Goal: Task Accomplishment & Management: Manage account settings

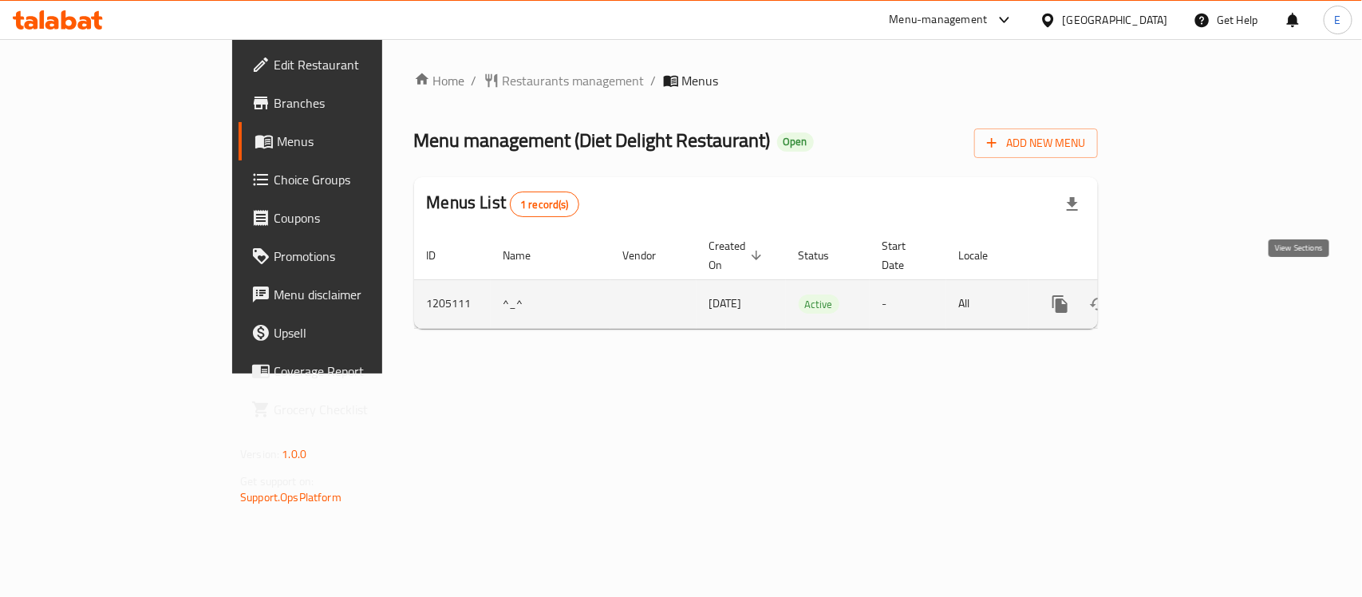
click at [1185, 294] on icon "enhanced table" at bounding box center [1175, 303] width 19 height 19
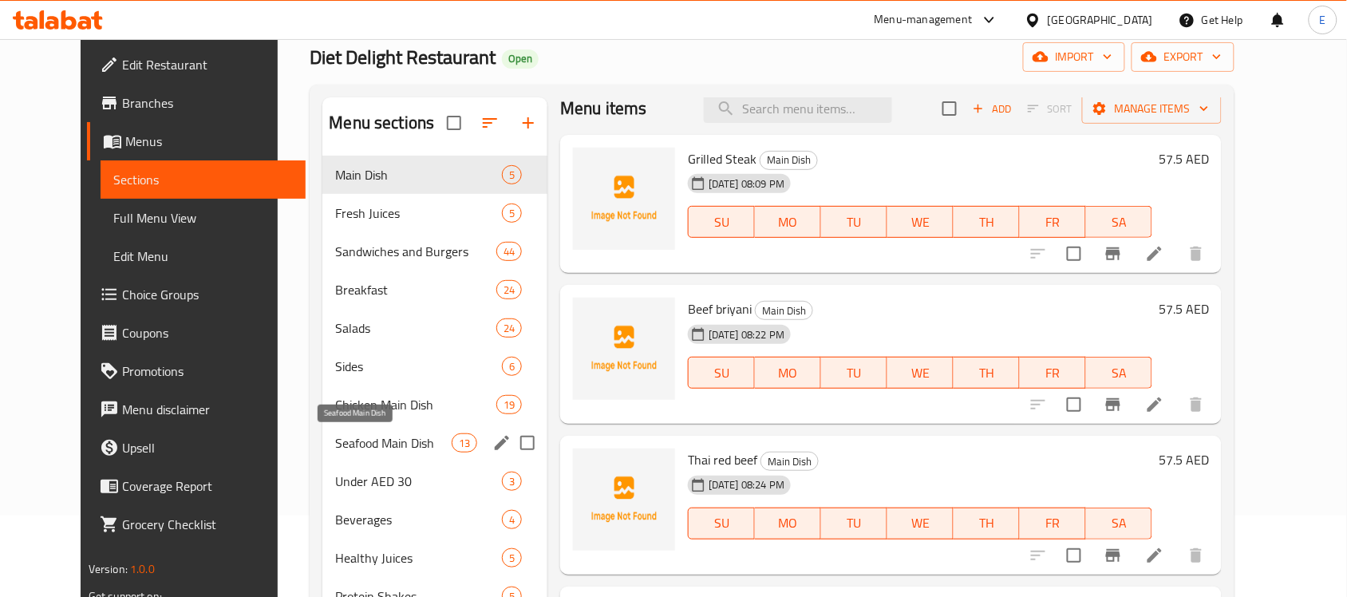
scroll to position [82, 0]
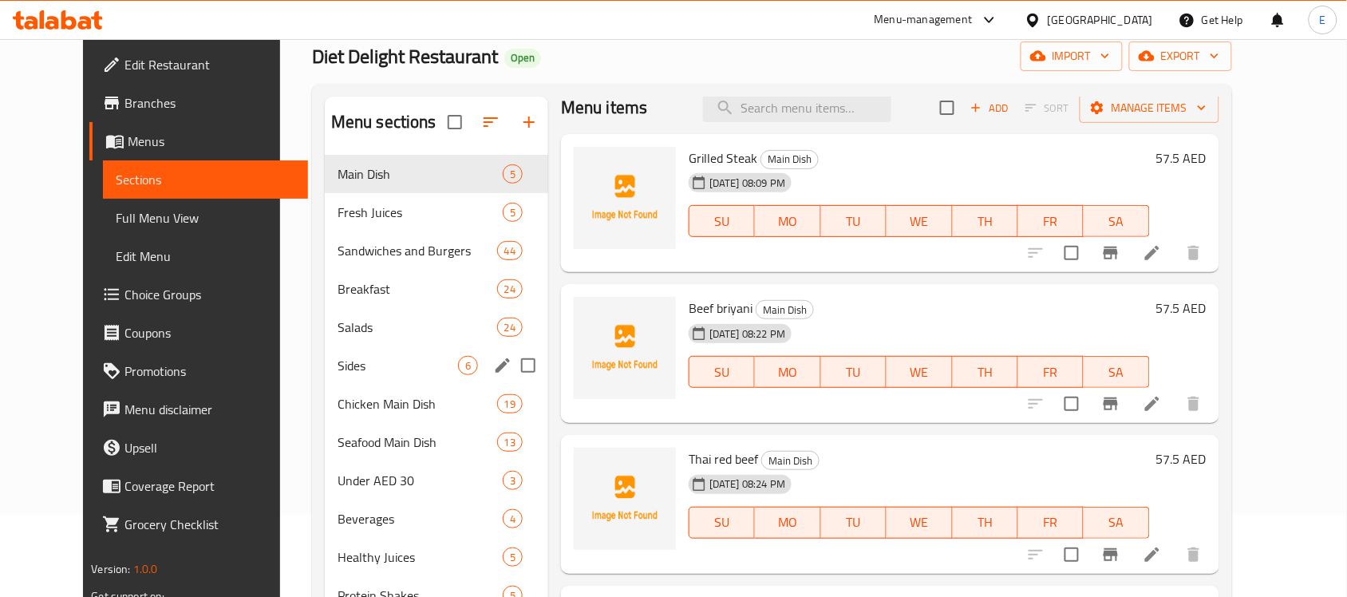
click at [325, 375] on div "Sides 6" at bounding box center [436, 365] width 223 height 38
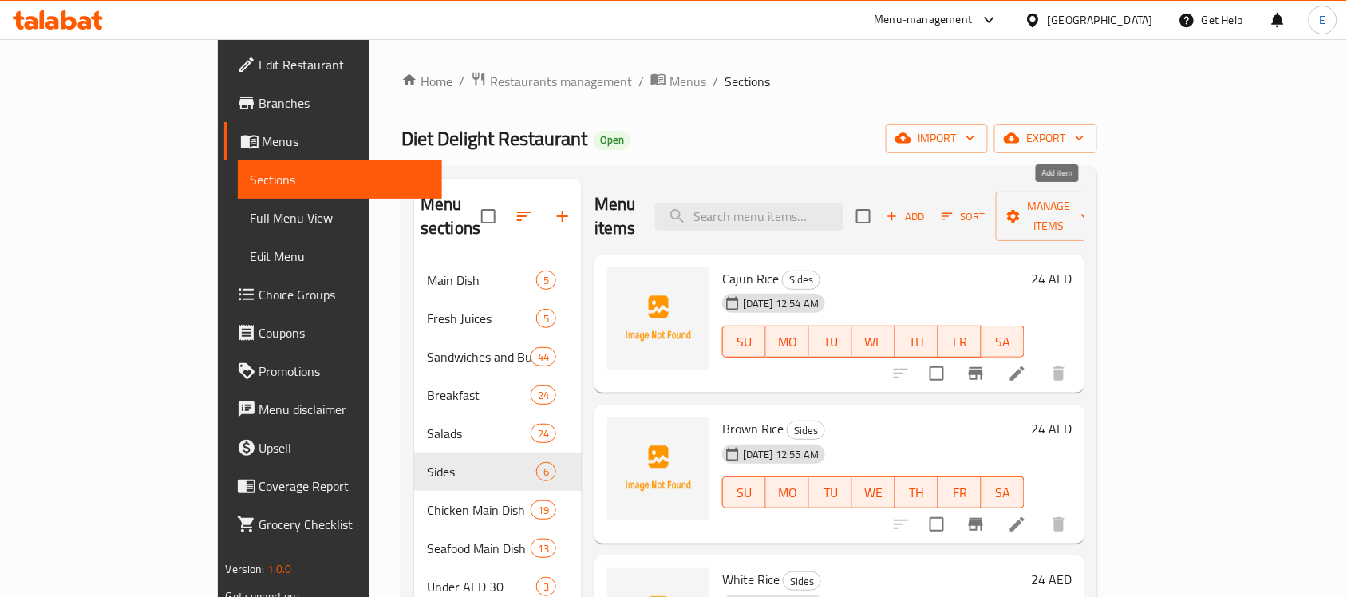
click at [927, 207] on span "Add" at bounding box center [905, 216] width 43 height 18
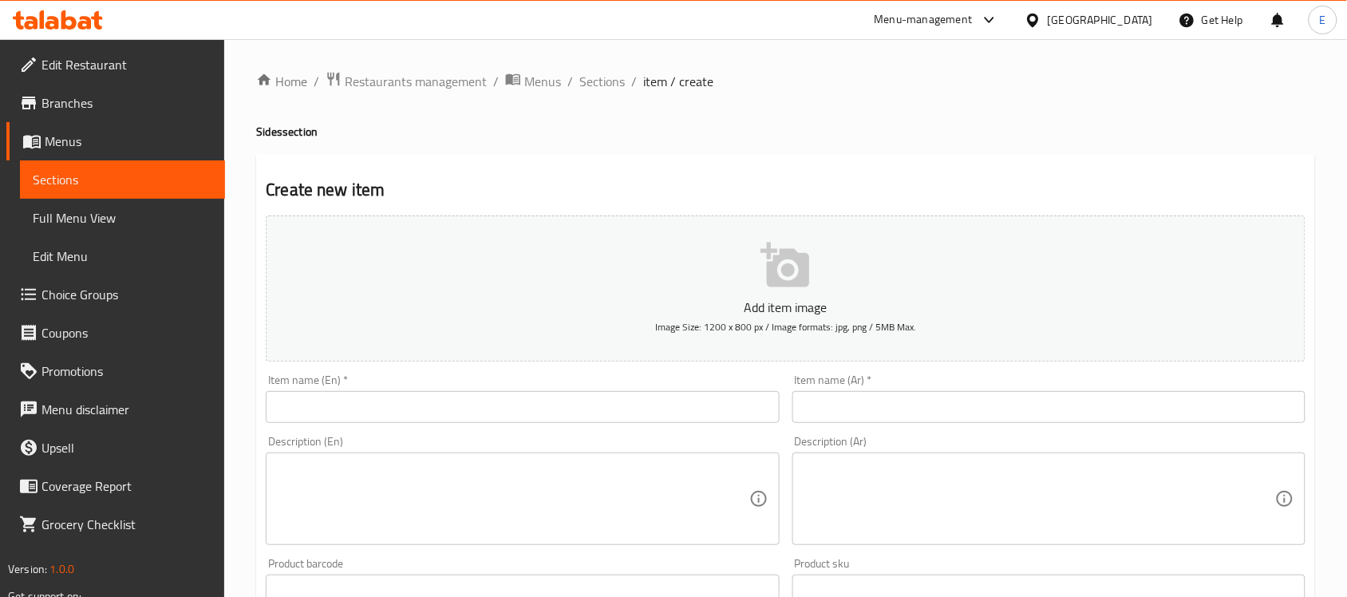
click at [606, 415] on input "text" at bounding box center [522, 407] width 513 height 32
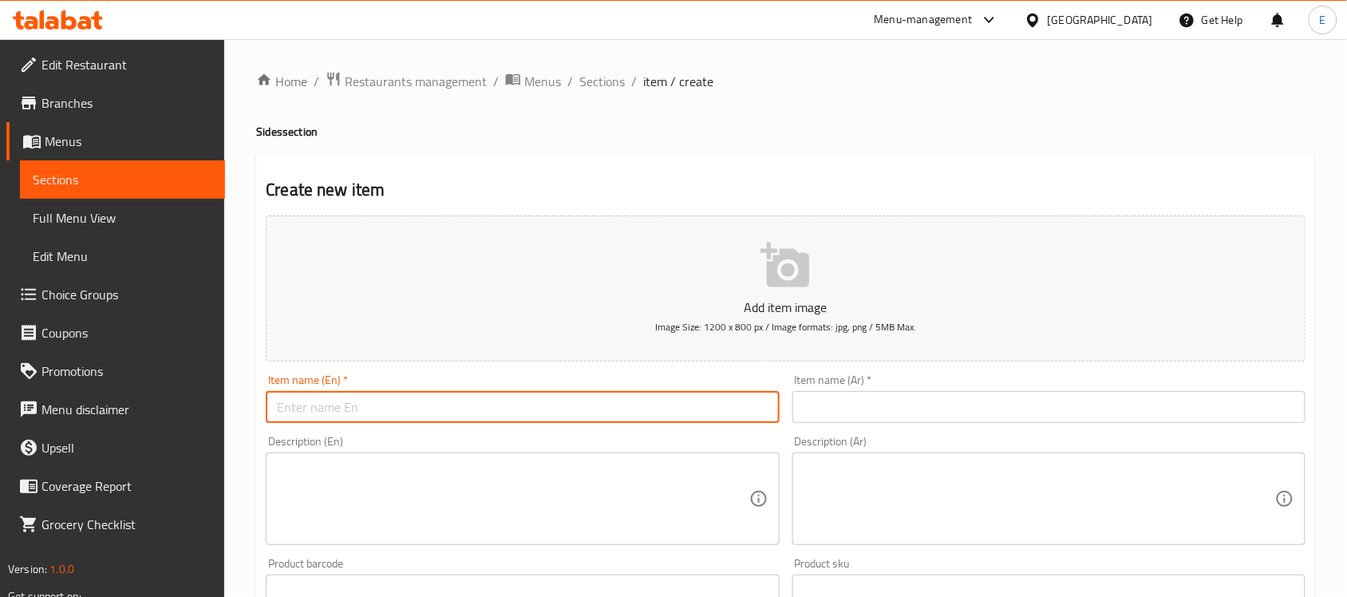
paste input "Steam asparagus"
click at [322, 412] on input "Steam asparagus" at bounding box center [522, 407] width 513 height 32
type input "Steam Asparagus"
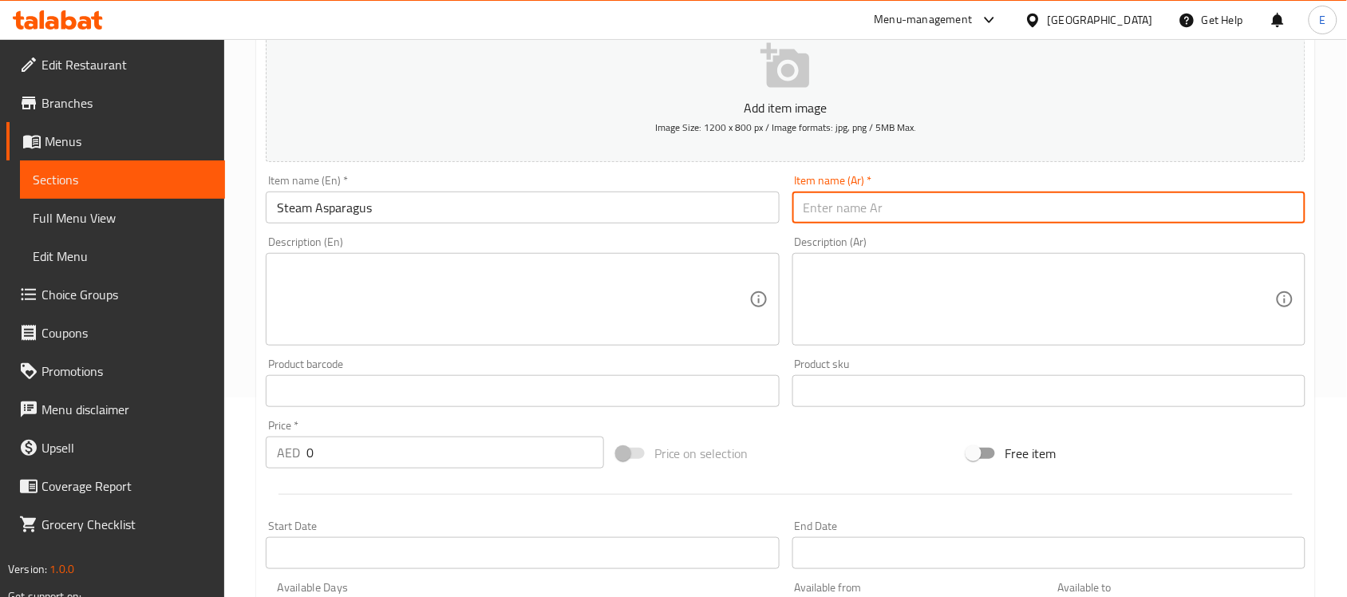
click at [830, 207] on input "text" at bounding box center [1048, 208] width 513 height 32
paste input "الهليون المطهو ​​على البخار"
drag, startPoint x: 867, startPoint y: 203, endPoint x: 856, endPoint y: 200, distance: 10.9
click at [856, 200] on input "الهليون المطهو ​​على البخار" at bounding box center [1048, 208] width 513 height 32
click at [864, 215] on input "الهليون المطهو ​​على البخار" at bounding box center [1048, 208] width 513 height 32
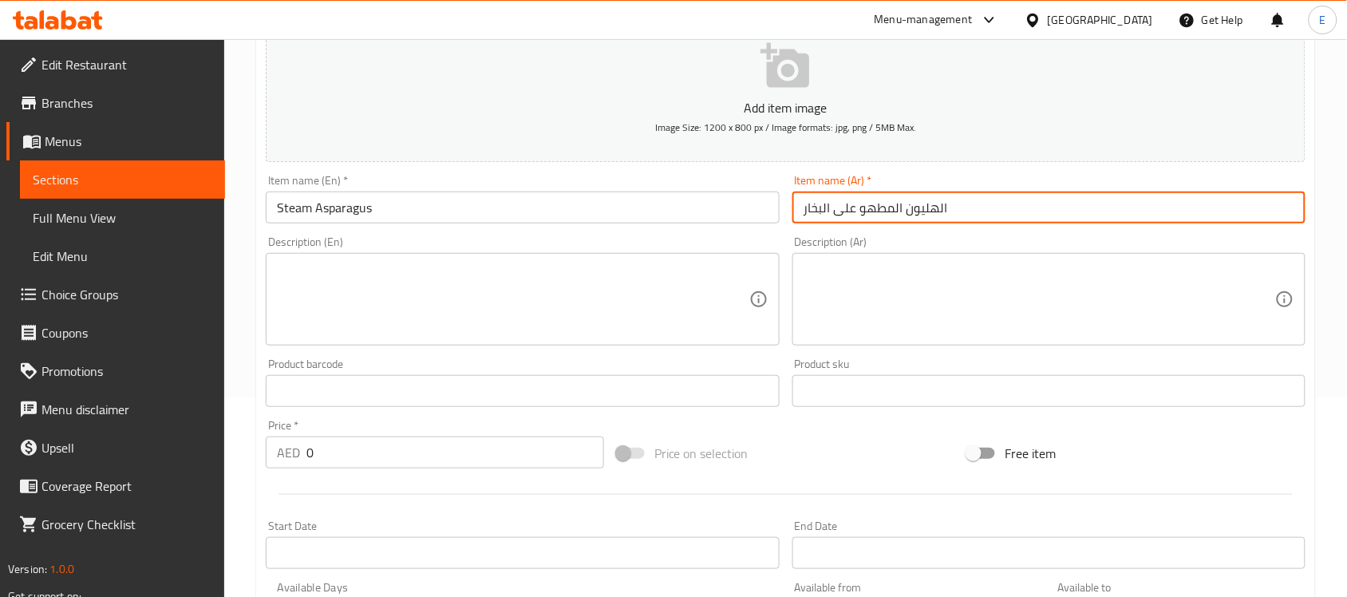
scroll to position [299, 0]
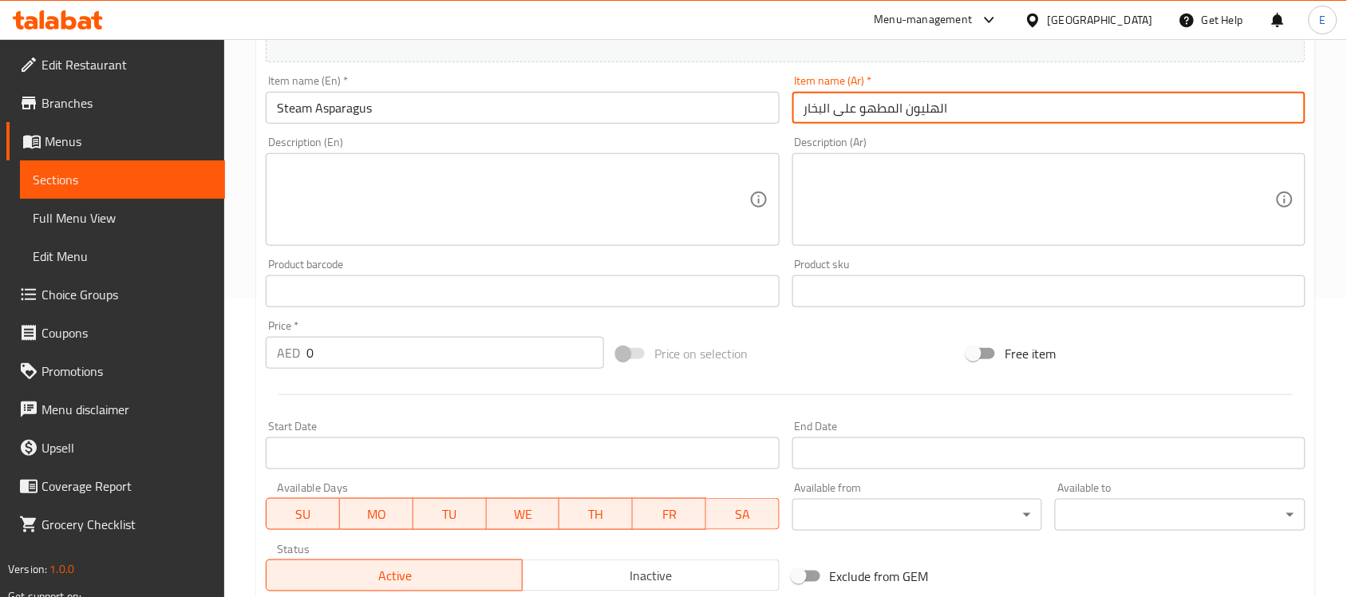
type input "الهليون المطهو ​​على البخار"
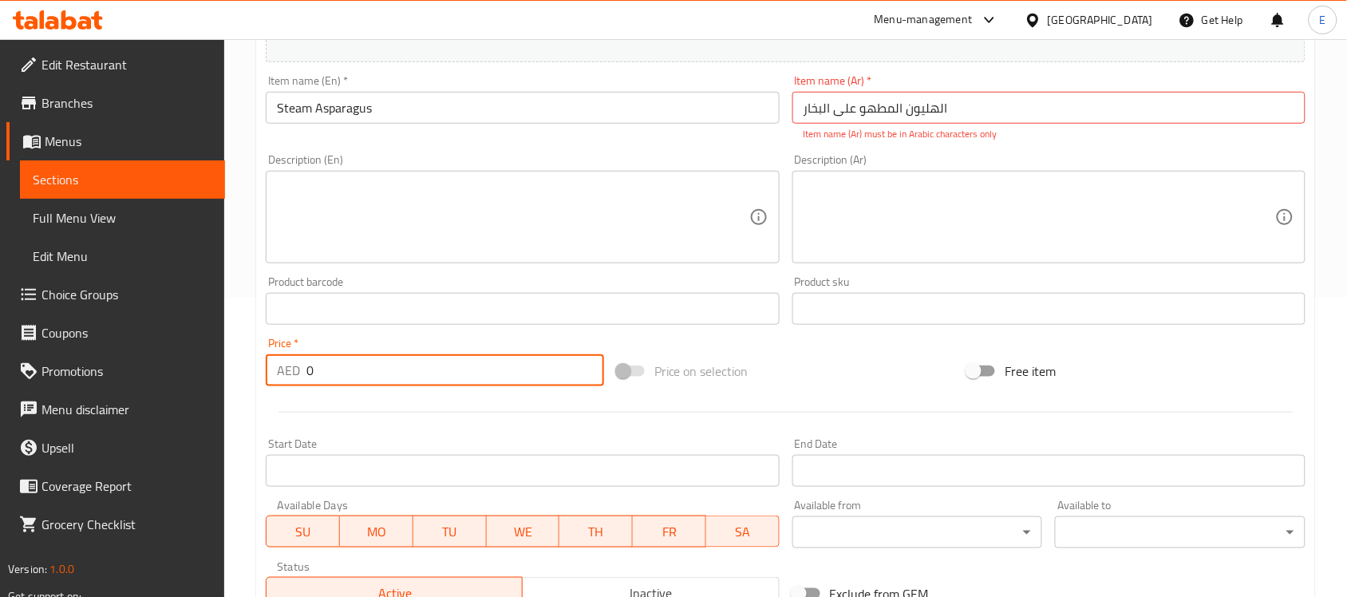
drag, startPoint x: 334, startPoint y: 368, endPoint x: 246, endPoint y: 373, distance: 88.0
click at [246, 373] on div "Home / Restaurants management / Menus / Sections / item / create Sides section …" at bounding box center [785, 293] width 1123 height 1106
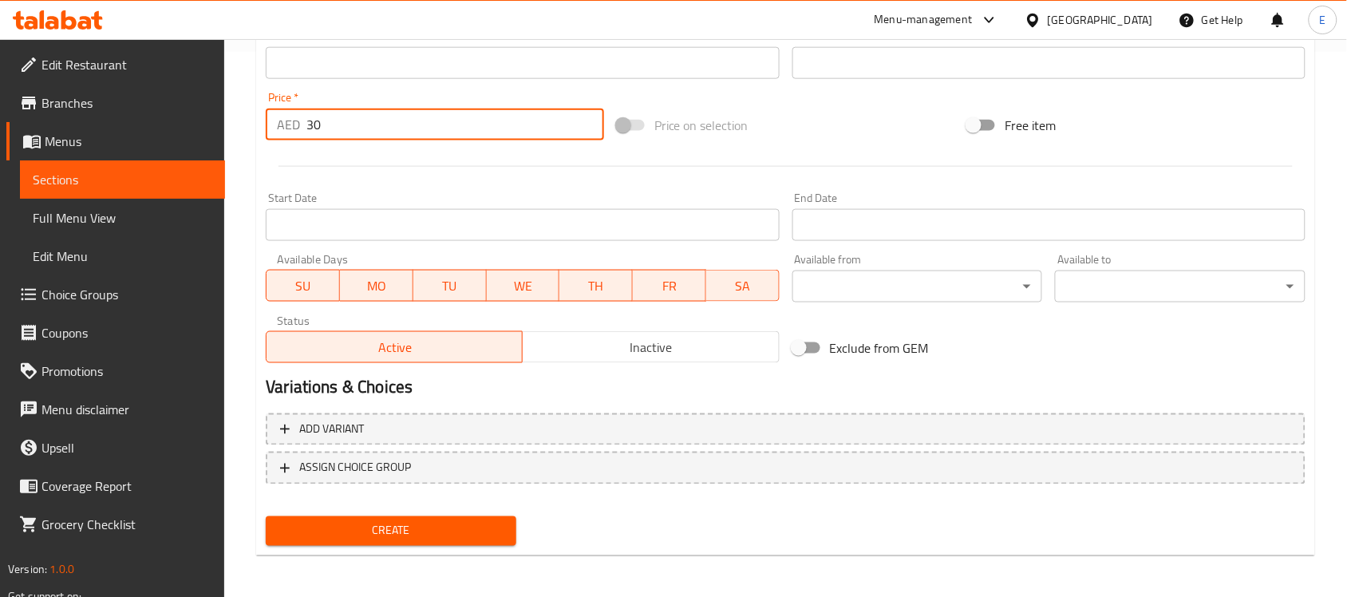
type input "30"
click at [449, 529] on span "Create" at bounding box center [391, 531] width 225 height 20
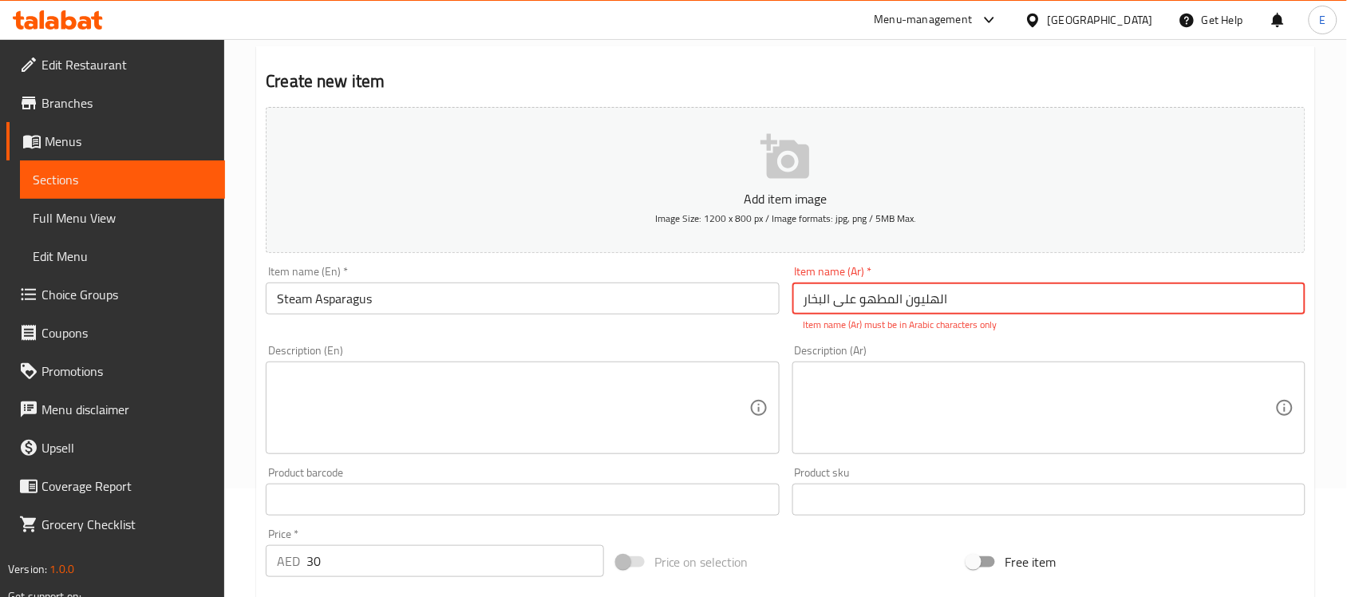
scroll to position [0, 0]
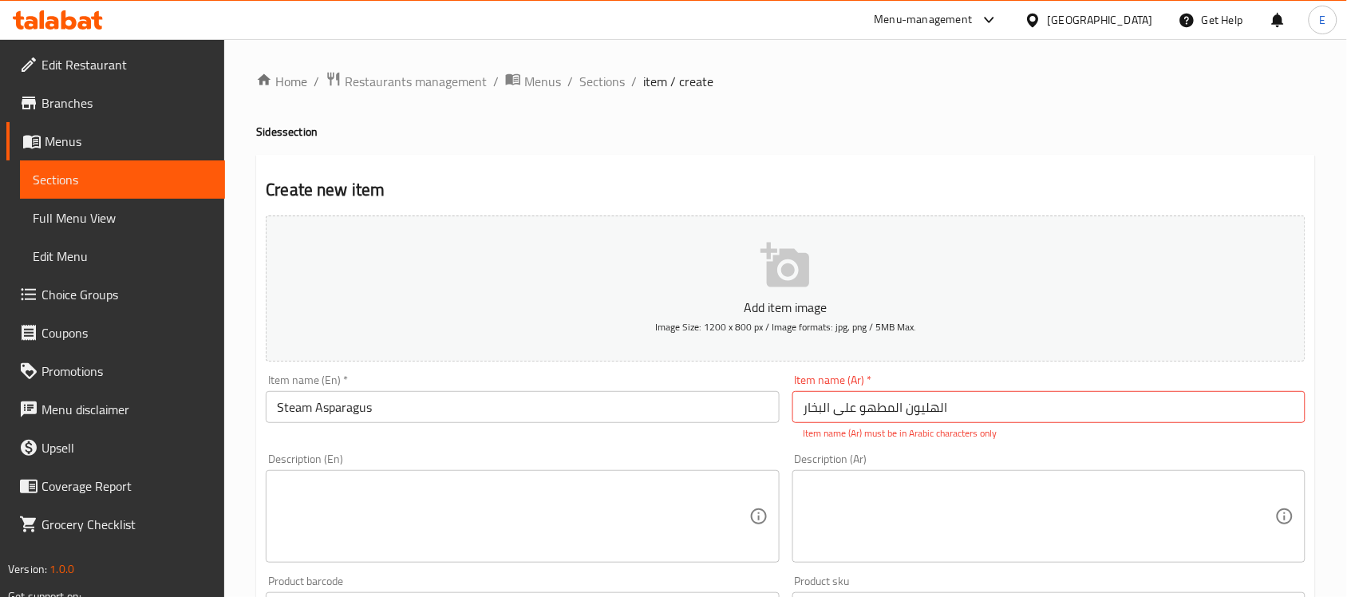
click at [888, 441] on p "Item name (Ar) must be in Arabic characters only" at bounding box center [1049, 433] width 491 height 14
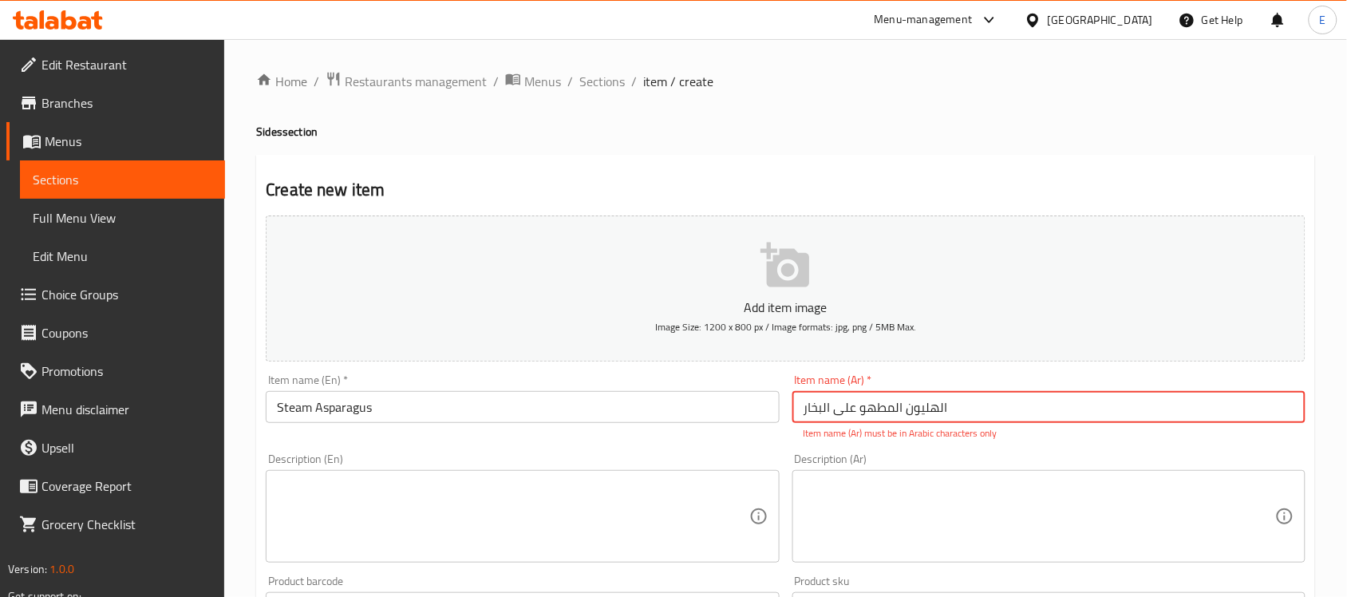
click at [982, 408] on input "الهليون المطهو ​​على البخار" at bounding box center [1048, 407] width 513 height 32
drag, startPoint x: 967, startPoint y: 412, endPoint x: 767, endPoint y: 424, distance: 200.7
click at [767, 424] on div "Add item image Image Size: 1200 x 800 px / Image formats: jpg, png / 5MB Max. I…" at bounding box center [785, 561] width 1053 height 705
type input "s"
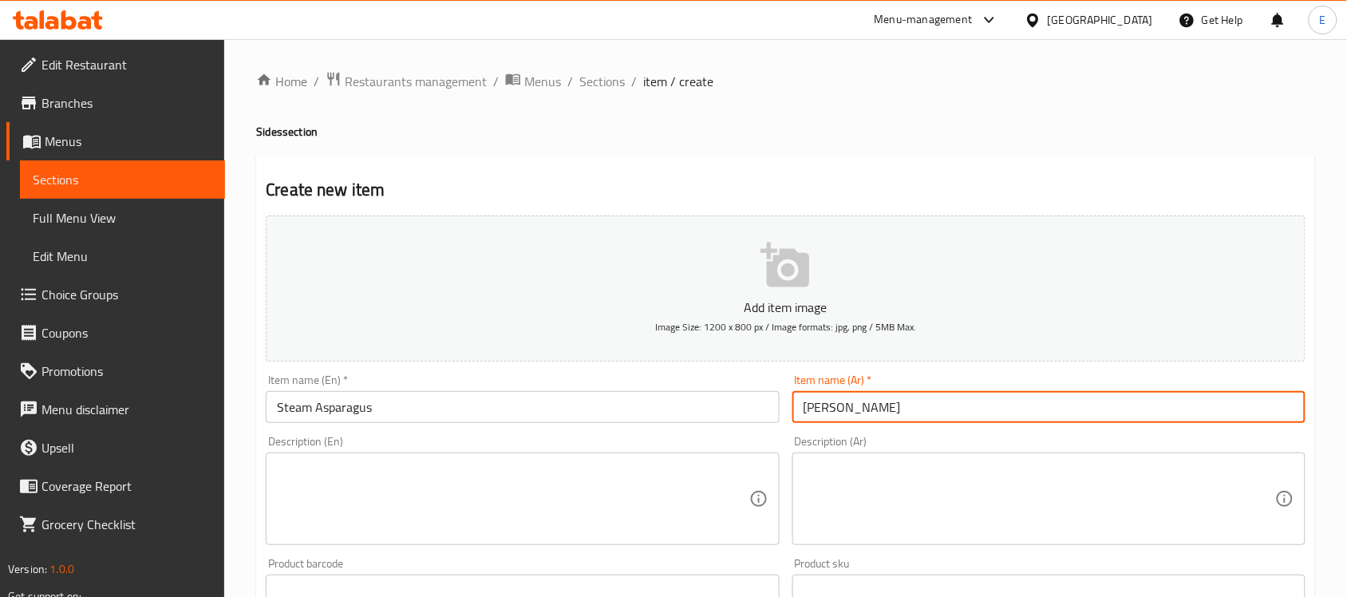
click at [850, 403] on input "[PERSON_NAME]" at bounding box center [1048, 407] width 513 height 32
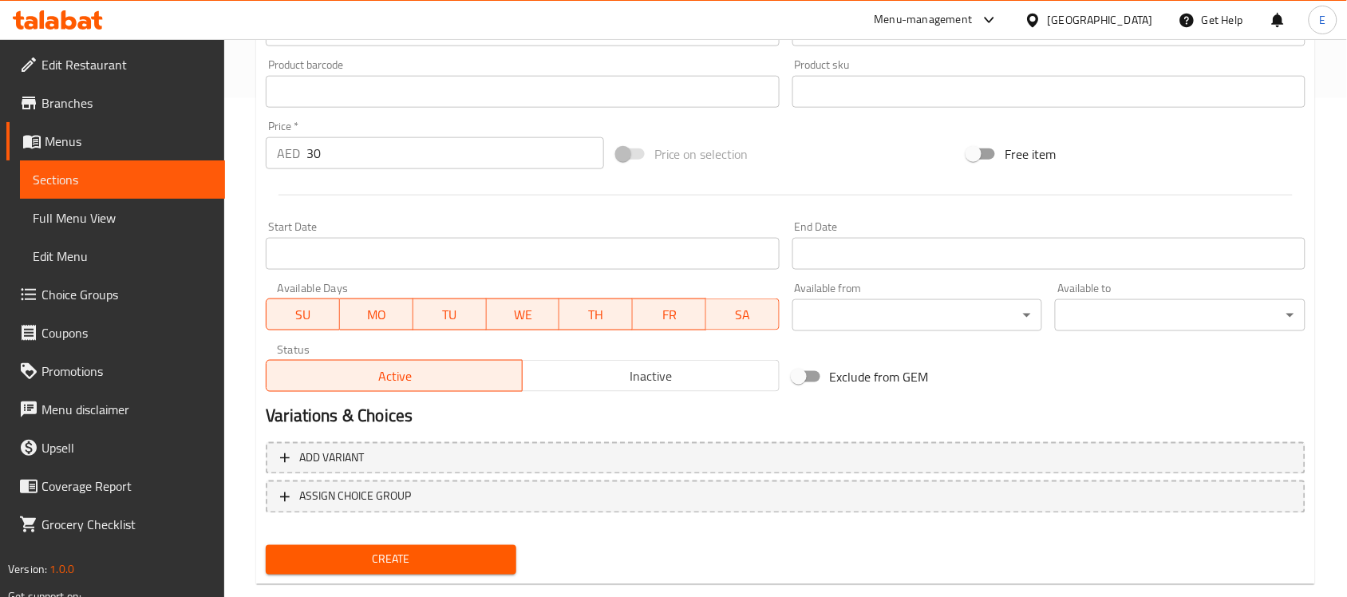
type input "[PERSON_NAME]"
click at [411, 551] on span "Create" at bounding box center [391, 560] width 225 height 20
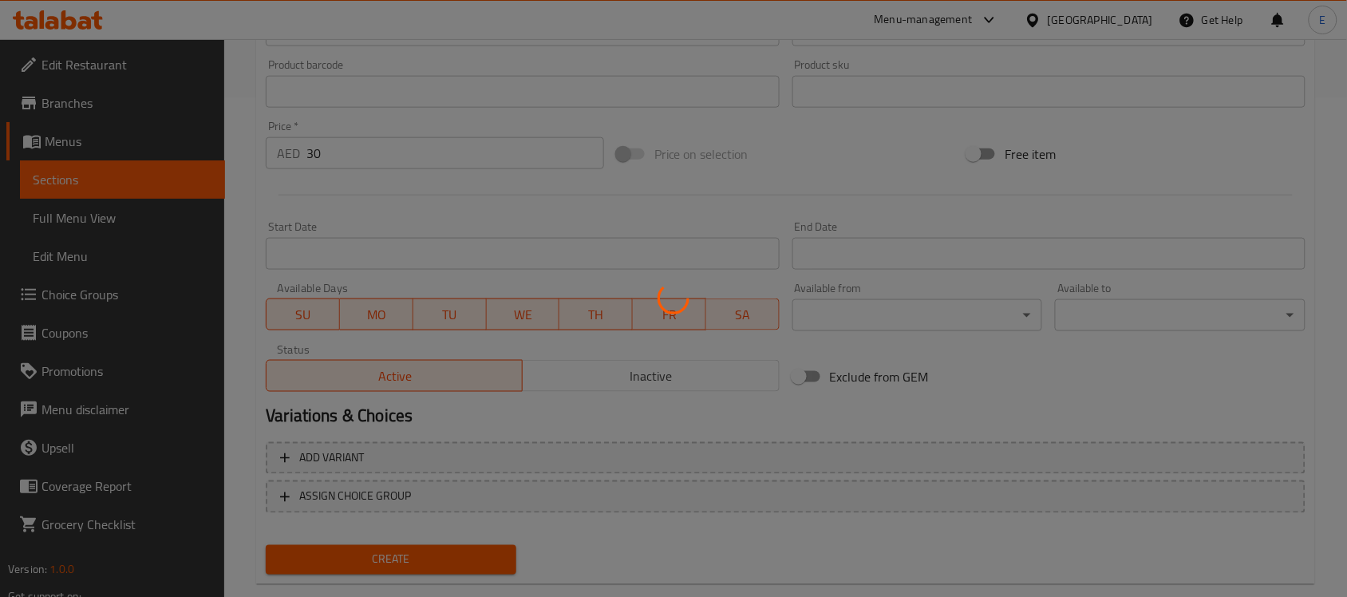
type input "0"
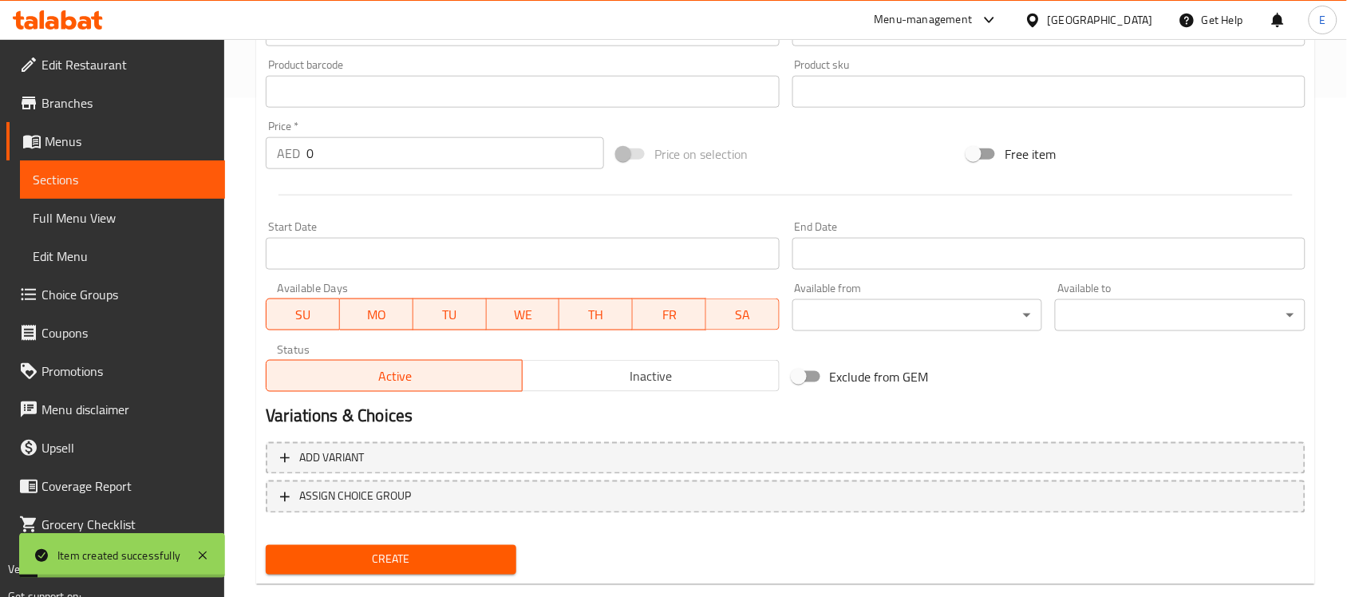
scroll to position [100, 0]
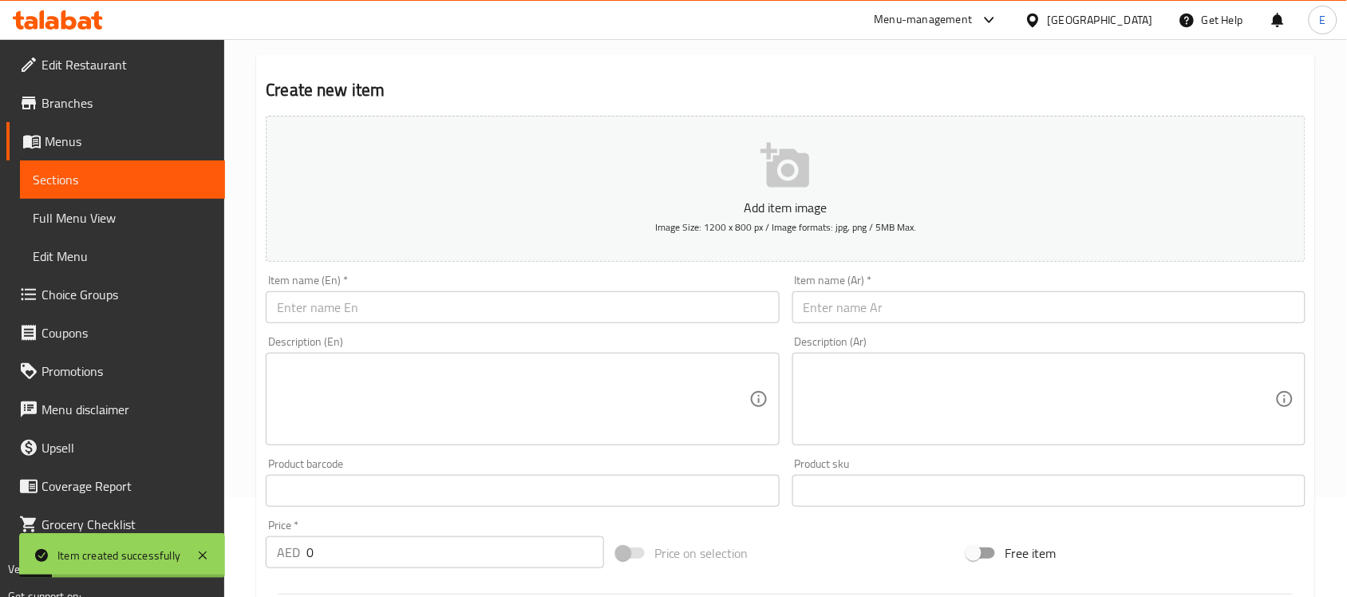
click at [429, 311] on input "text" at bounding box center [522, 307] width 513 height 32
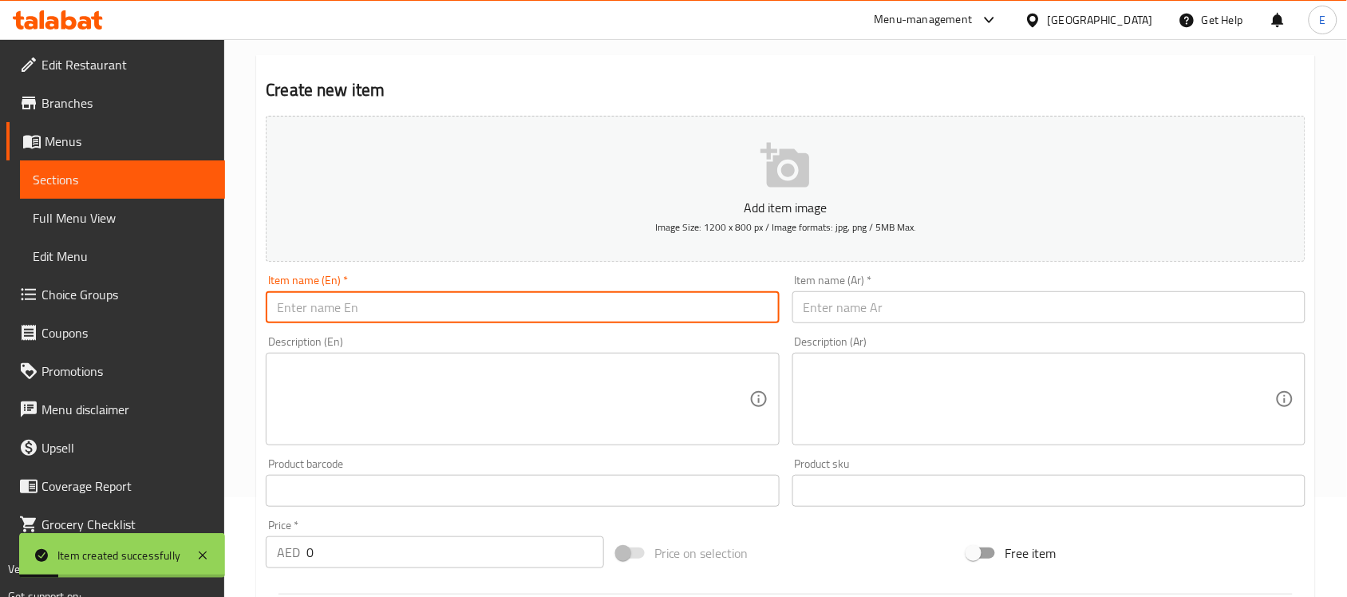
paste input "Grilled broccoli"
type input "Grilled broccoli"
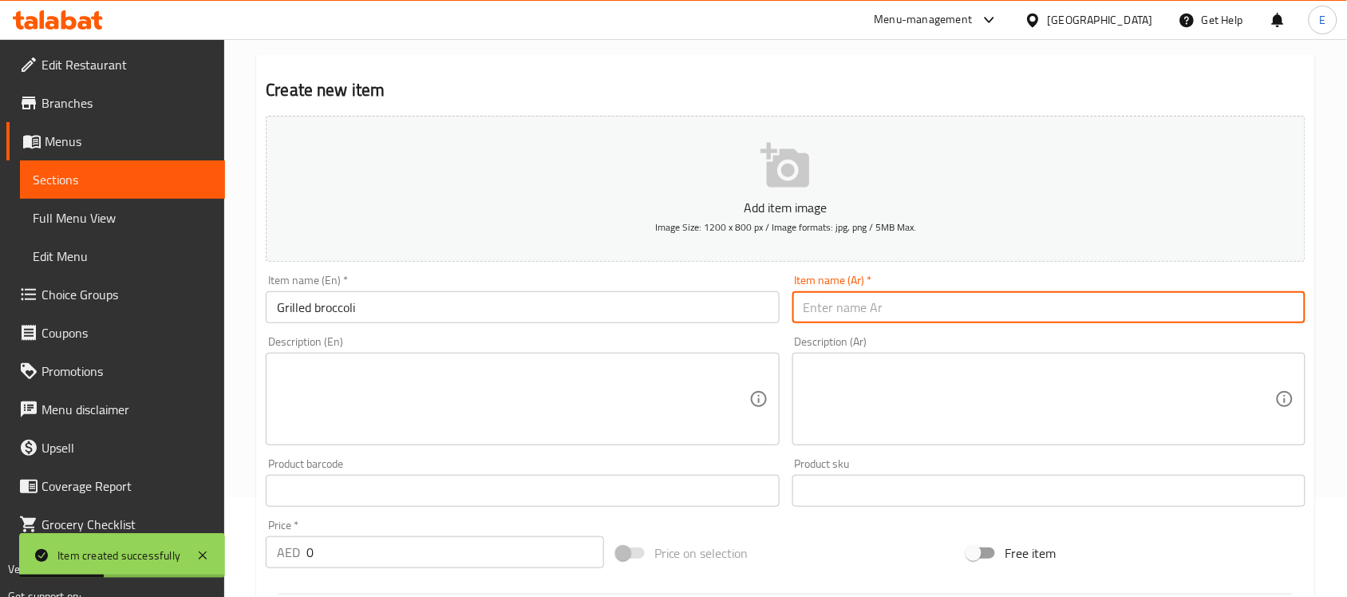
click at [854, 311] on input "text" at bounding box center [1048, 307] width 513 height 32
paste input "[PERSON_NAME]"
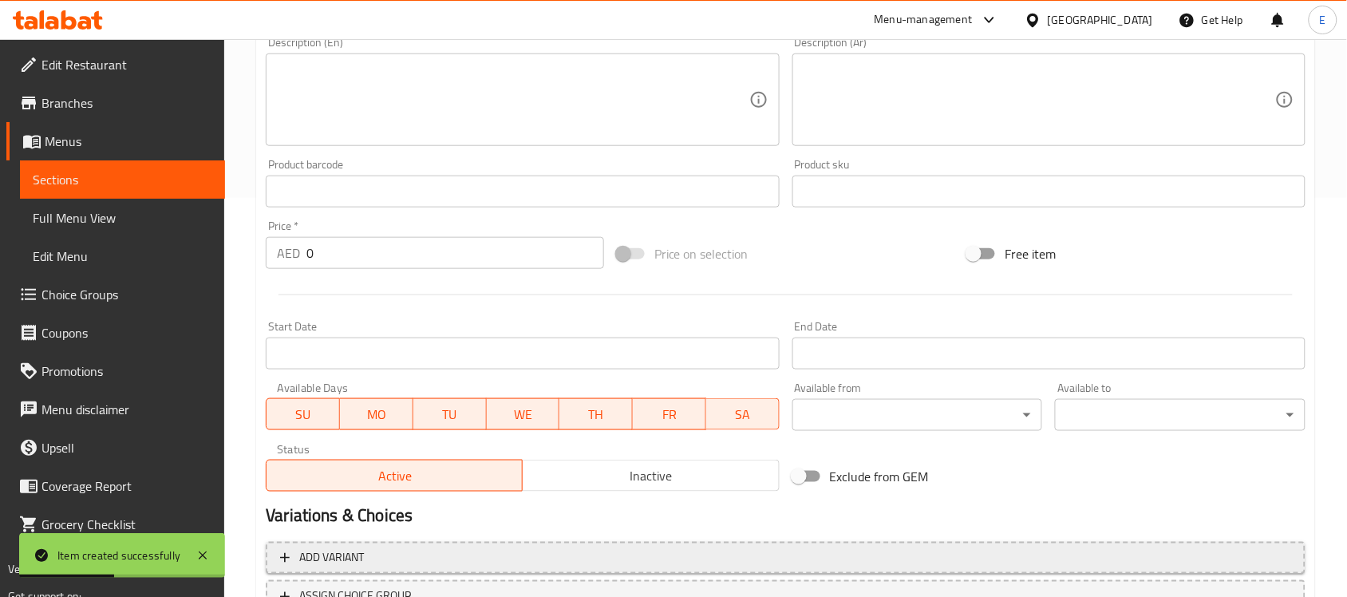
scroll to position [499, 0]
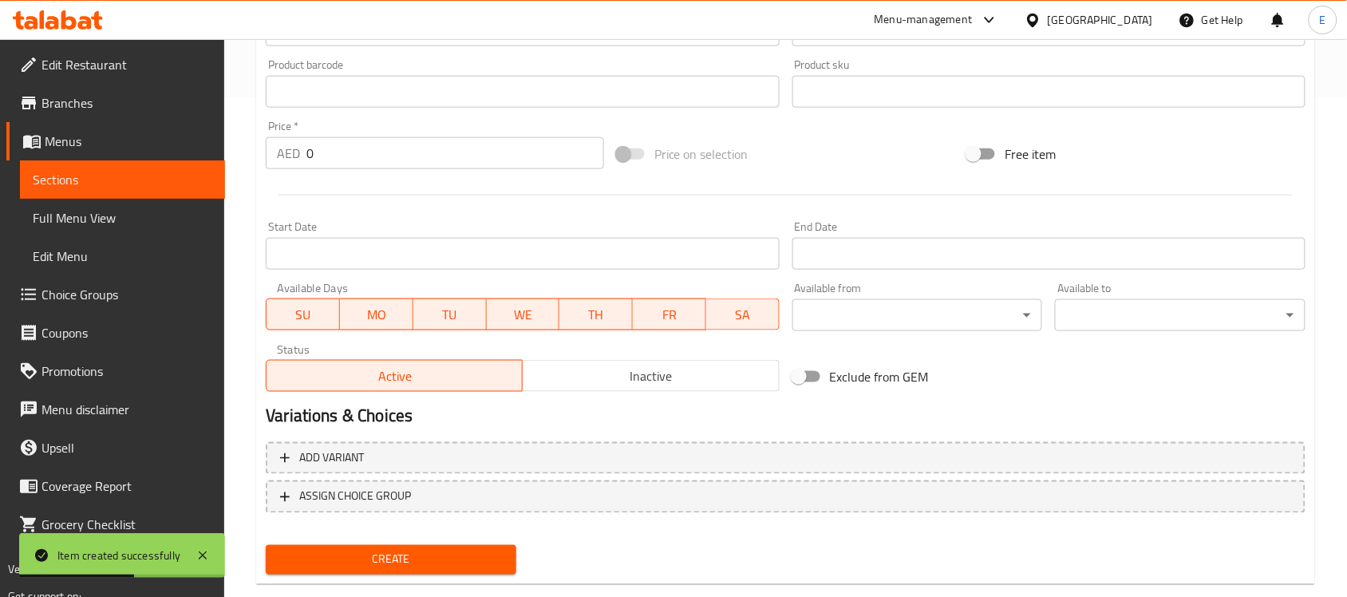
type input "[PERSON_NAME]"
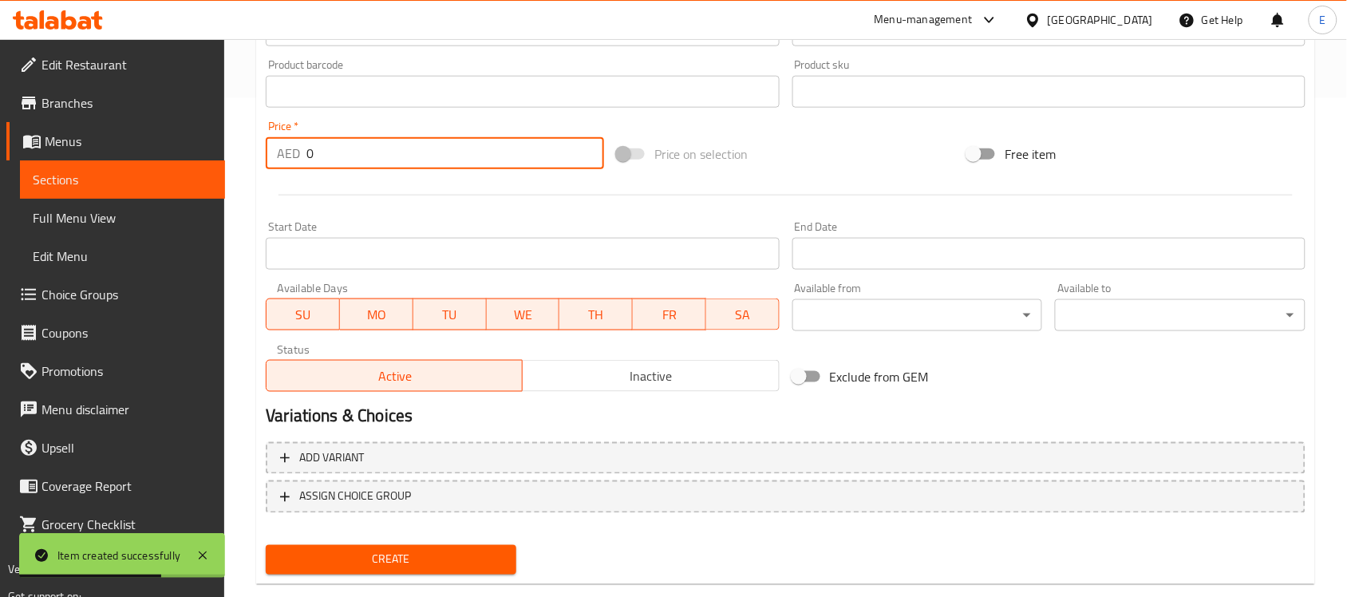
drag, startPoint x: 358, startPoint y: 156, endPoint x: 84, endPoint y: 153, distance: 273.7
click at [84, 153] on div "Edit Restaurant Branches Menus Sections Full Menu View Edit Menu Choice Groups …" at bounding box center [673, 84] width 1347 height 1088
type input "30"
click at [412, 550] on span "Create" at bounding box center [391, 560] width 225 height 20
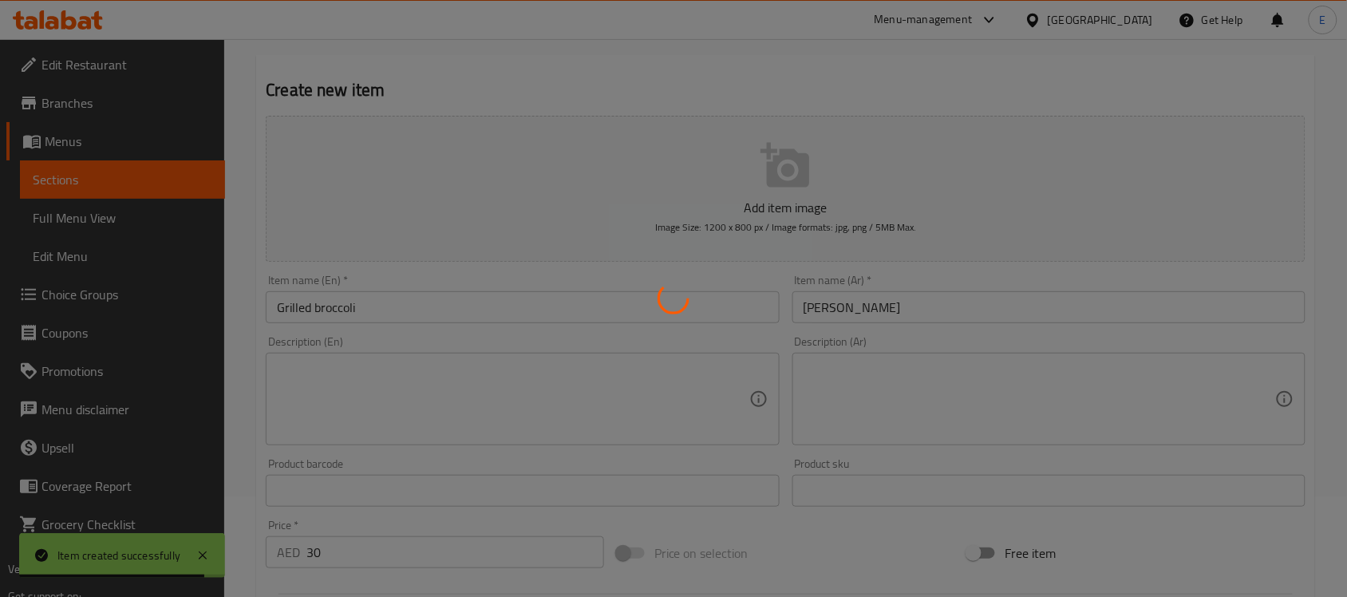
scroll to position [0, 0]
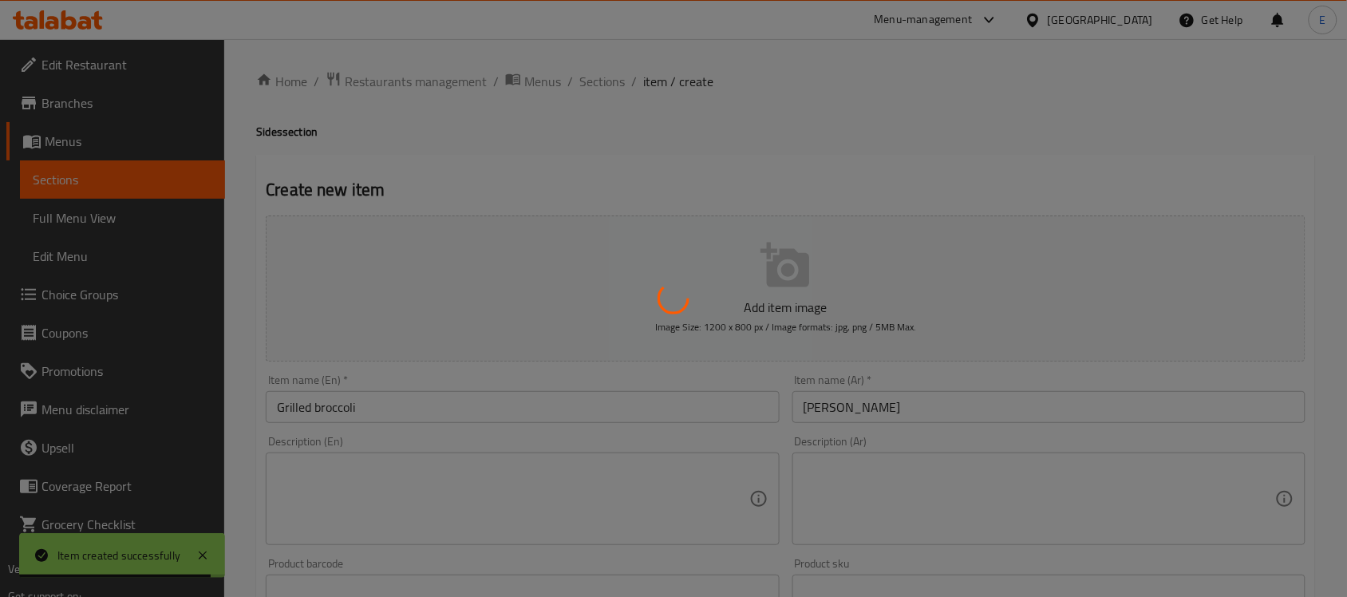
type input "0"
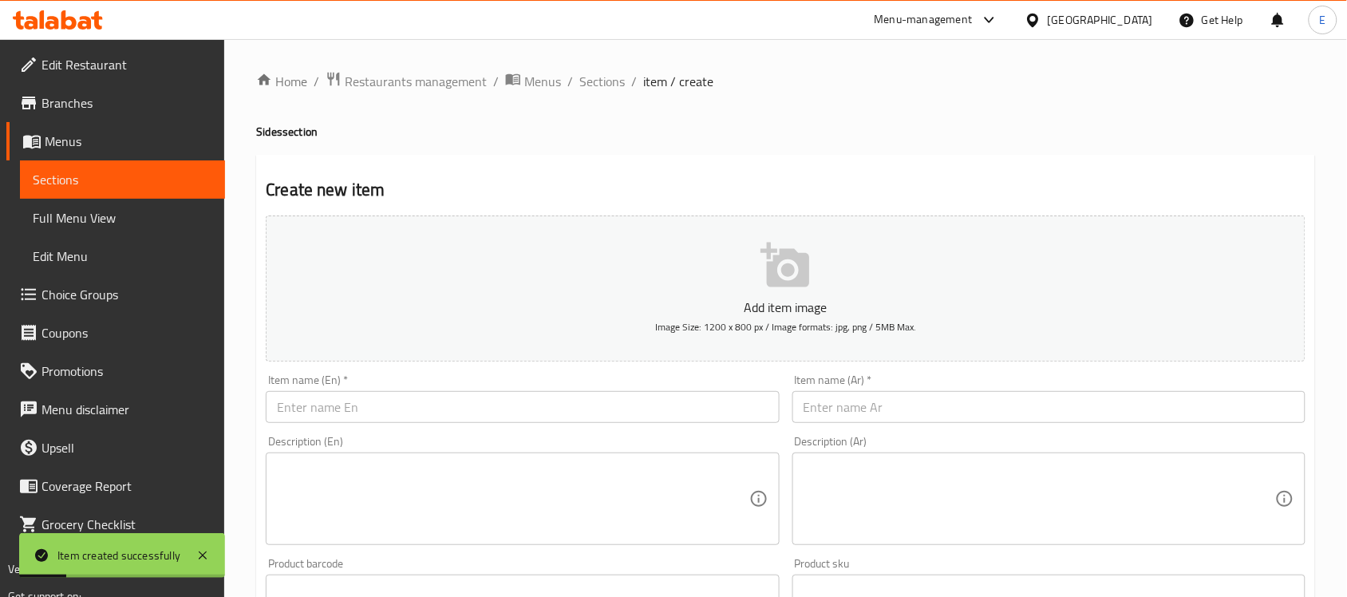
click at [457, 413] on input "text" at bounding box center [522, 407] width 513 height 32
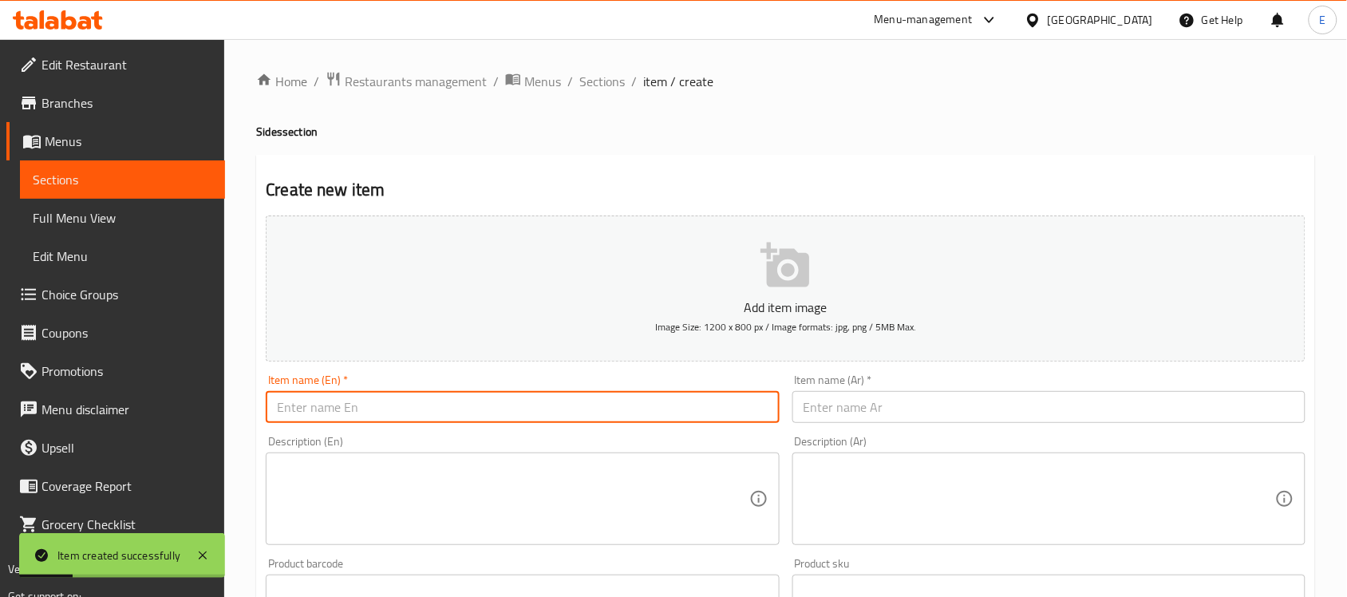
paste input "Steamed broccoli"
type input "Steamed broccoli"
click at [830, 409] on input "text" at bounding box center [1048, 407] width 513 height 32
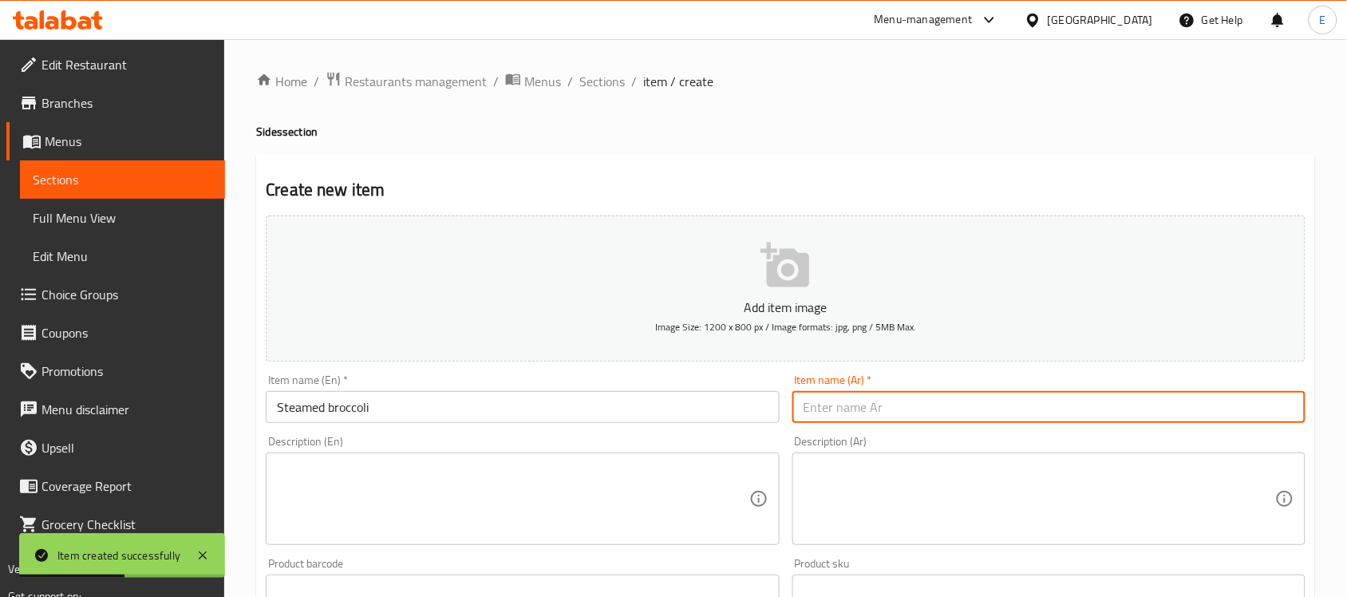
paste input "البروكلي المطهو ​​على البخار"
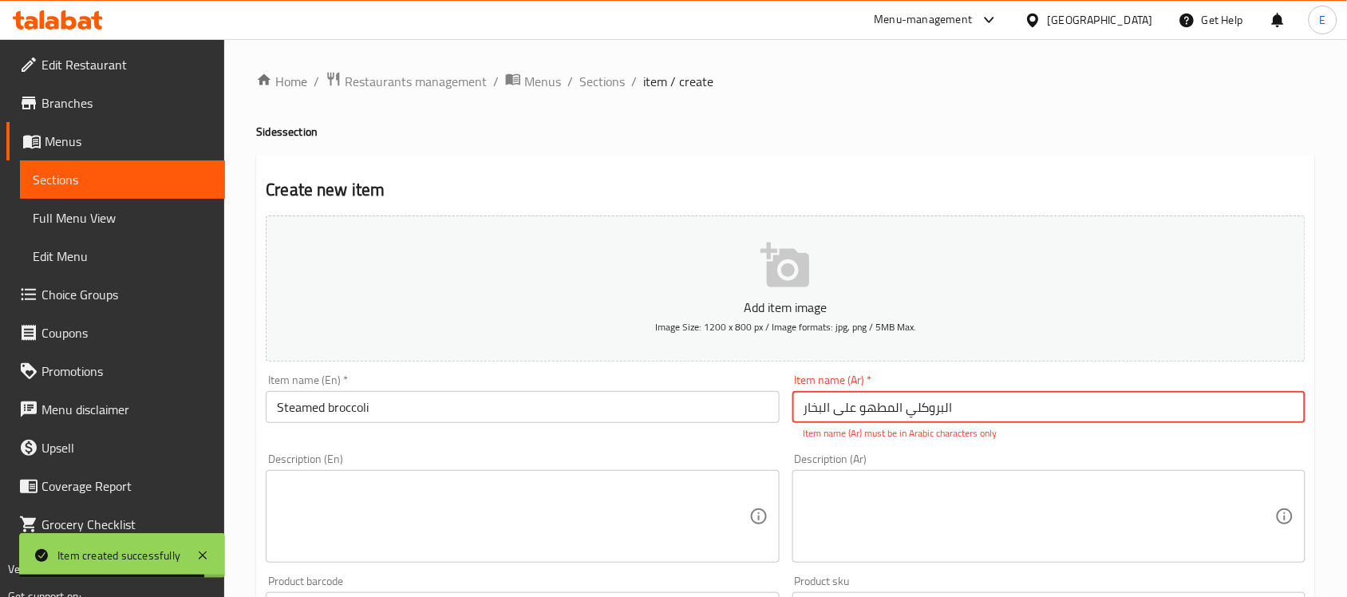
scroll to position [100, 0]
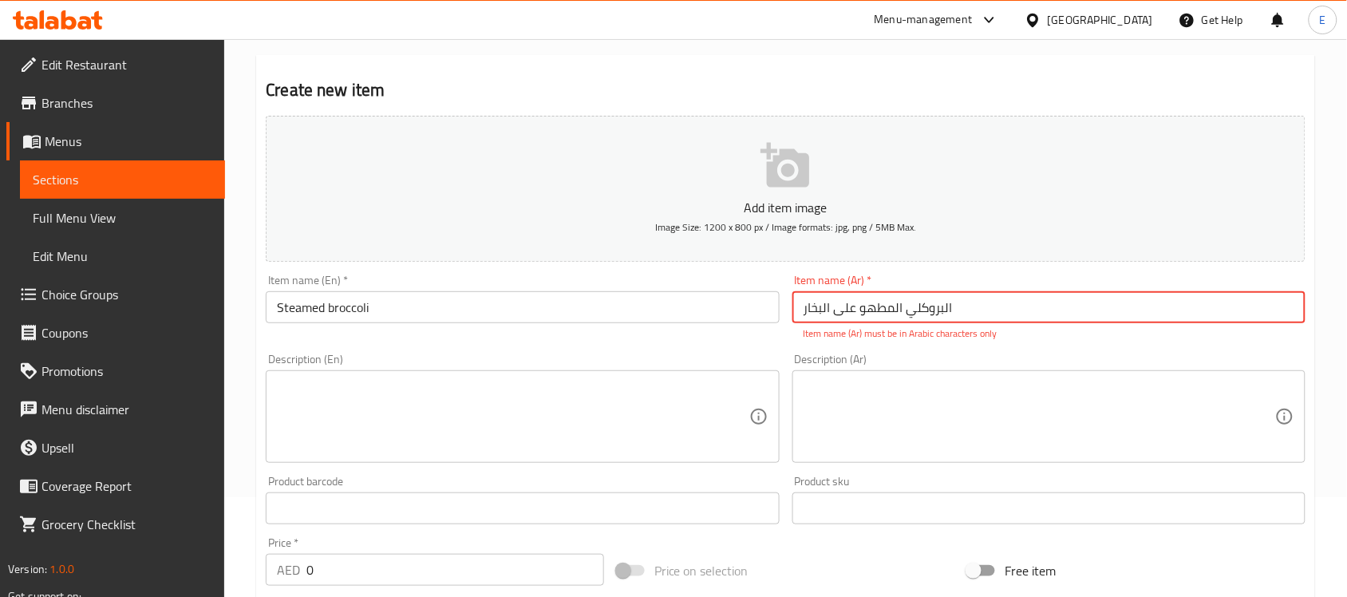
click at [946, 311] on input "البروكلي المطهو ​​على البخار" at bounding box center [1048, 307] width 513 height 32
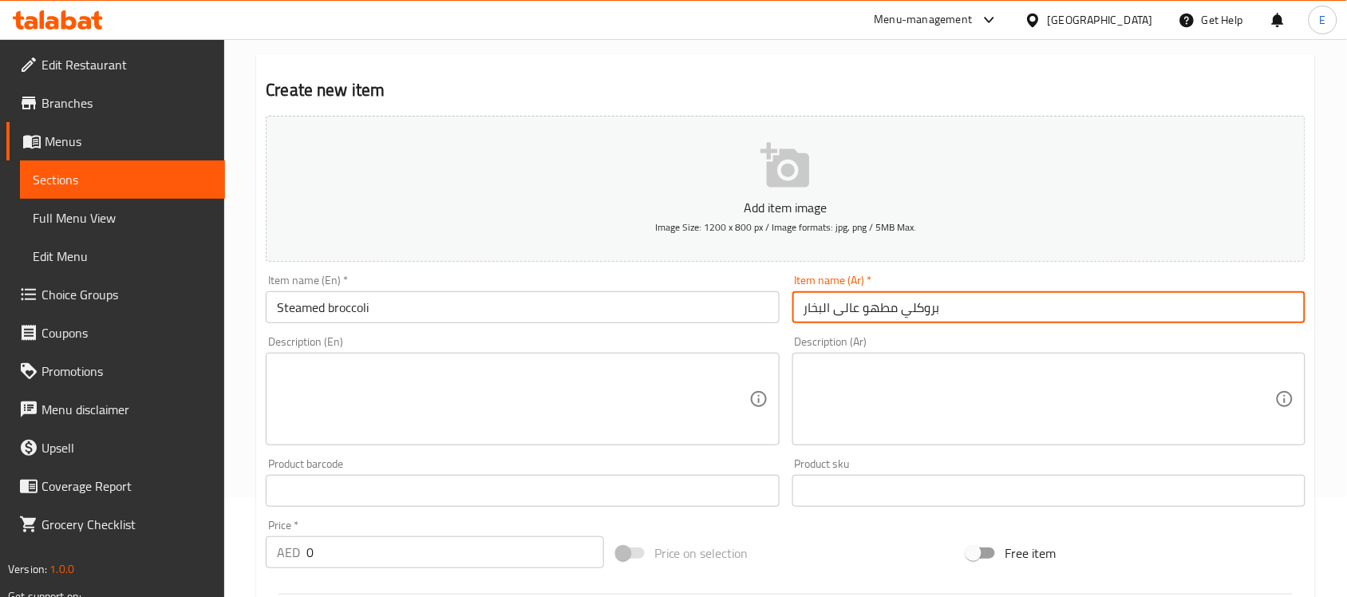
scroll to position [299, 0]
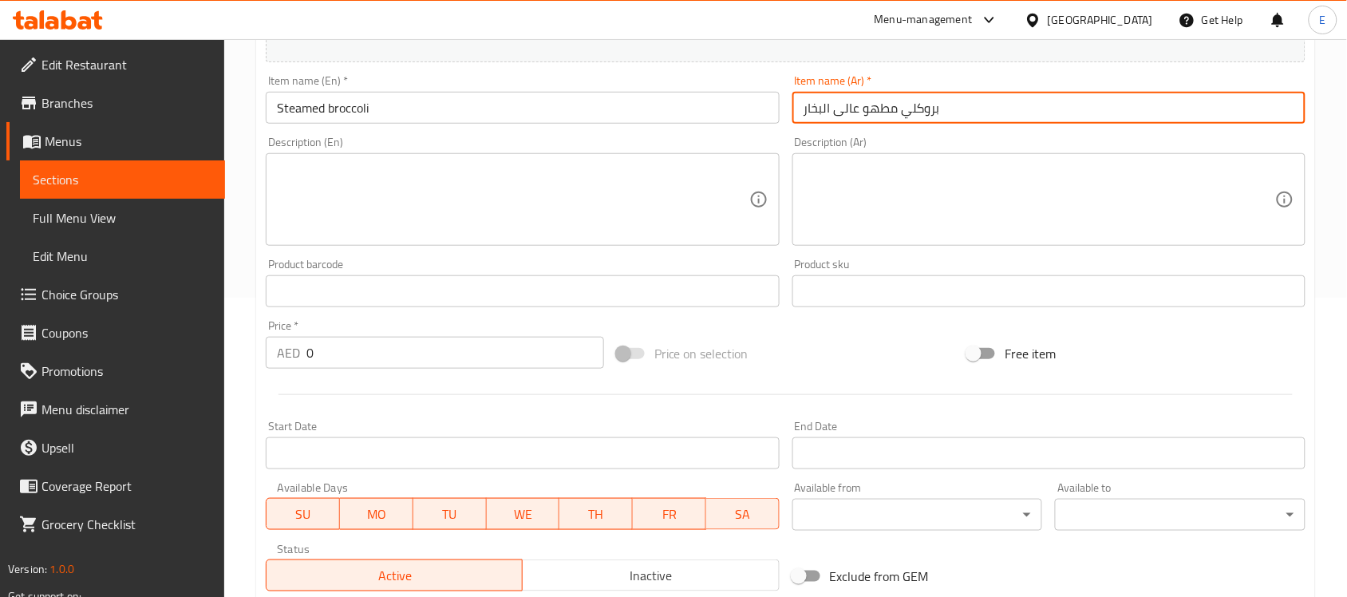
type input "بروكلي مطهو عالى البخار"
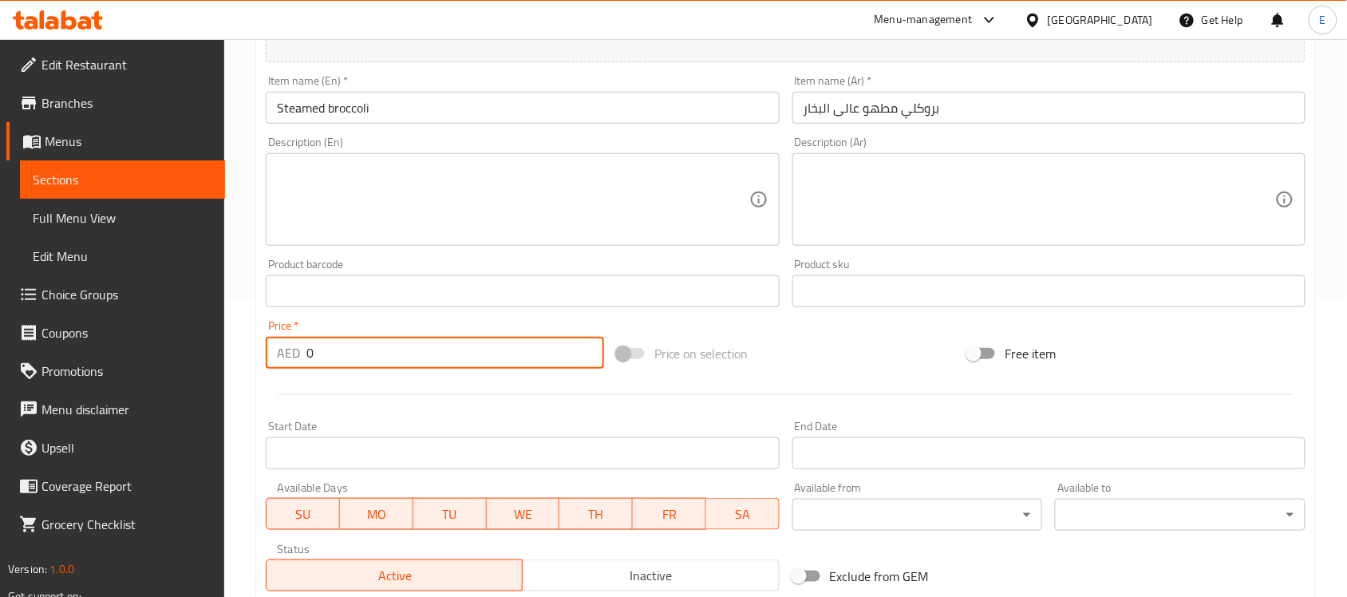
drag, startPoint x: 452, startPoint y: 355, endPoint x: 311, endPoint y: 251, distance: 174.6
click at [109, 357] on div "Edit Restaurant Branches Menus Sections Full Menu View Edit Menu Choice Groups …" at bounding box center [673, 284] width 1347 height 1088
type input "30"
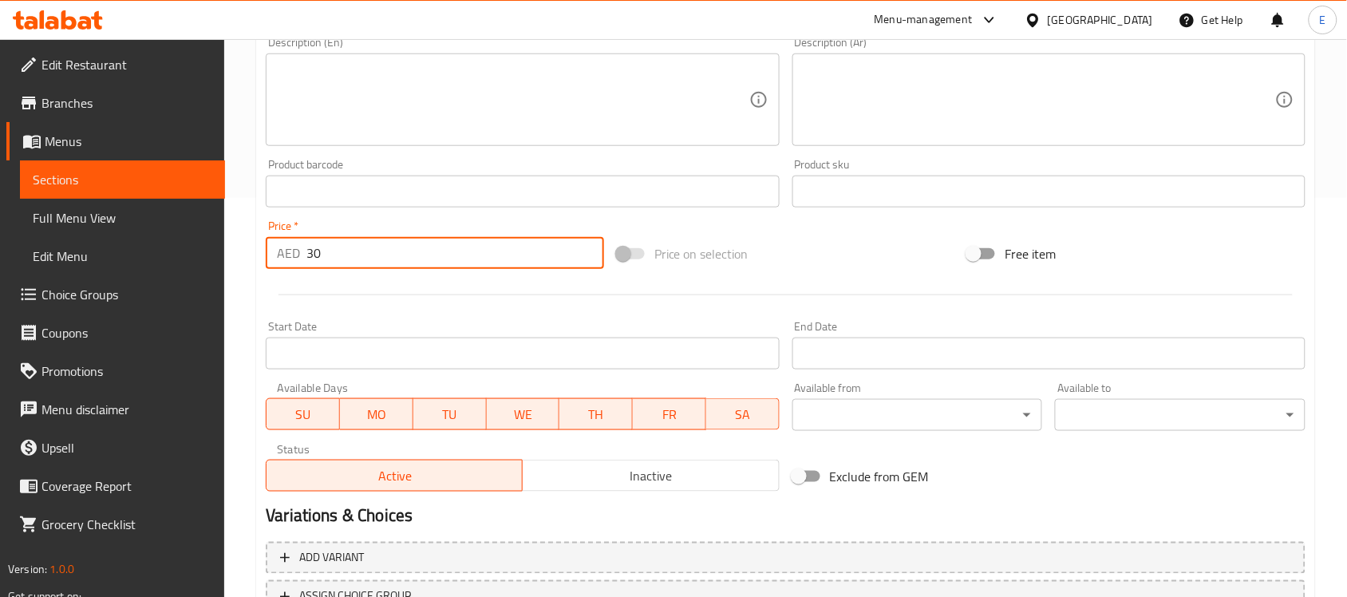
scroll to position [527, 0]
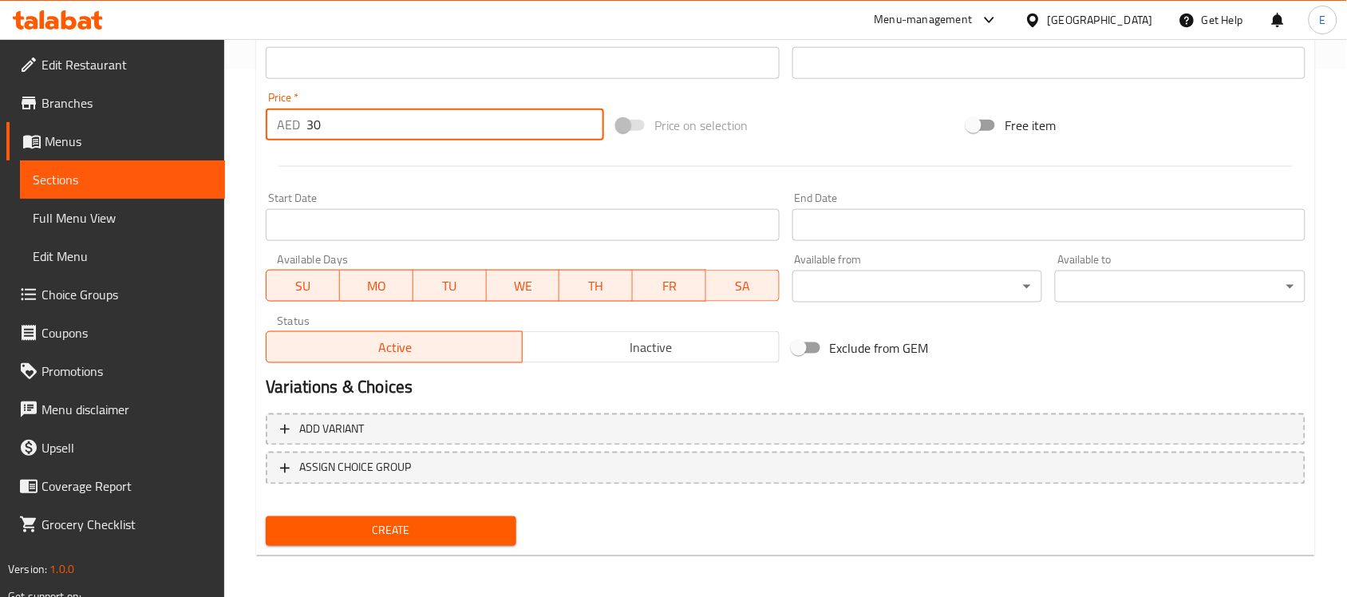
click at [384, 516] on button "Create" at bounding box center [391, 531] width 251 height 30
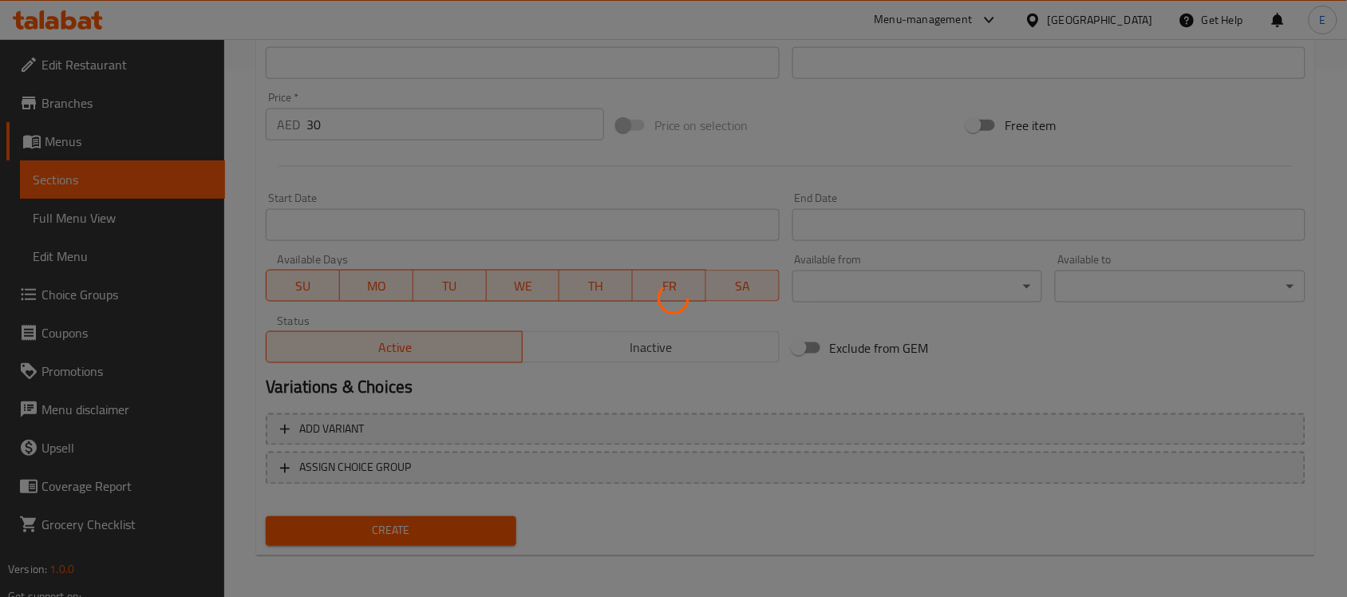
type input "0"
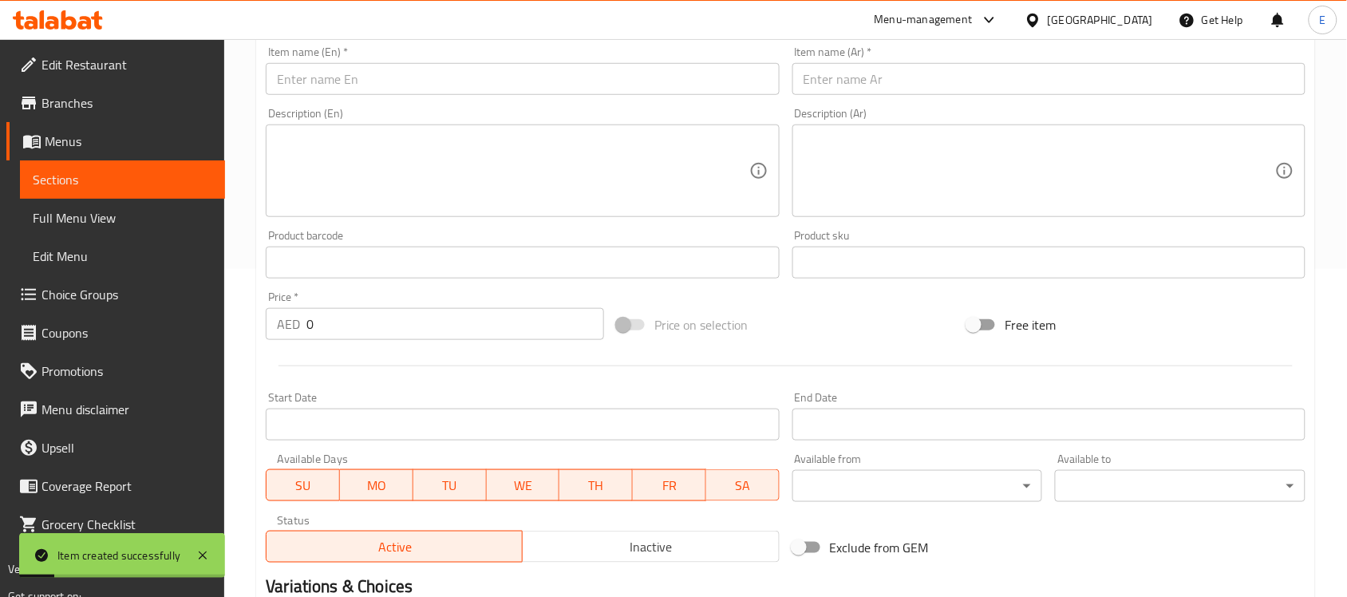
scroll to position [128, 0]
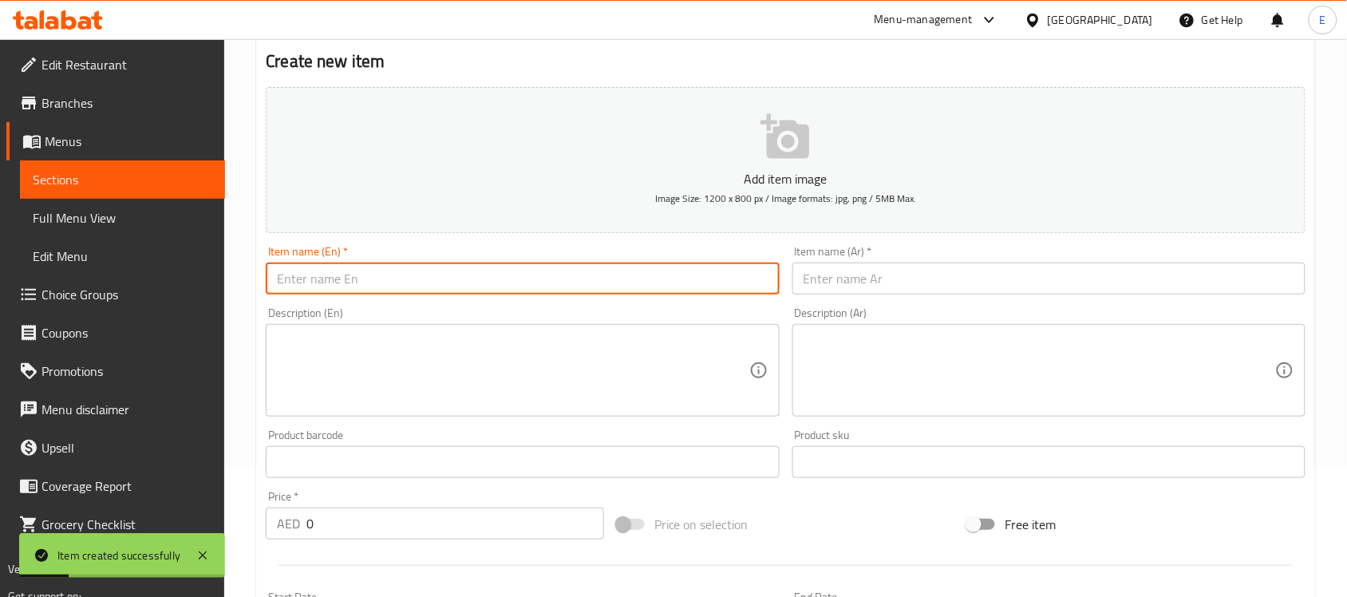
click at [365, 289] on input "text" at bounding box center [522, 279] width 513 height 32
paste input "Mixed grill vegetables"
click at [321, 280] on input "Mixed grill vegetables" at bounding box center [522, 279] width 513 height 32
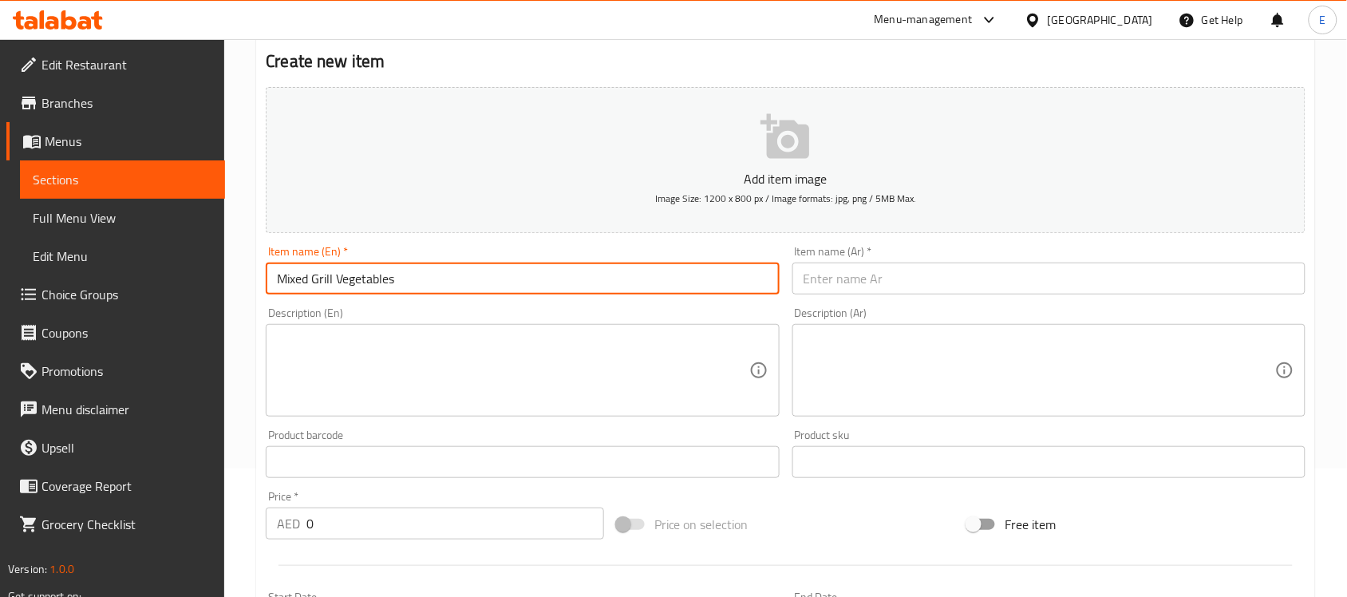
type input "Mixed Grill Vegetables"
click at [832, 272] on input "text" at bounding box center [1048, 279] width 513 height 32
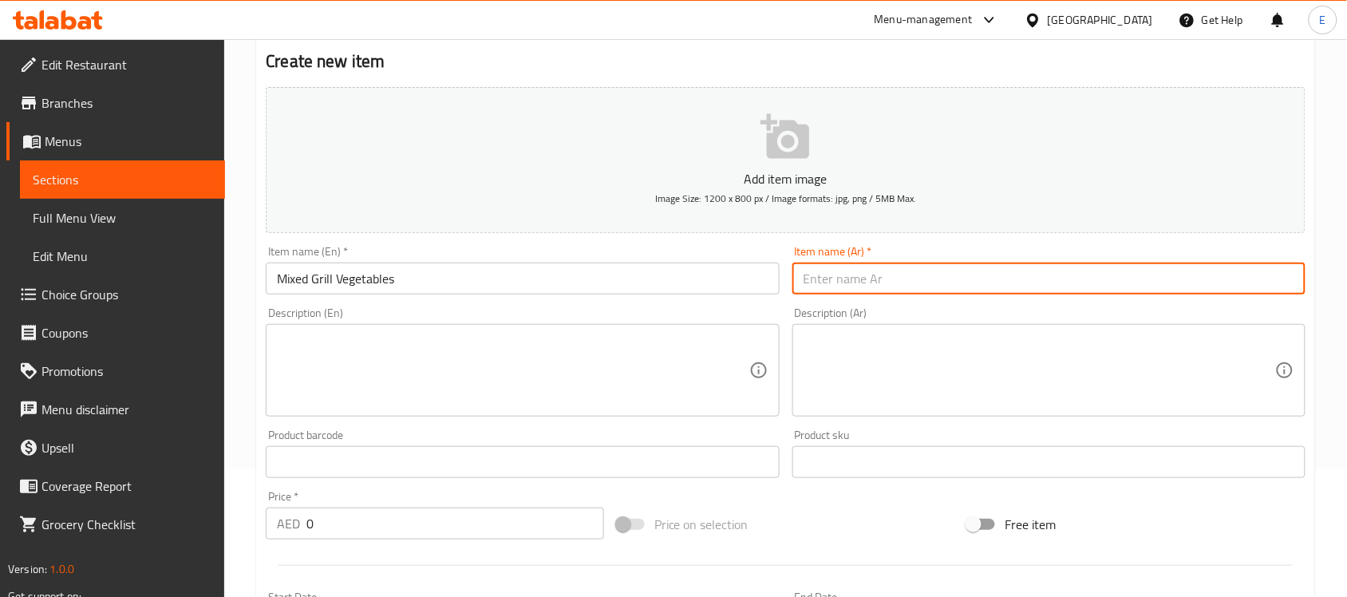
paste input "خضروات مشوية مشكلة"
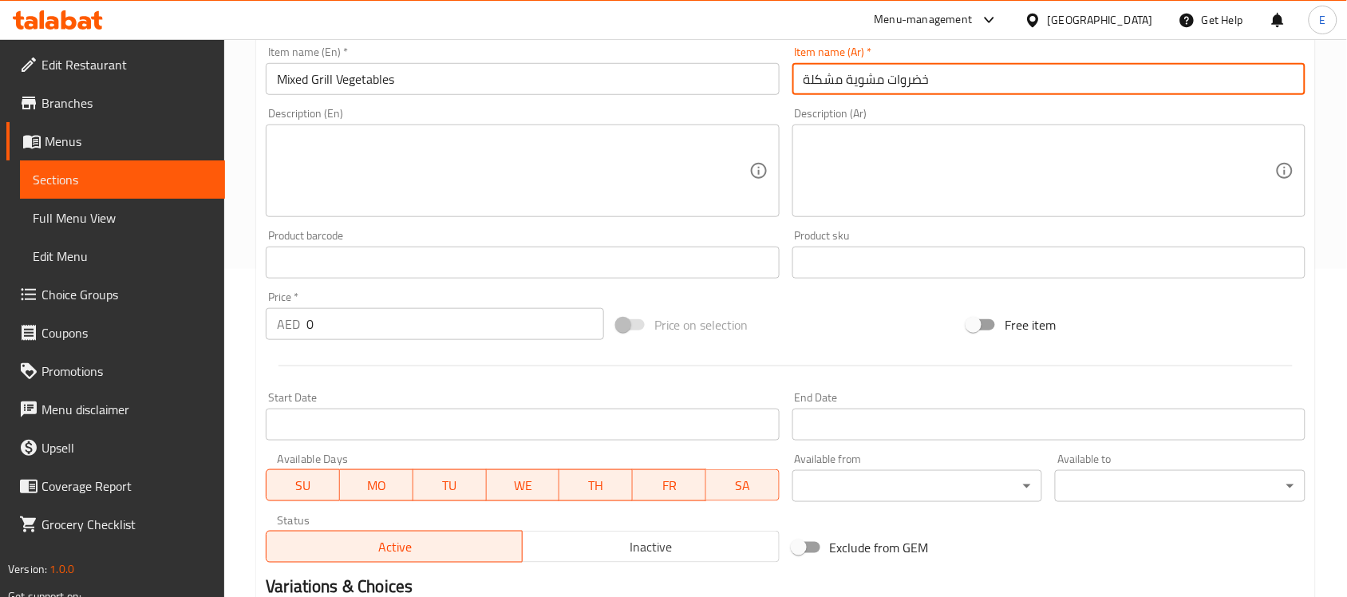
type input "خضروات مشوية مشكلة"
drag, startPoint x: 321, startPoint y: 324, endPoint x: 86, endPoint y: 304, distance: 235.5
click at [89, 305] on div "Edit Restaurant Branches Menus Sections Full Menu View Edit Menu Choice Groups …" at bounding box center [673, 255] width 1347 height 1088
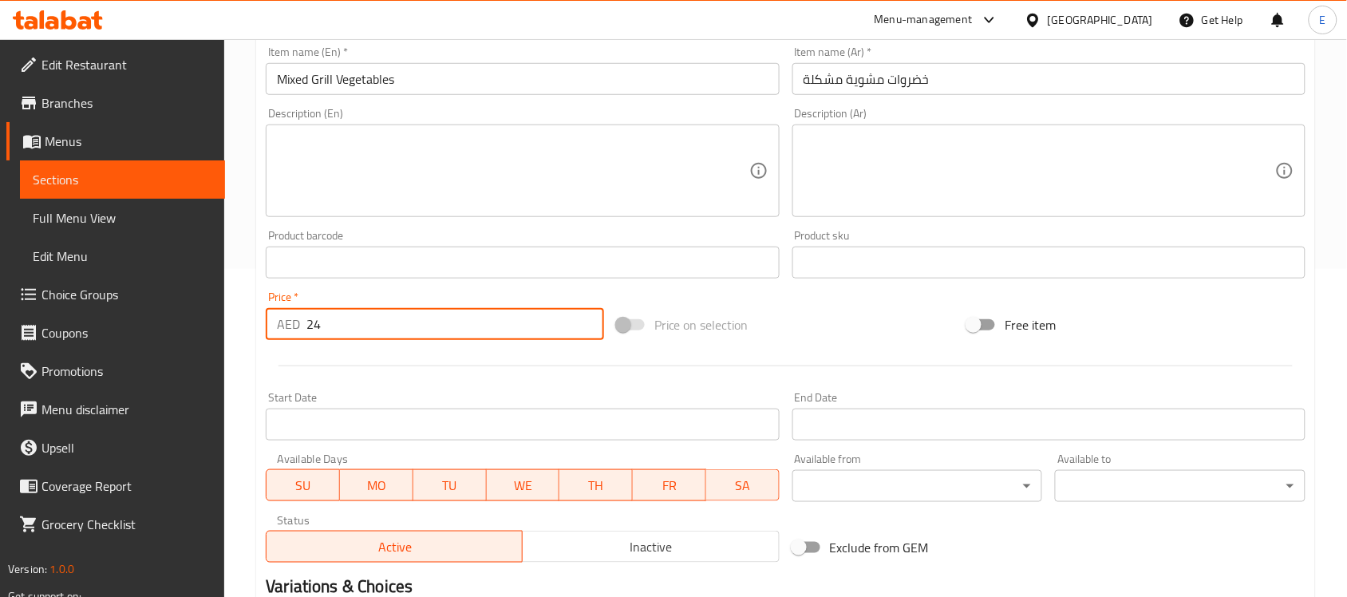
type input "24"
click at [463, 389] on div "Start Date Start Date" at bounding box center [522, 415] width 526 height 61
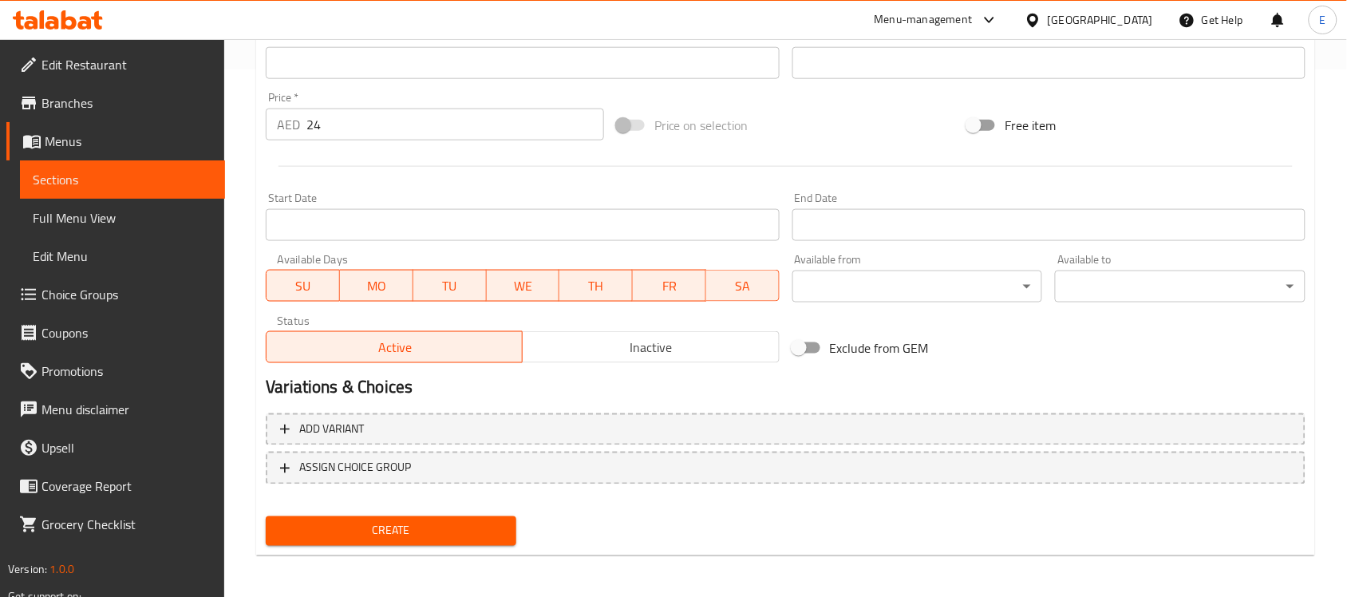
click at [412, 512] on div "Create" at bounding box center [390, 531] width 263 height 42
click at [423, 527] on span "Create" at bounding box center [391, 531] width 225 height 20
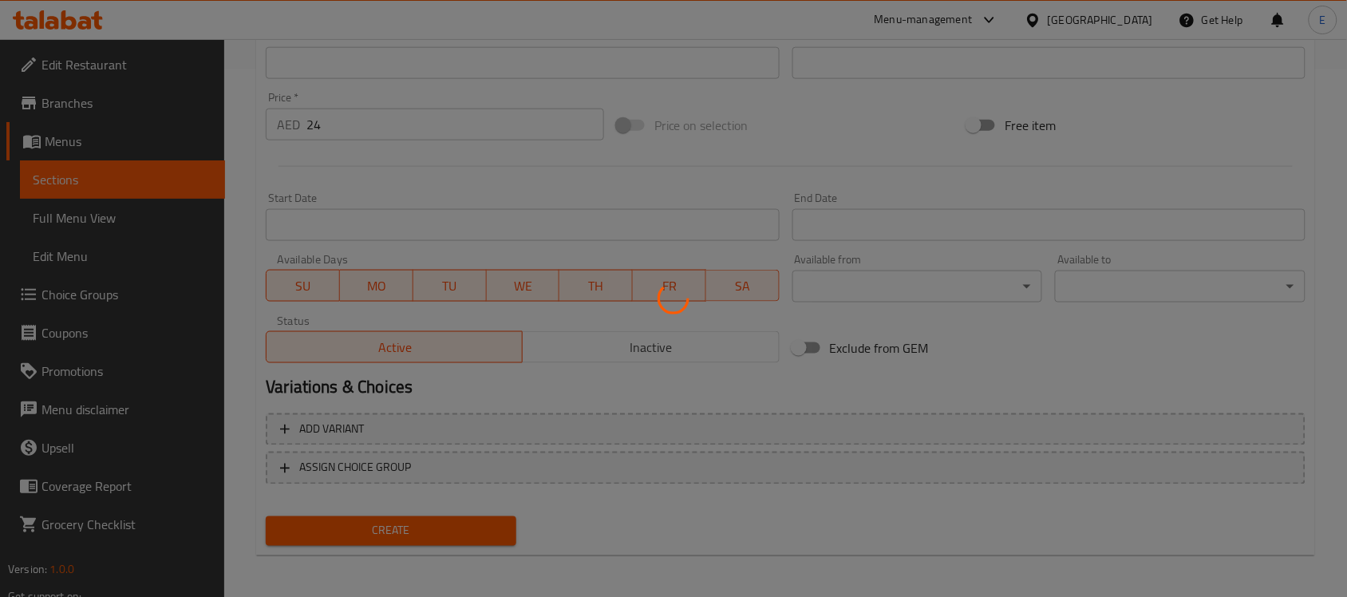
scroll to position [128, 0]
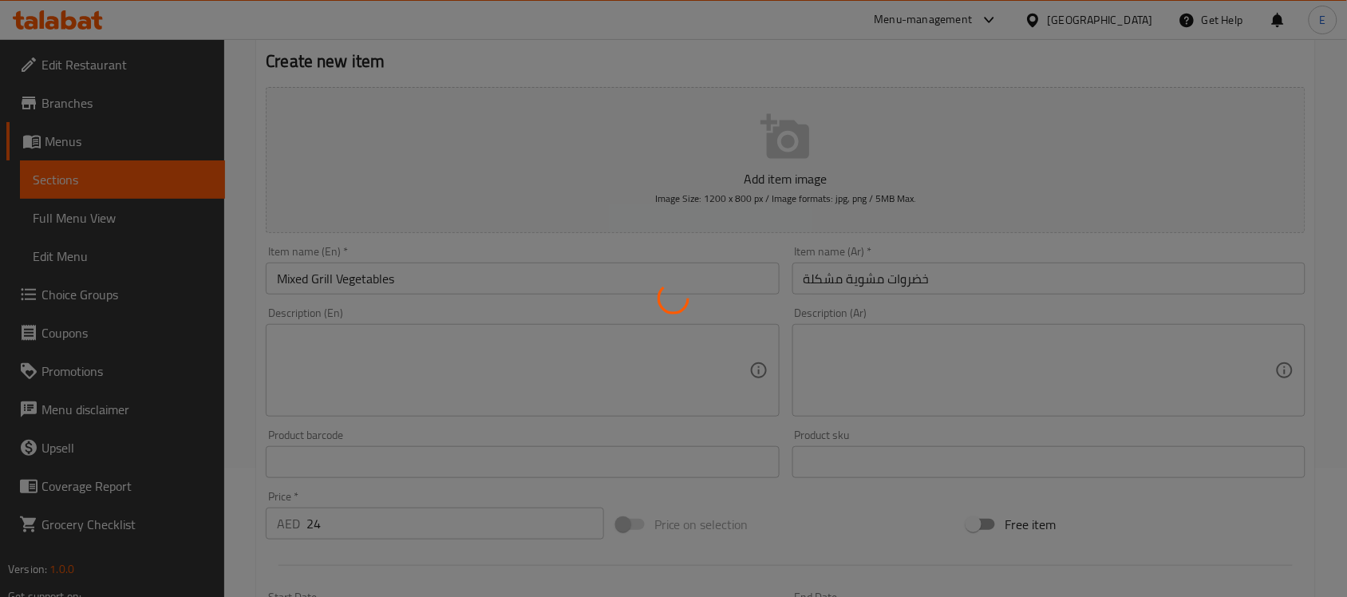
type input "0"
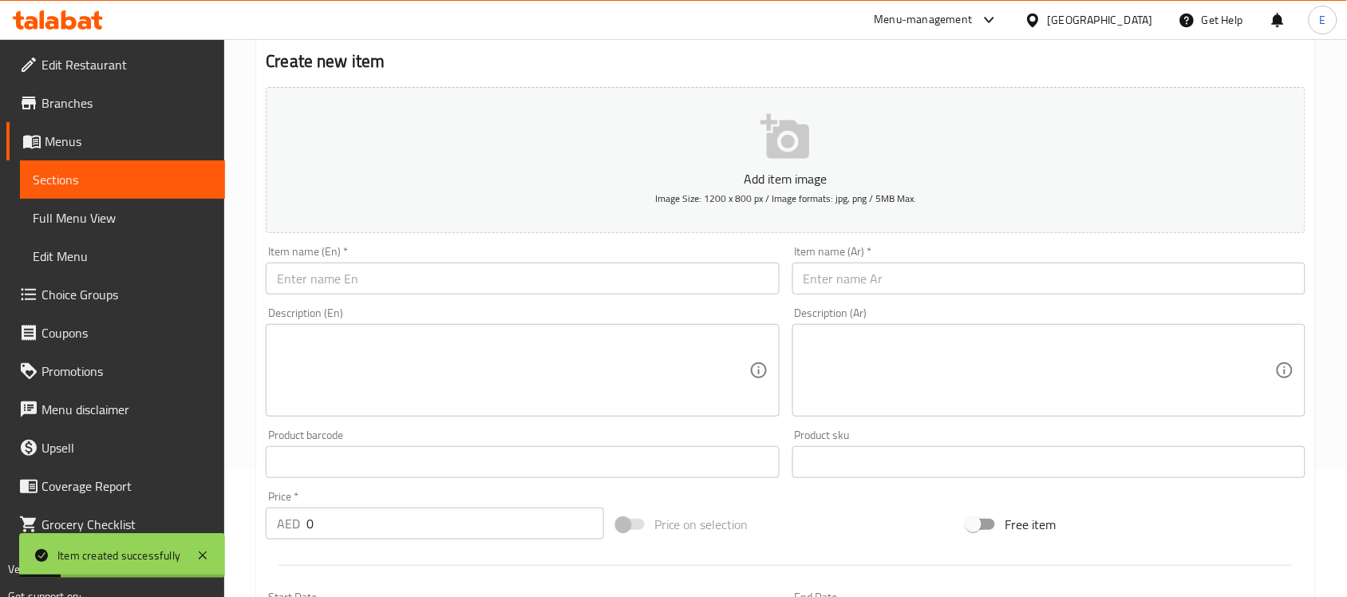
drag, startPoint x: 513, startPoint y: 293, endPoint x: 555, endPoint y: 236, distance: 70.7
click at [513, 293] on input "text" at bounding box center [522, 279] width 513 height 32
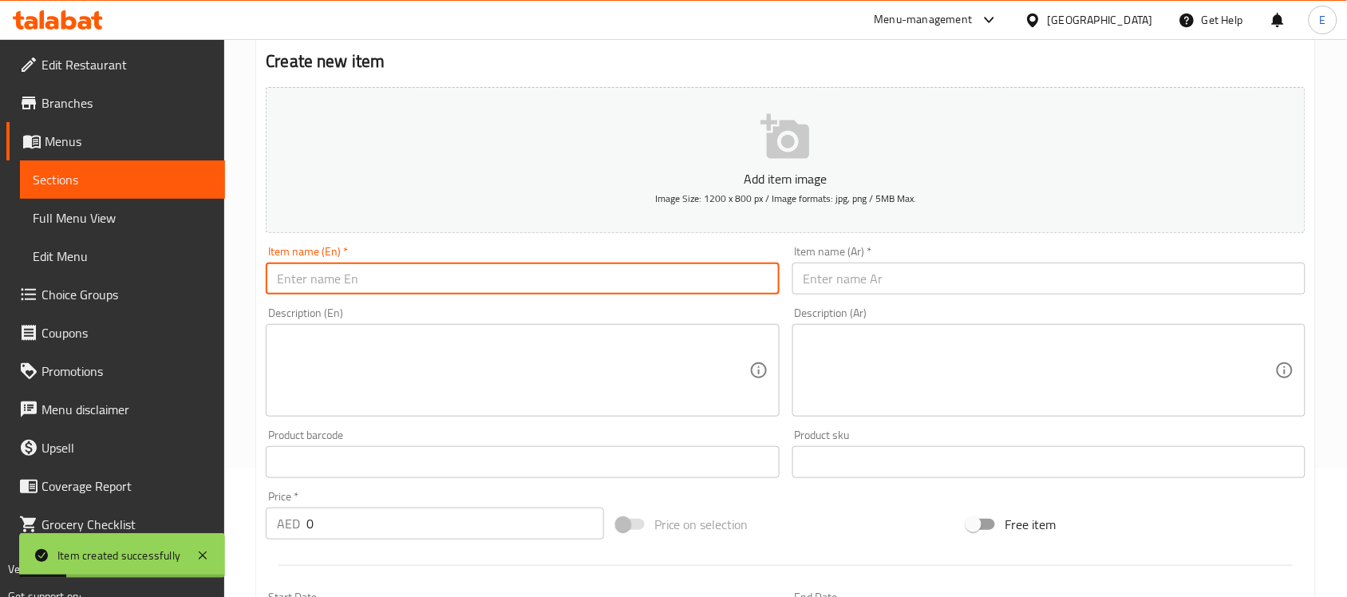
paste input "Grilled corn"
type input "Grilled corn"
click at [828, 290] on input "text" at bounding box center [1048, 279] width 513 height 32
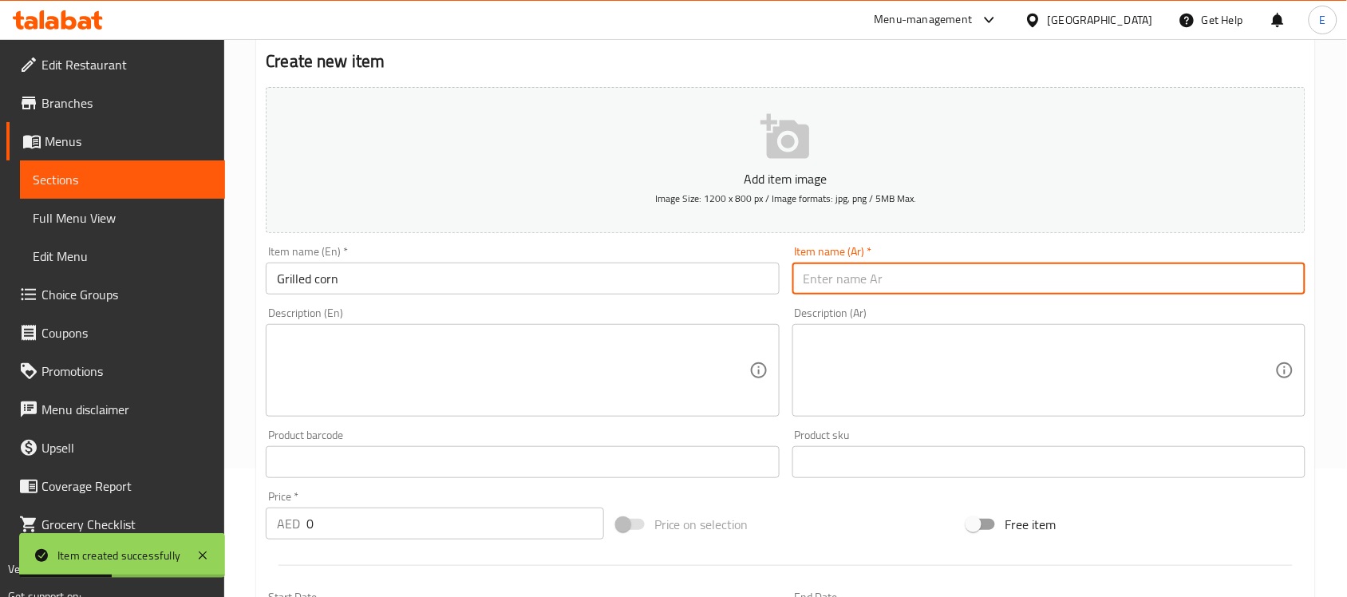
paste input "ذرة مشوية"
type input "ذرة مشوية"
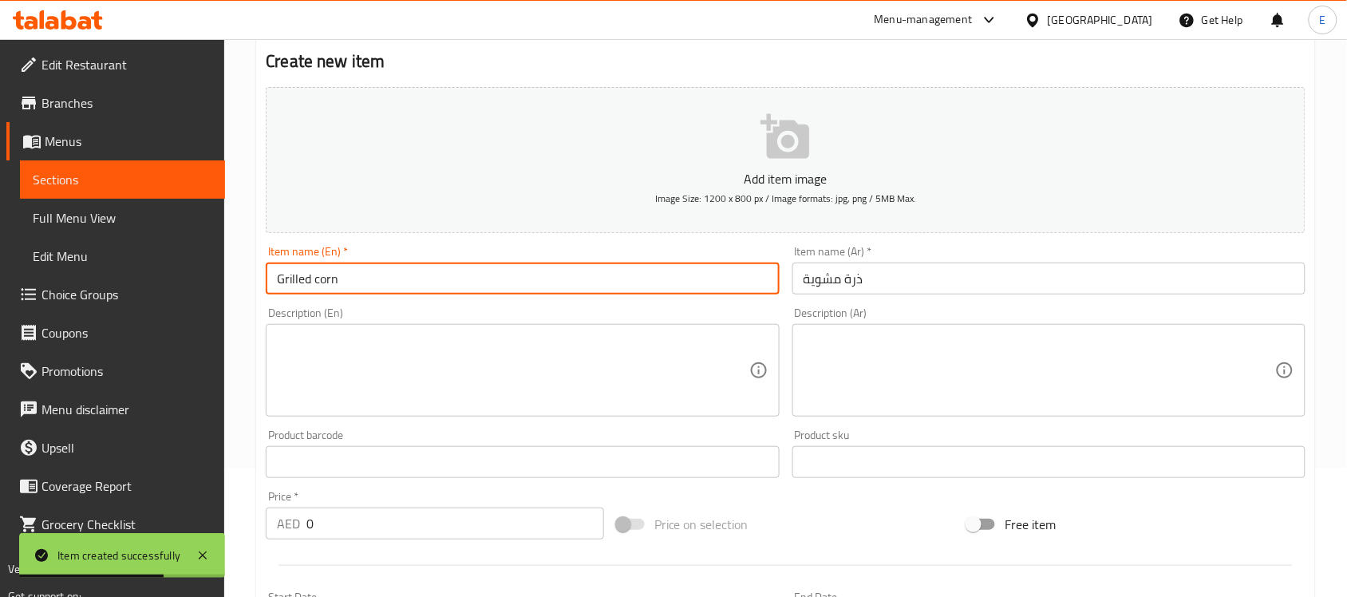
click at [315, 281] on input "Grilled corn" at bounding box center [522, 279] width 513 height 32
type input "Grilled Corn"
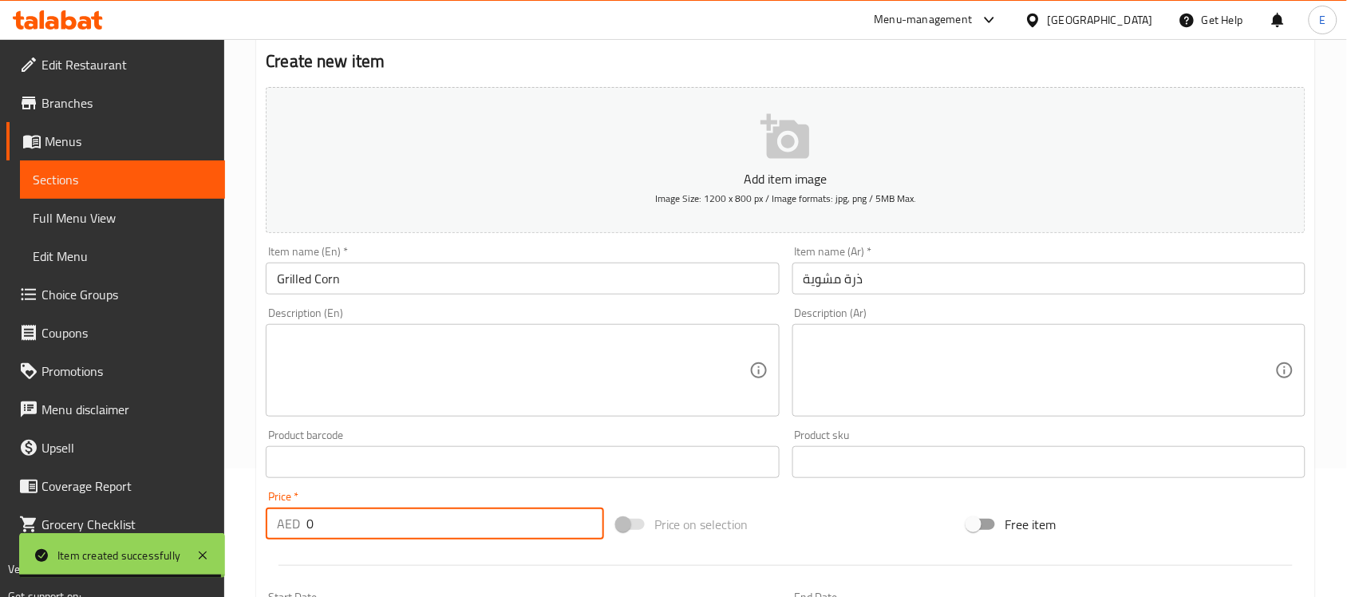
drag, startPoint x: 347, startPoint y: 523, endPoint x: 192, endPoint y: 520, distance: 154.9
click at [192, 523] on div "Edit Restaurant Branches Menus Sections Full Menu View Edit Menu Choice Groups …" at bounding box center [673, 455] width 1347 height 1088
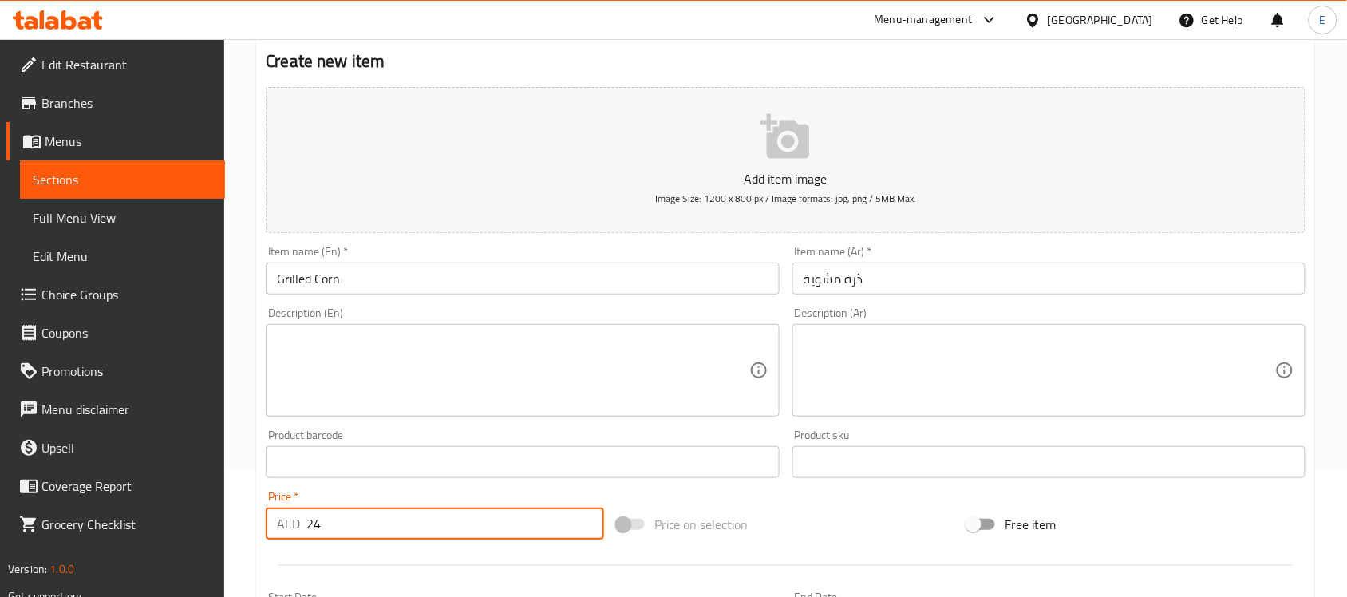
scroll to position [527, 0]
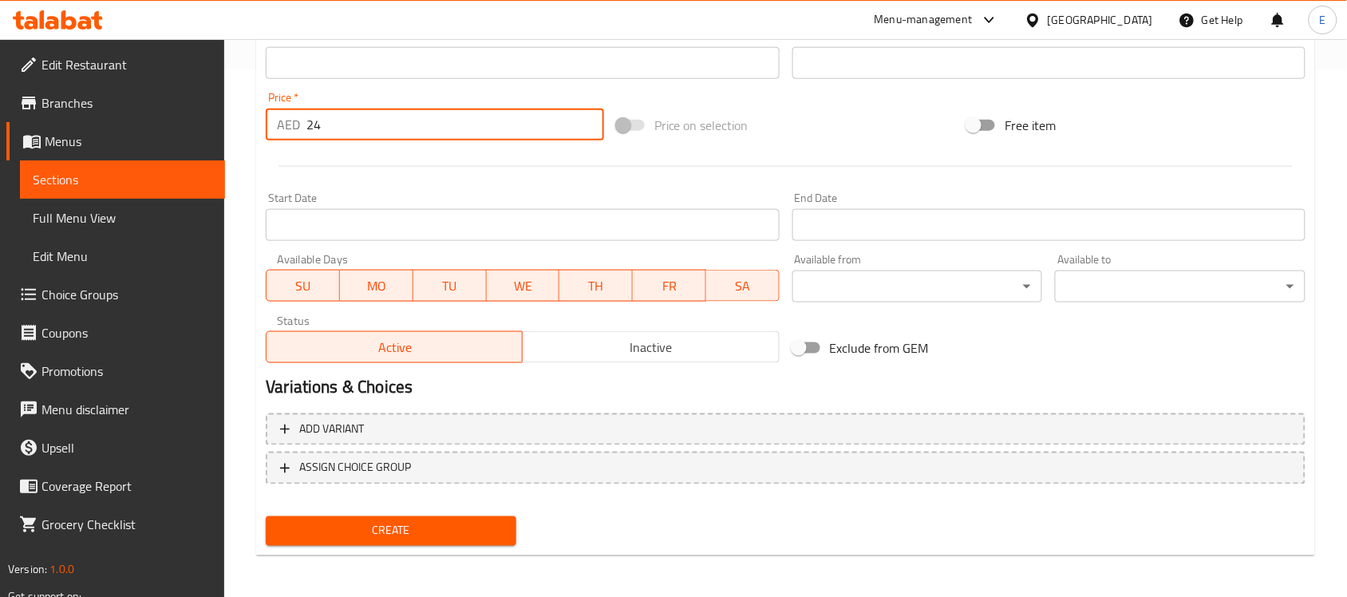
type input "24"
drag, startPoint x: 405, startPoint y: 523, endPoint x: 429, endPoint y: 519, distance: 25.1
click at [405, 523] on span "Create" at bounding box center [391, 531] width 225 height 20
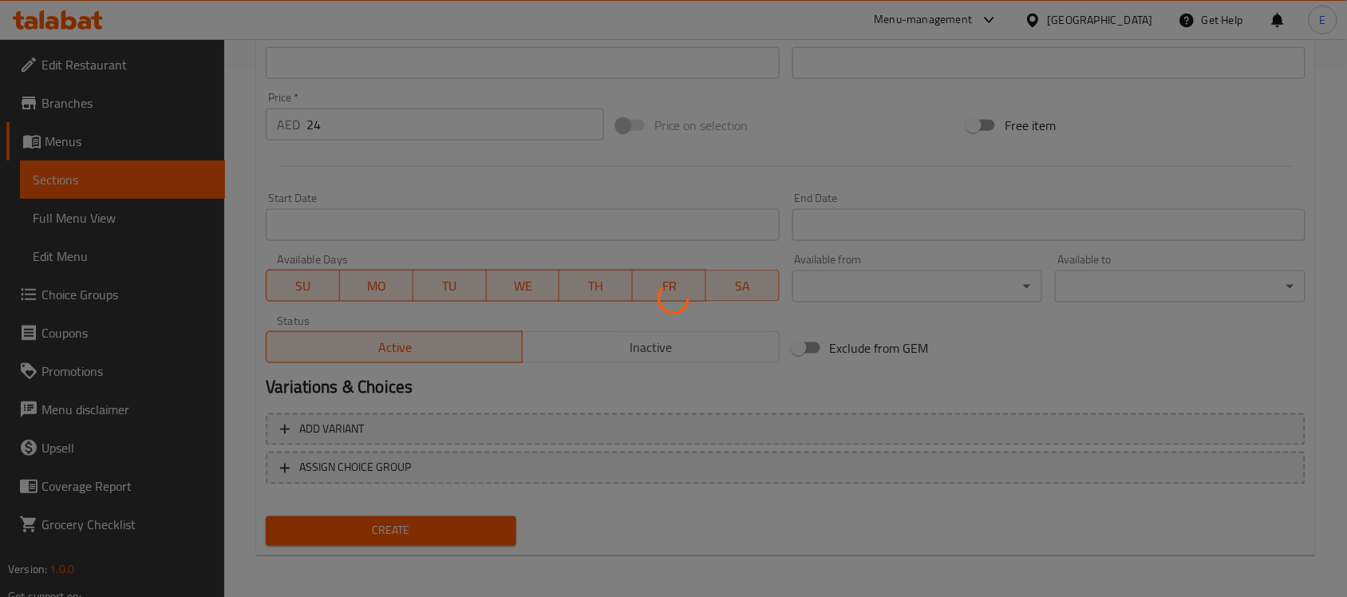
scroll to position [29, 0]
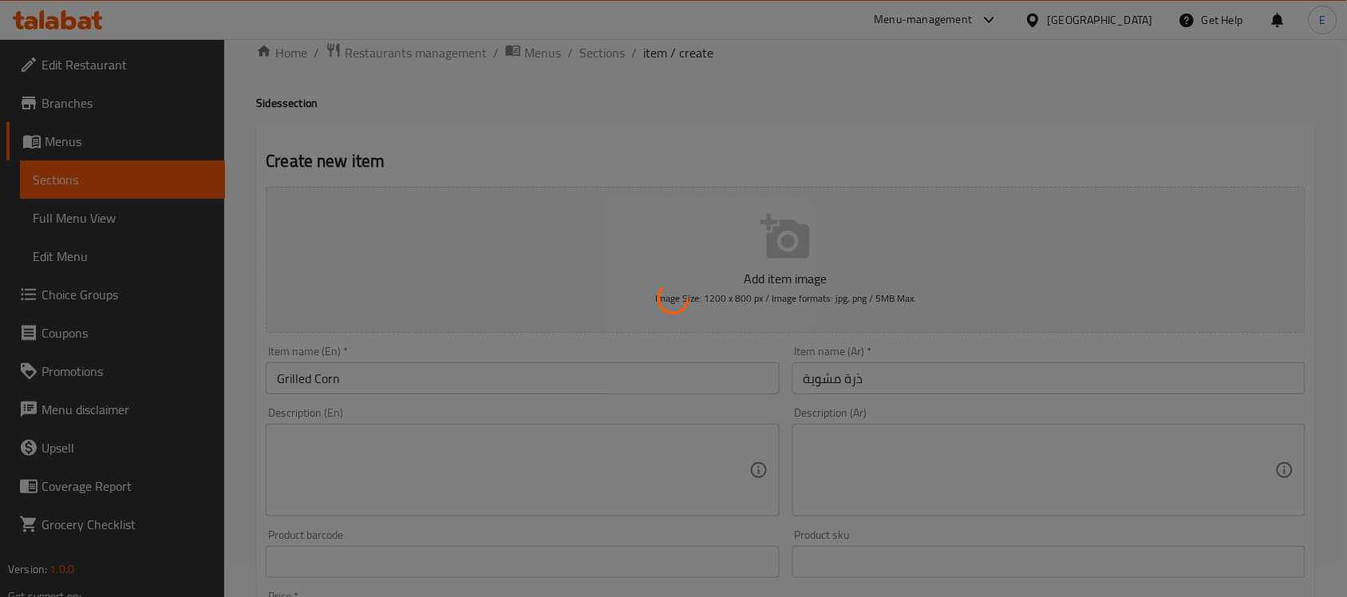
type input "0"
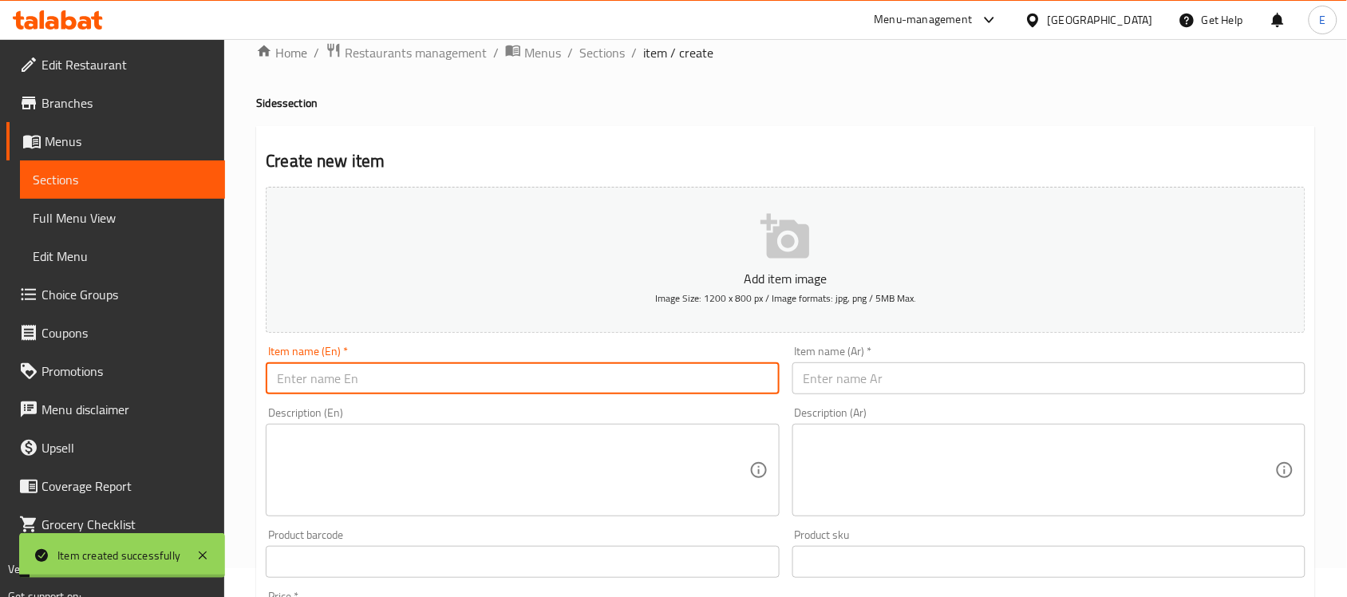
click at [409, 381] on input "text" at bounding box center [522, 378] width 513 height 32
type input "F"
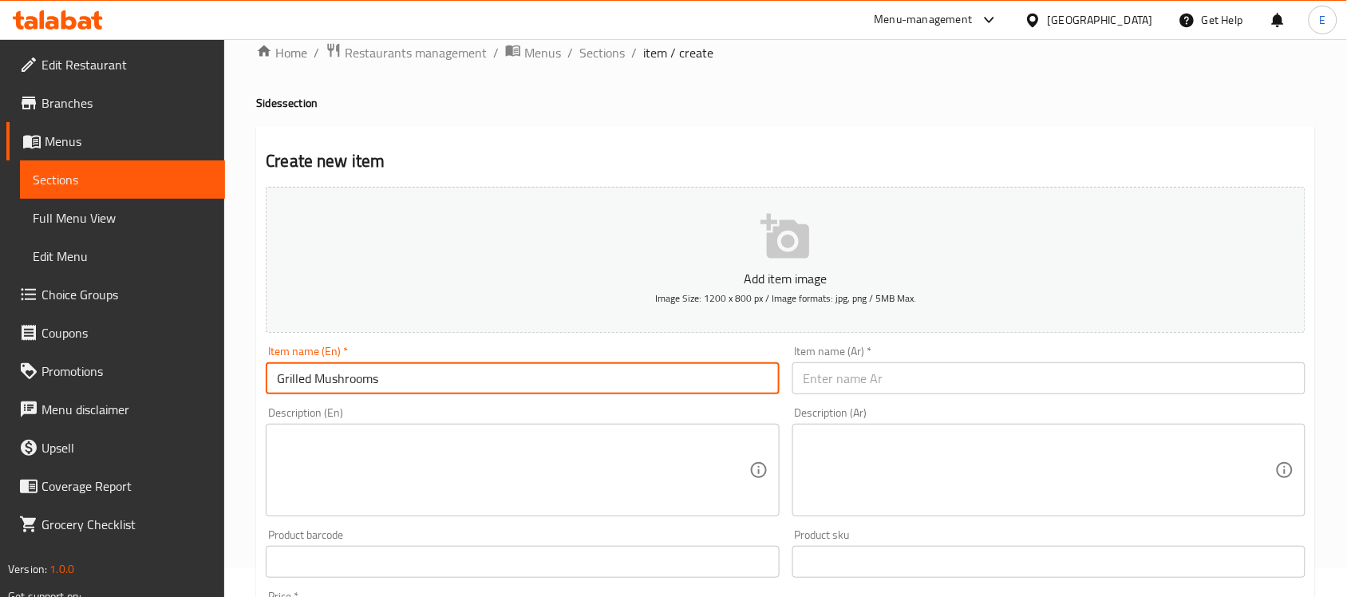
type input "Grilled Mushrooms"
click at [883, 380] on input "text" at bounding box center [1048, 378] width 513 height 32
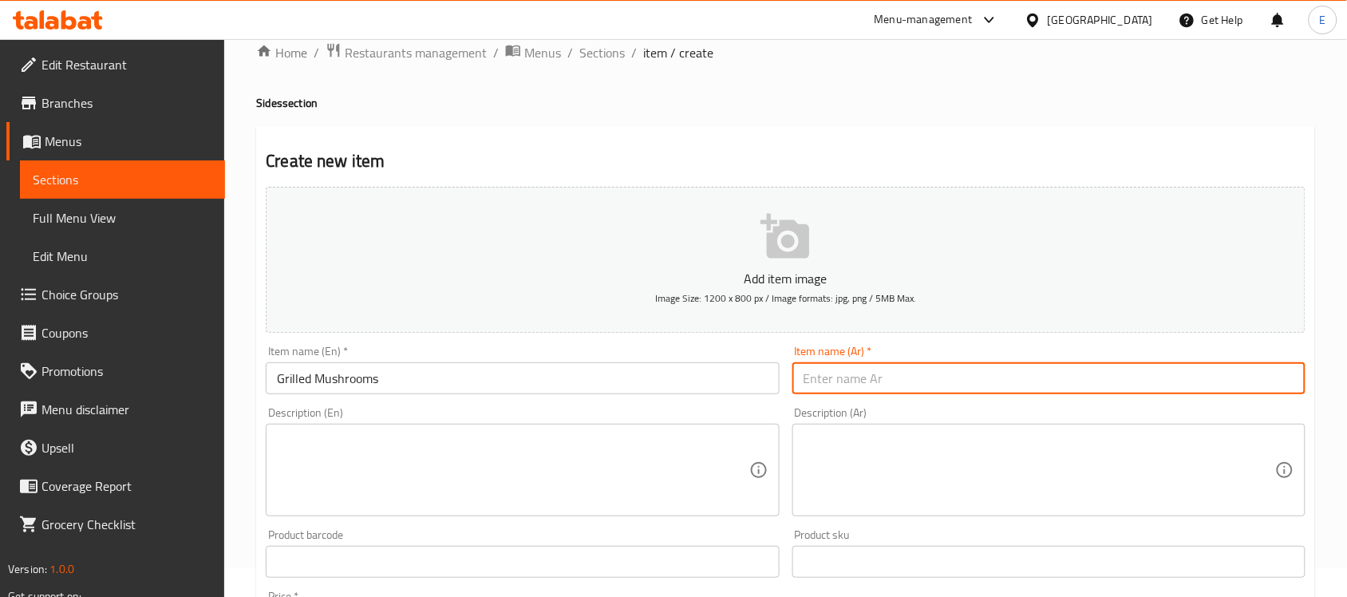
paste input "فطر مشوي"
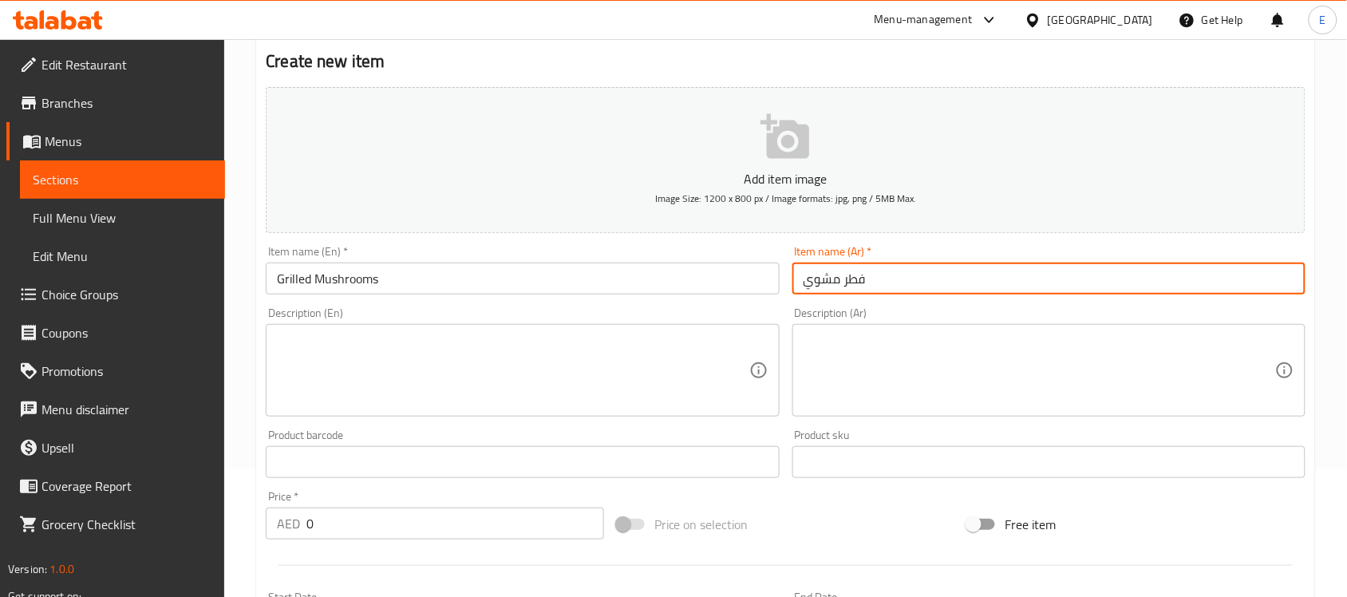
scroll to position [228, 0]
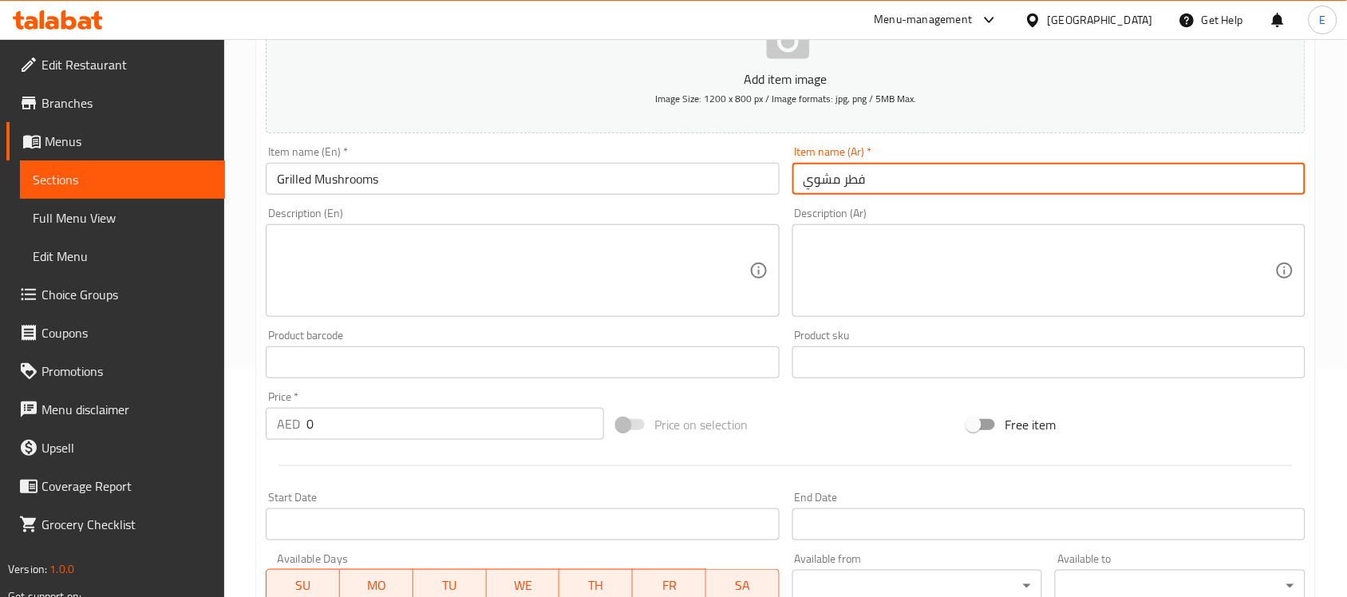
type input "فطر مشوي"
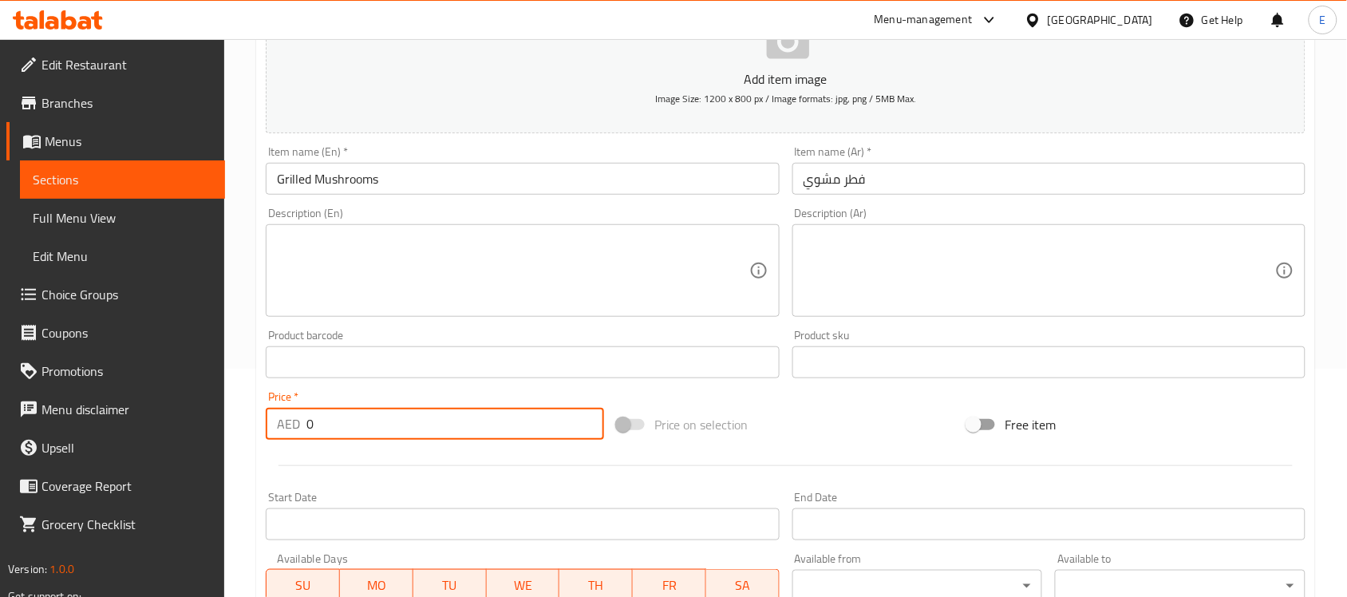
drag, startPoint x: 335, startPoint y: 423, endPoint x: 74, endPoint y: 407, distance: 261.4
click at [74, 407] on div "Edit Restaurant Branches Menus Sections Full Menu View Edit Menu Choice Groups …" at bounding box center [673, 355] width 1347 height 1088
type input "24"
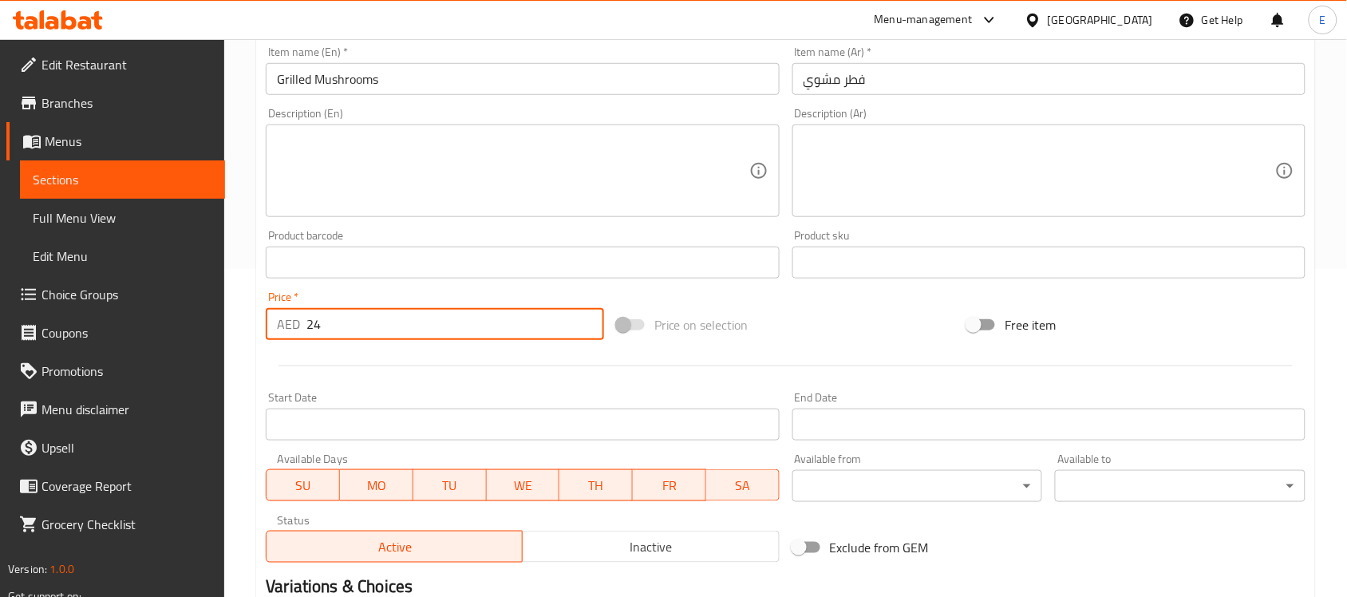
scroll to position [527, 0]
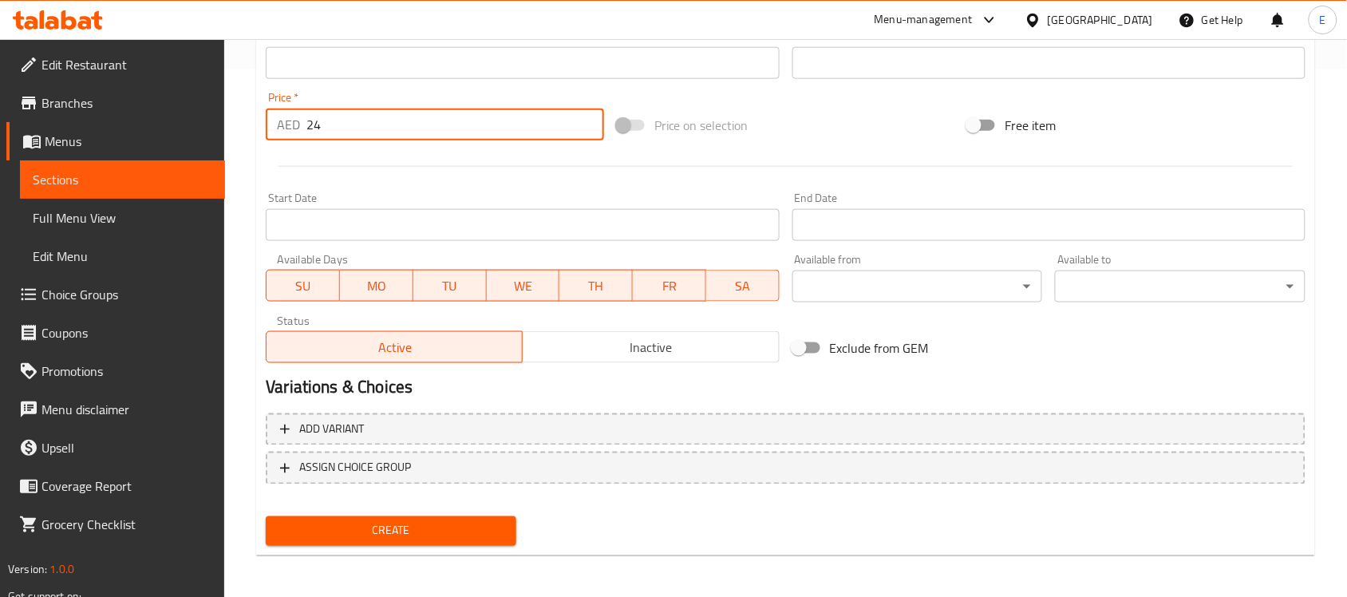
click at [464, 512] on div "Create" at bounding box center [390, 531] width 263 height 42
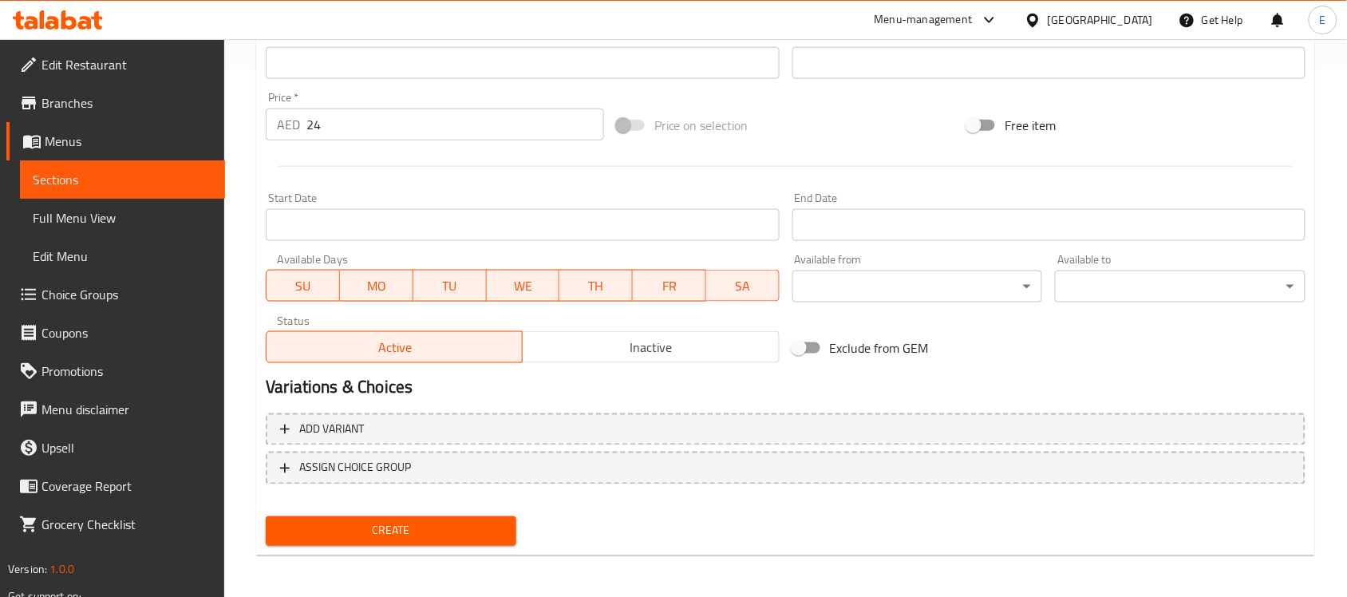
click at [452, 535] on span "Create" at bounding box center [391, 531] width 225 height 20
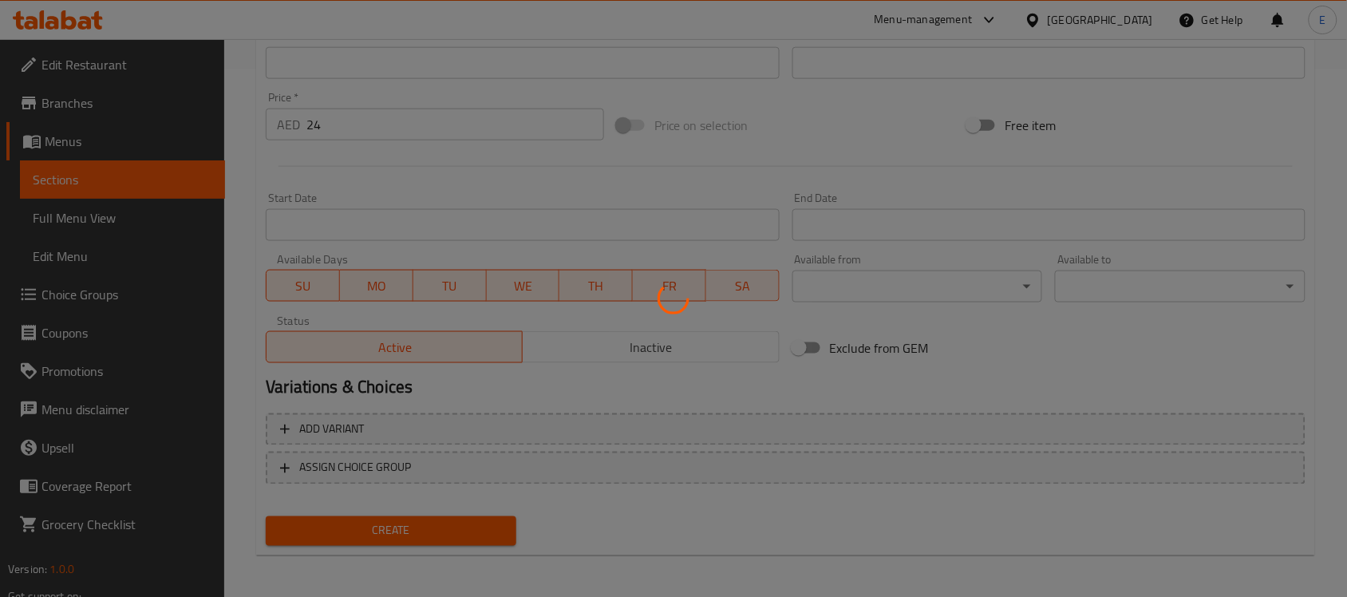
scroll to position [128, 0]
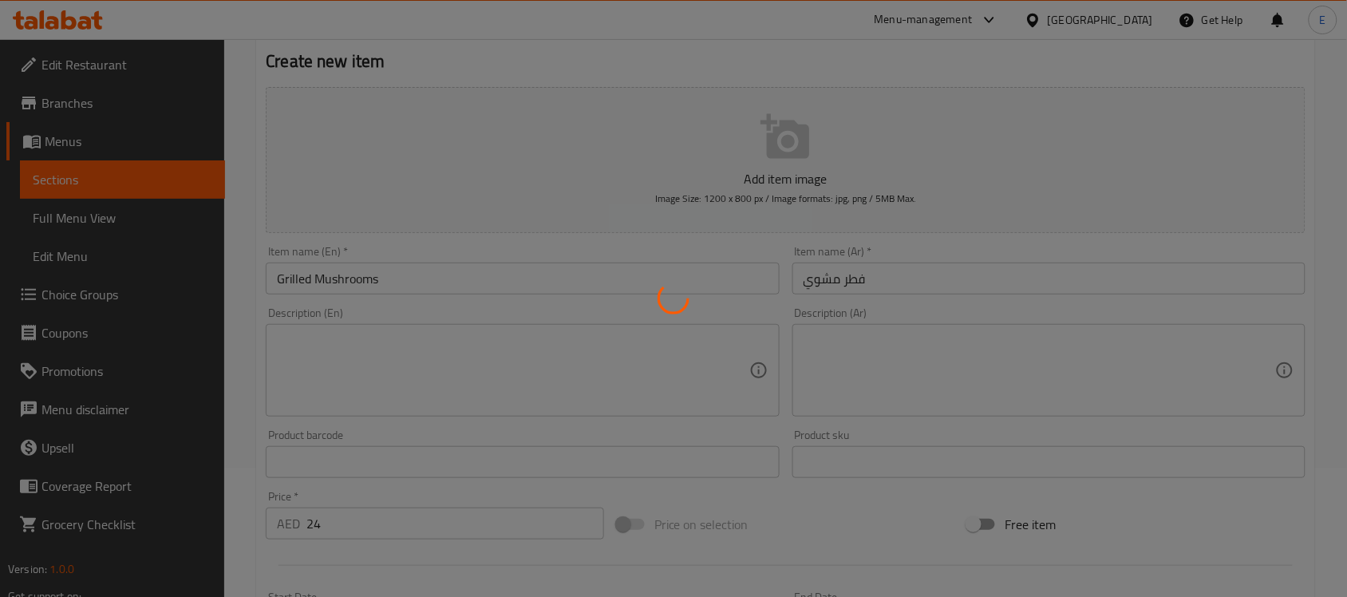
type input "0"
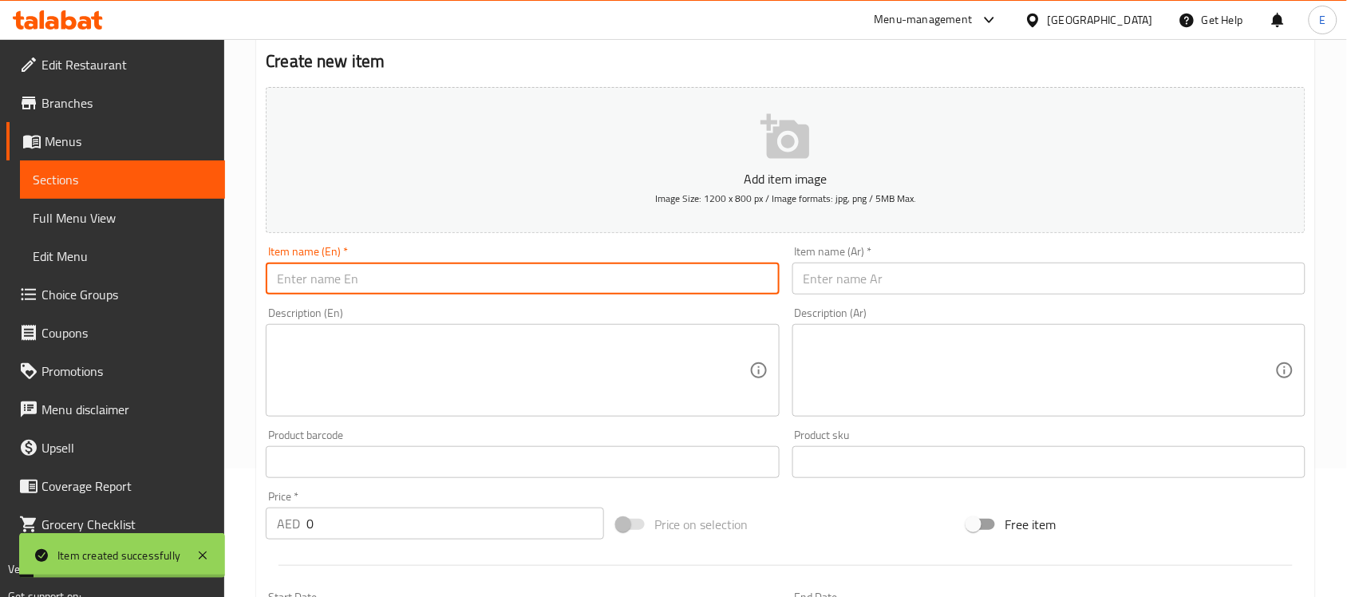
click at [626, 276] on input "text" at bounding box center [522, 279] width 513 height 32
paste input "Lemon edamame"
click at [319, 286] on input "Lemon edamame" at bounding box center [522, 279] width 513 height 32
type input "[PERSON_NAME]"
click at [867, 276] on input "text" at bounding box center [1048, 279] width 513 height 32
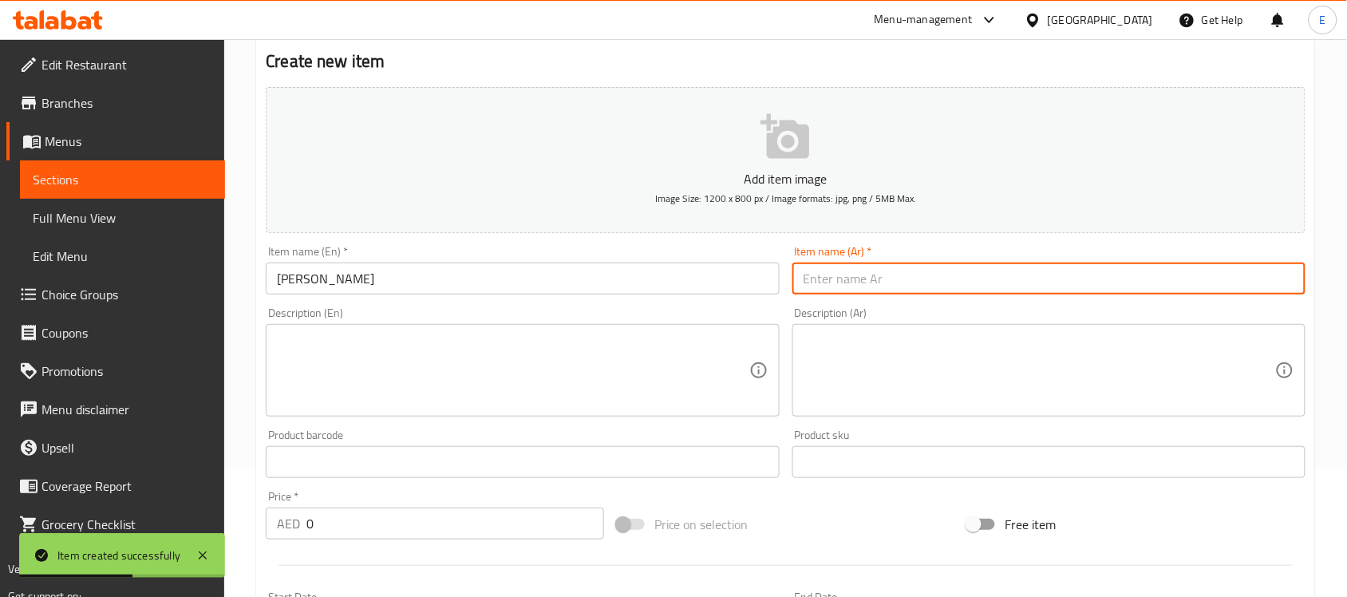
paste input "فول الصويا بالليمون"
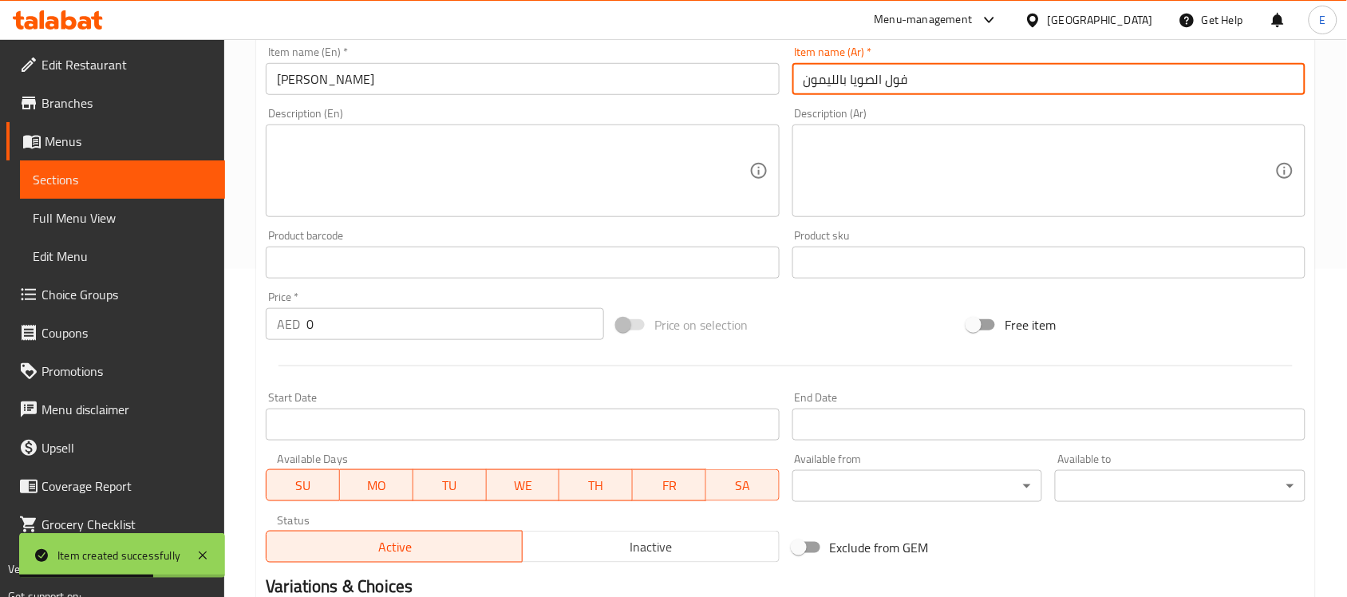
type input "فول الصويا بالليمون"
drag, startPoint x: 352, startPoint y: 327, endPoint x: 152, endPoint y: 330, distance: 199.5
click at [152, 330] on div "Edit Restaurant Branches Menus Sections Full Menu View Edit Menu Choice Groups …" at bounding box center [673, 255] width 1347 height 1088
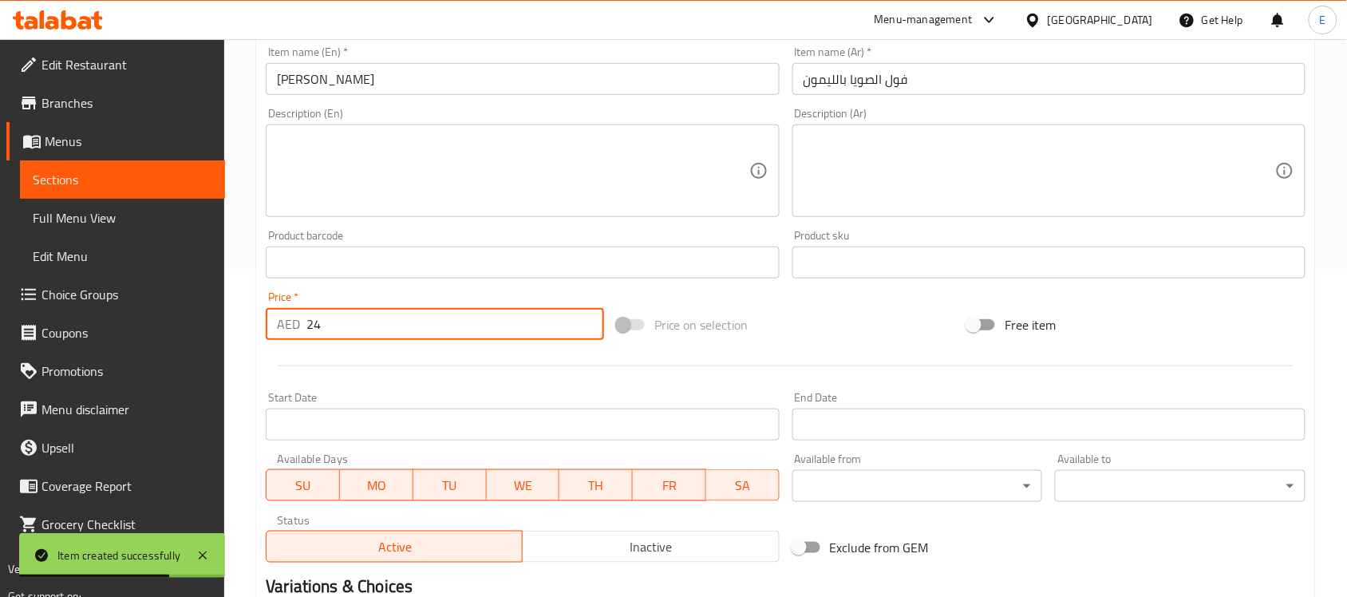
type input "24"
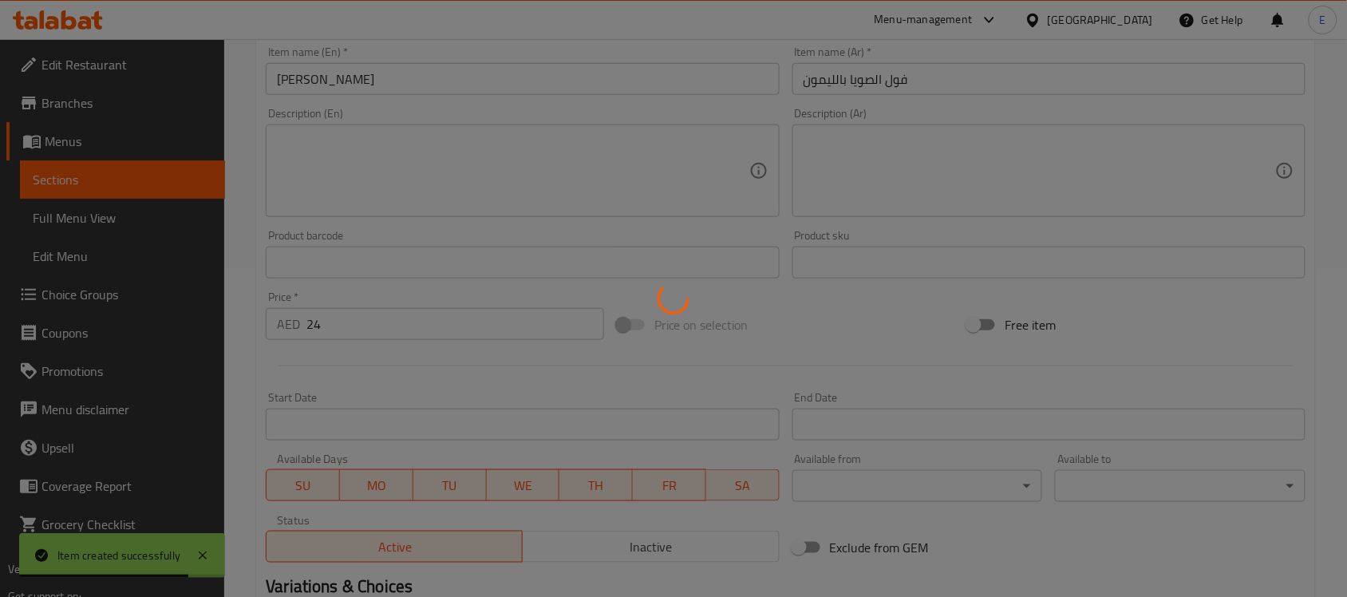
type input "0"
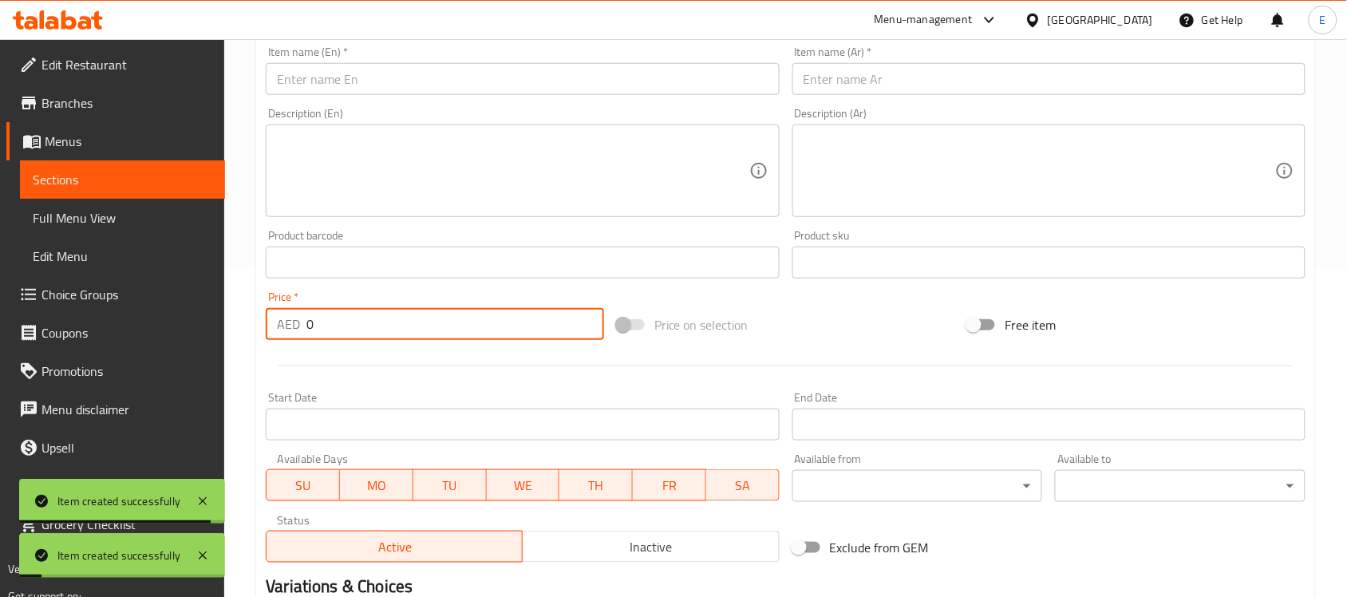
scroll to position [0, 0]
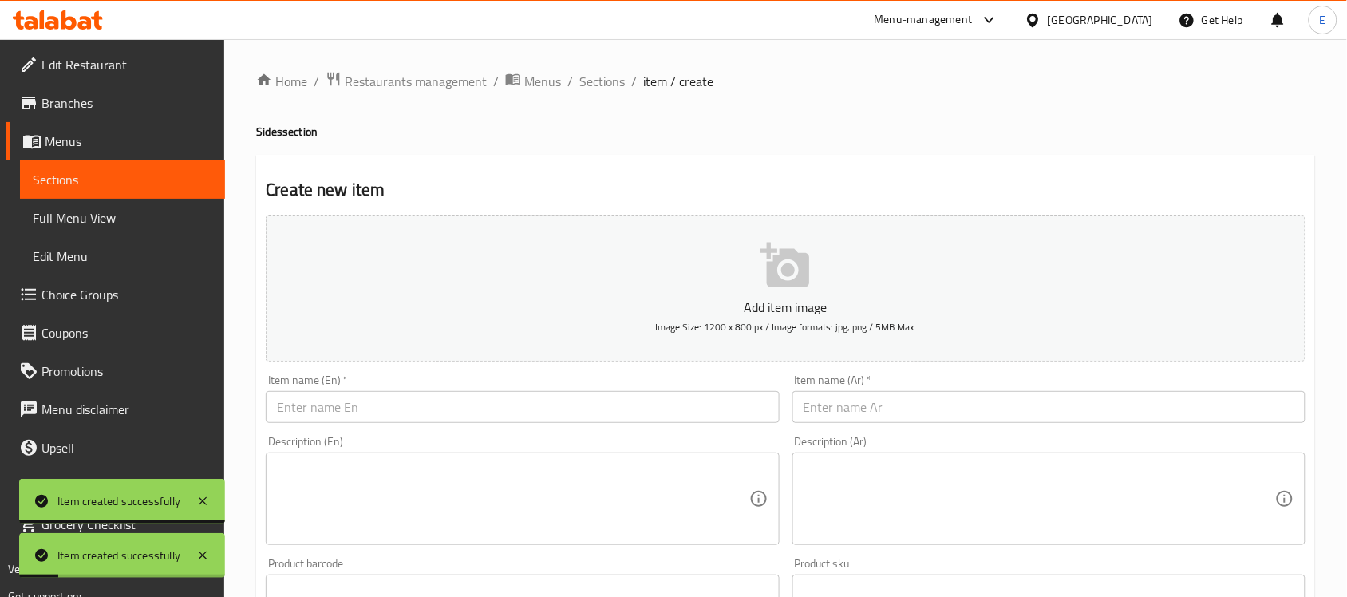
click at [383, 408] on input "text" at bounding box center [522, 407] width 513 height 32
paste input "Edamame"
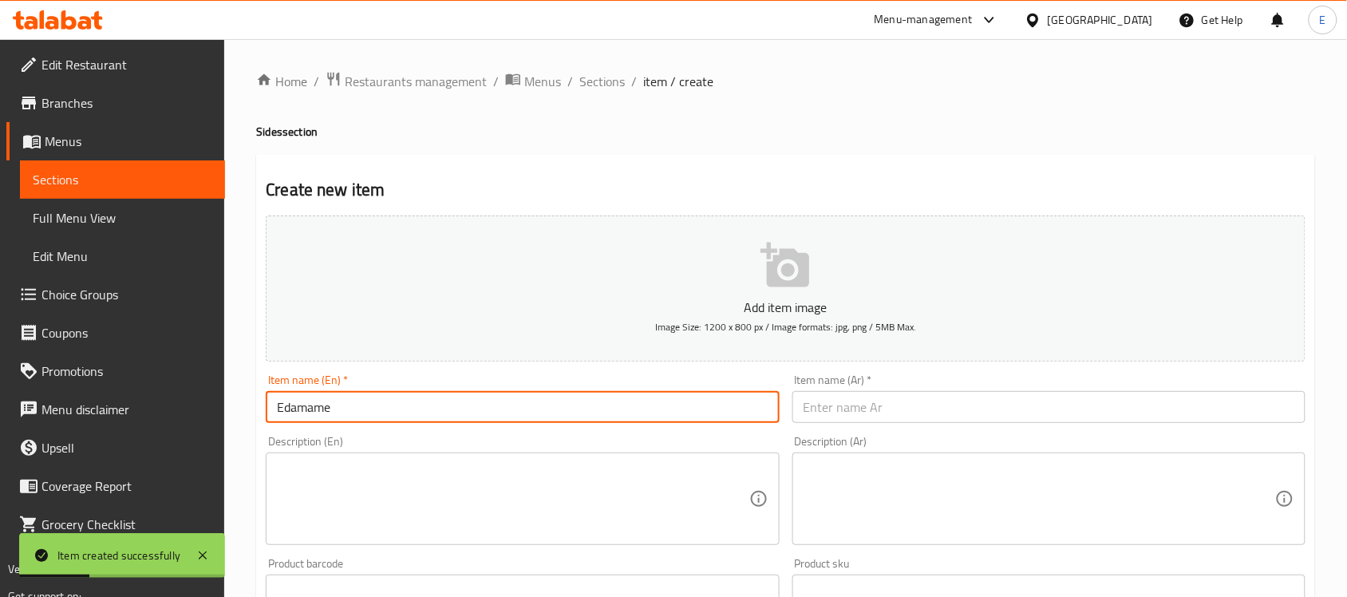
type input "Edamame"
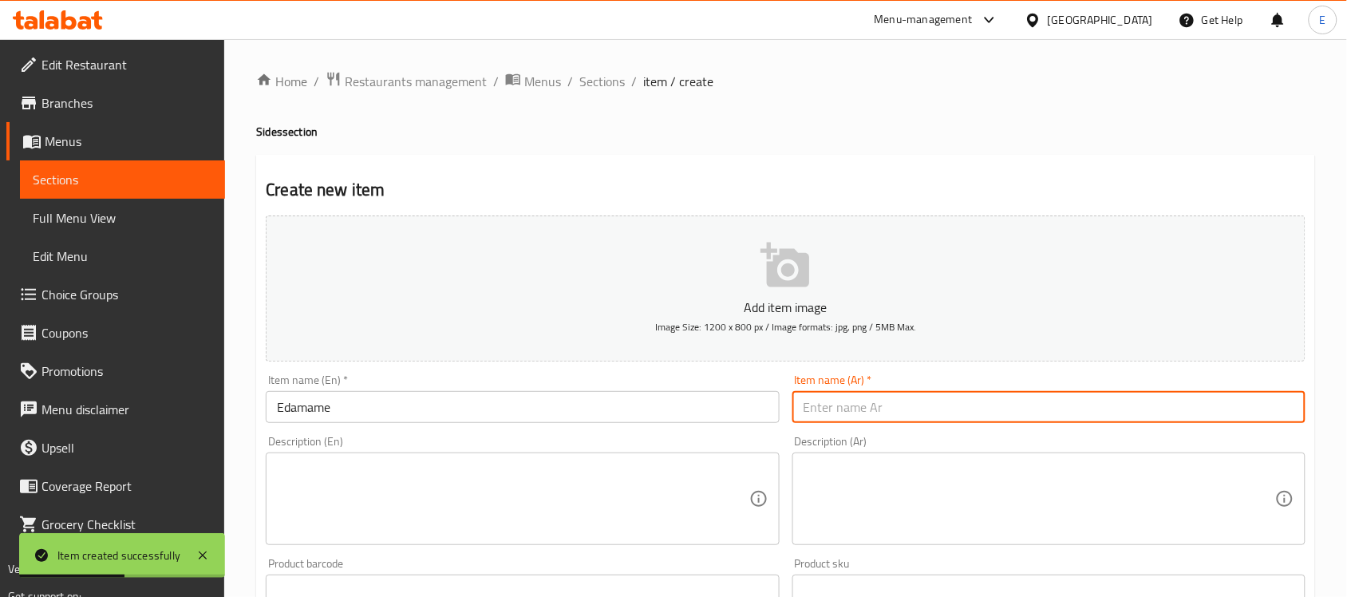
click at [874, 415] on input "text" at bounding box center [1048, 407] width 513 height 32
paste input "فول الصويا"
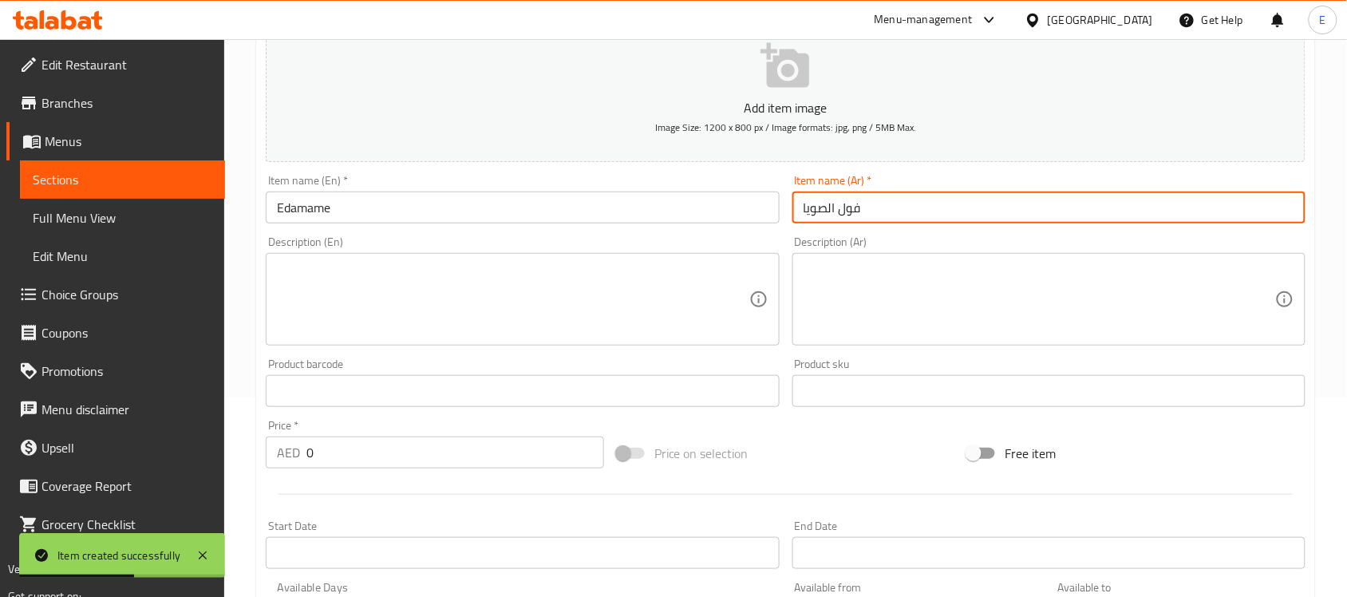
scroll to position [299, 0]
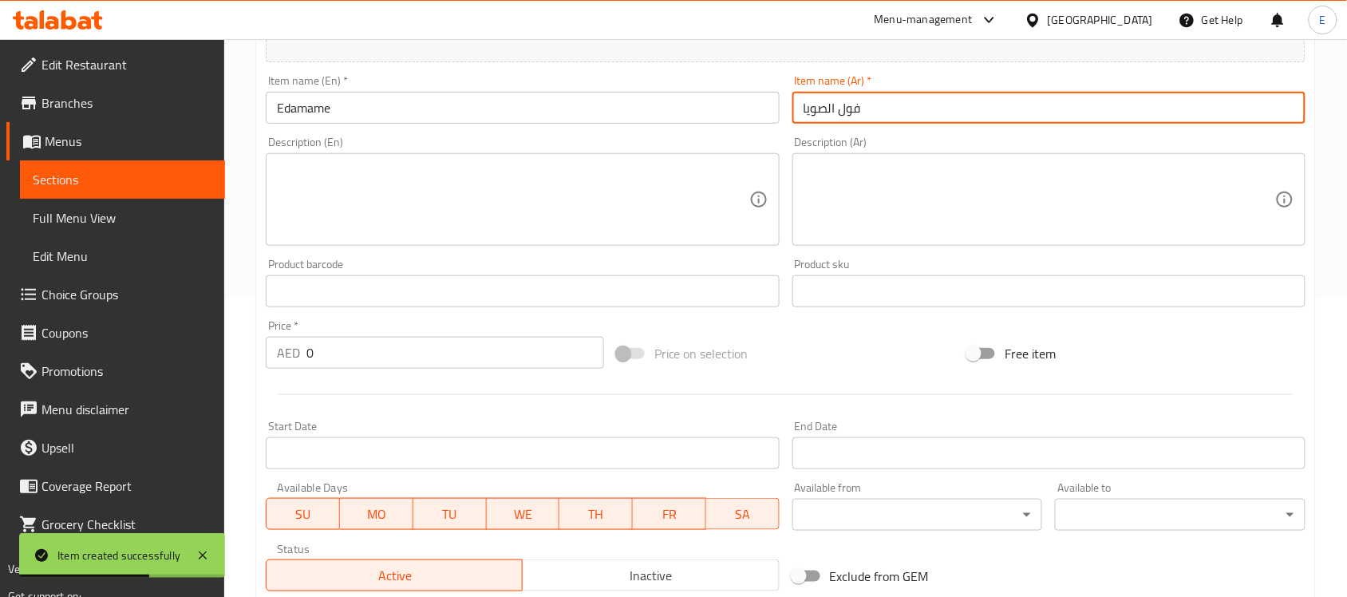
type input "فول الصويا"
click at [105, 343] on div "Edit Restaurant Branches Menus Sections Full Menu View Edit Menu Choice Groups …" at bounding box center [673, 284] width 1347 height 1088
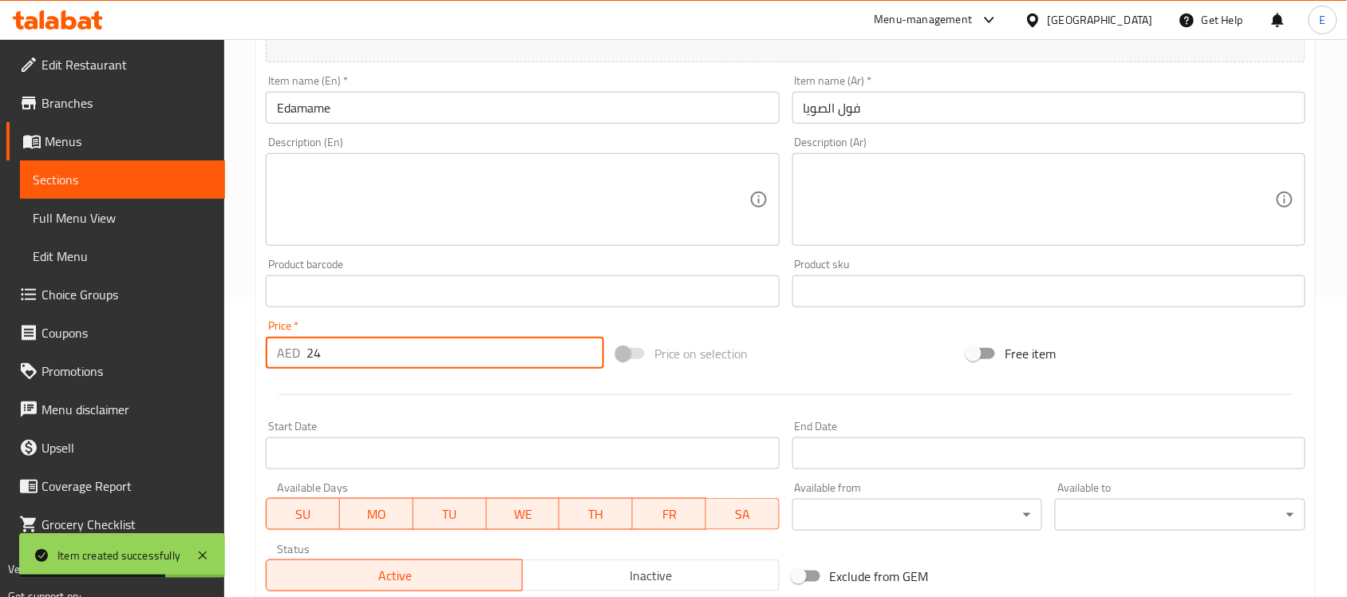
type input "24"
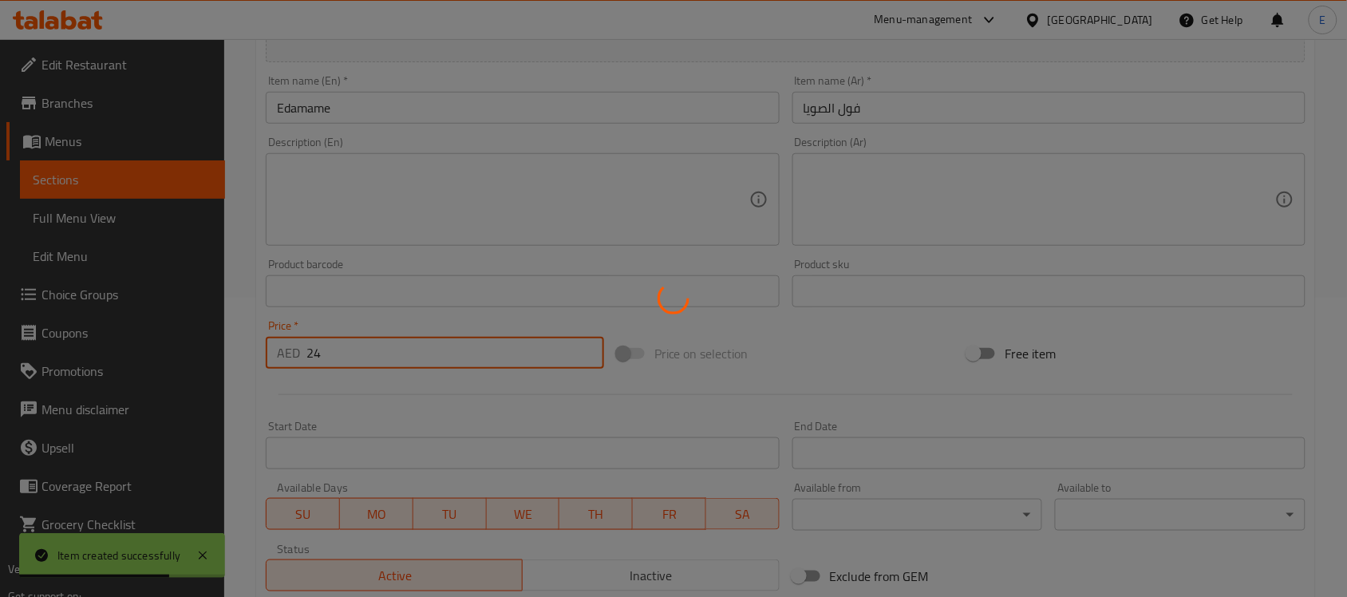
type input "0"
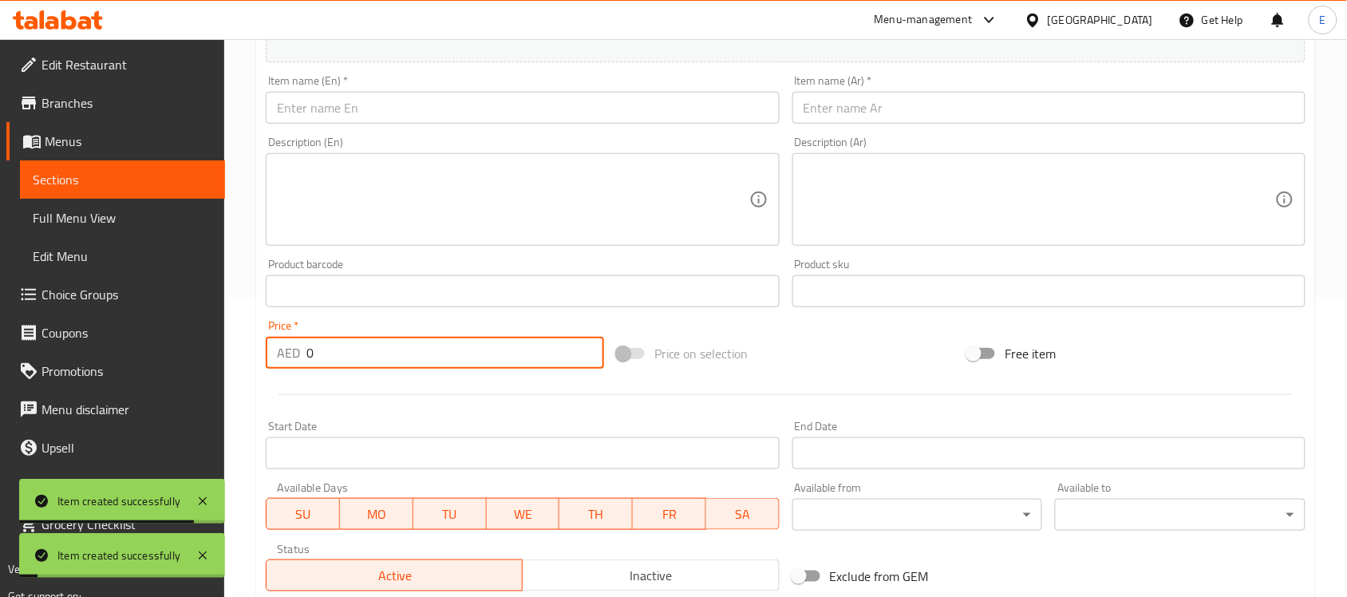
scroll to position [0, 0]
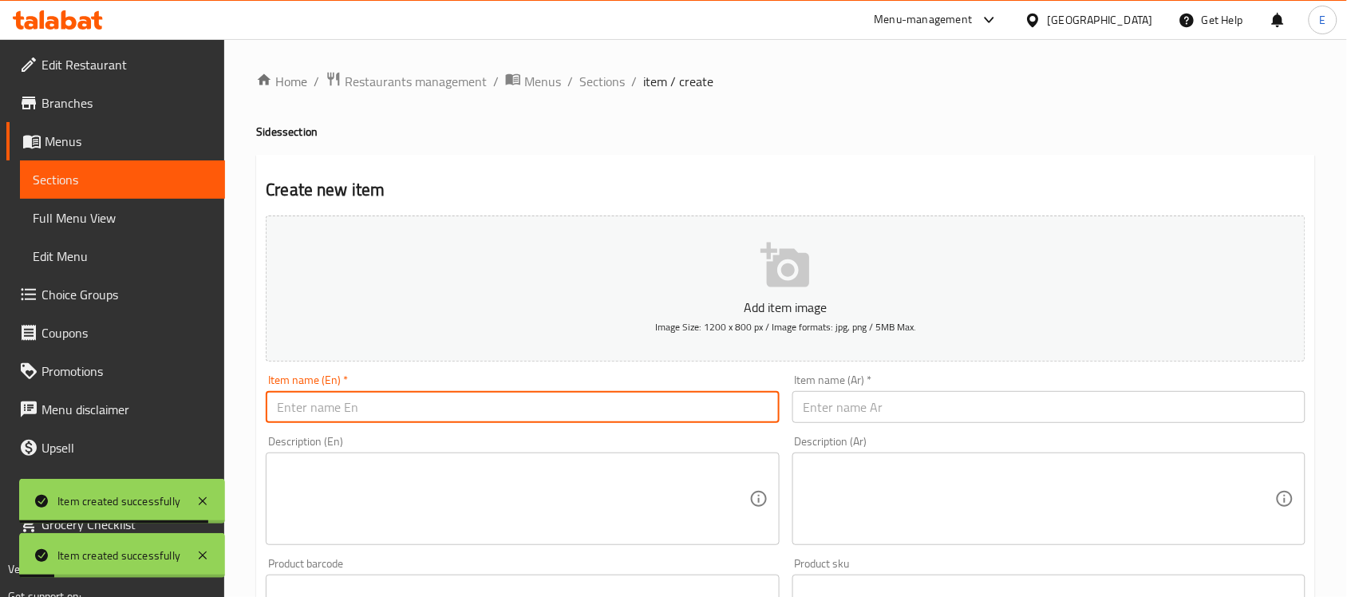
click at [444, 404] on input "text" at bounding box center [522, 407] width 513 height 32
paste input "Red cabbage"
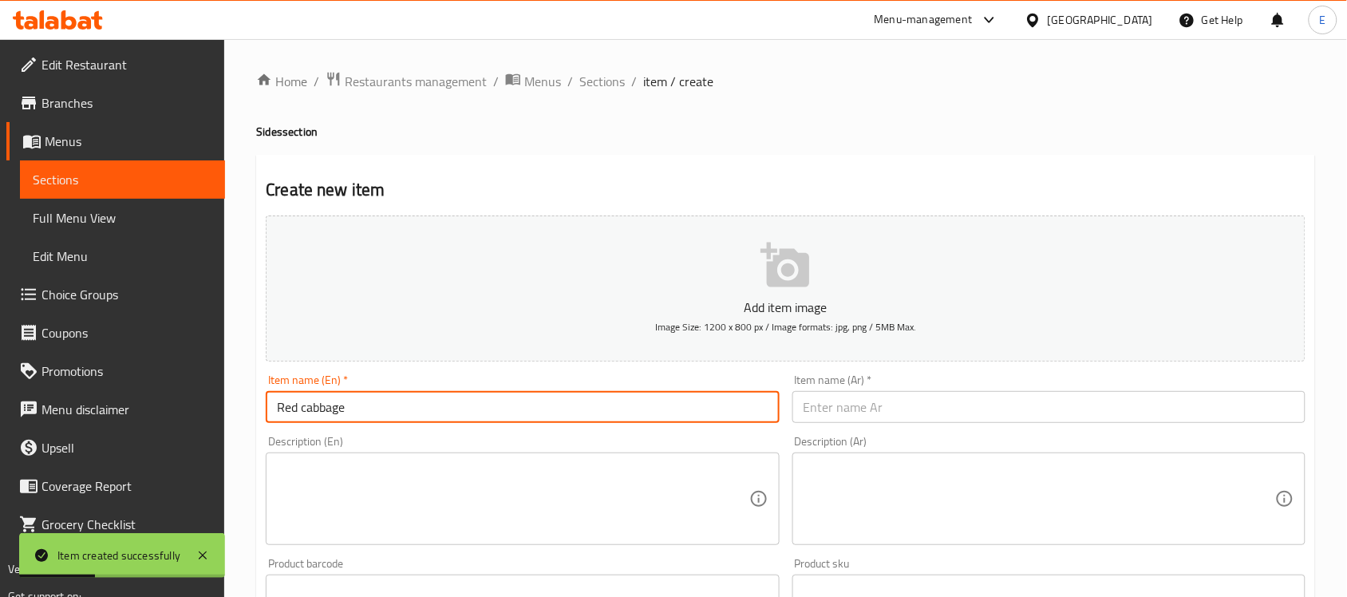
click at [311, 417] on input "Red cabbage" at bounding box center [522, 407] width 513 height 32
type input "Red Cabbage"
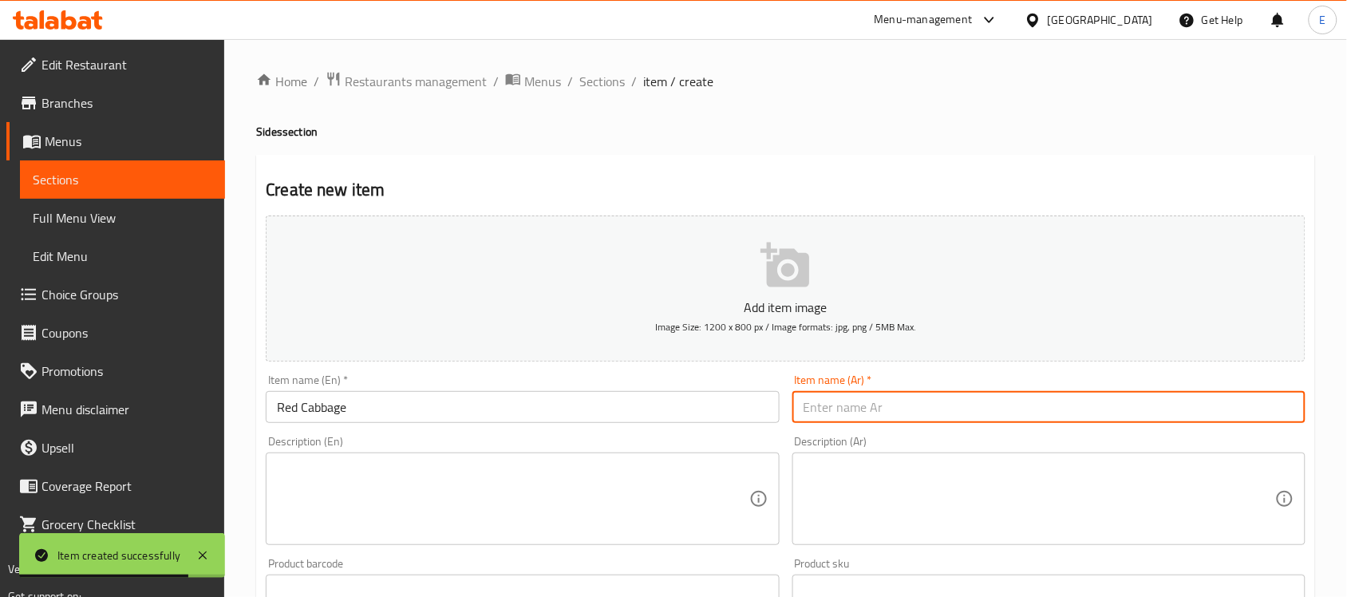
click at [843, 401] on input "text" at bounding box center [1048, 407] width 513 height 32
paste input "الملفوف الأحمر"
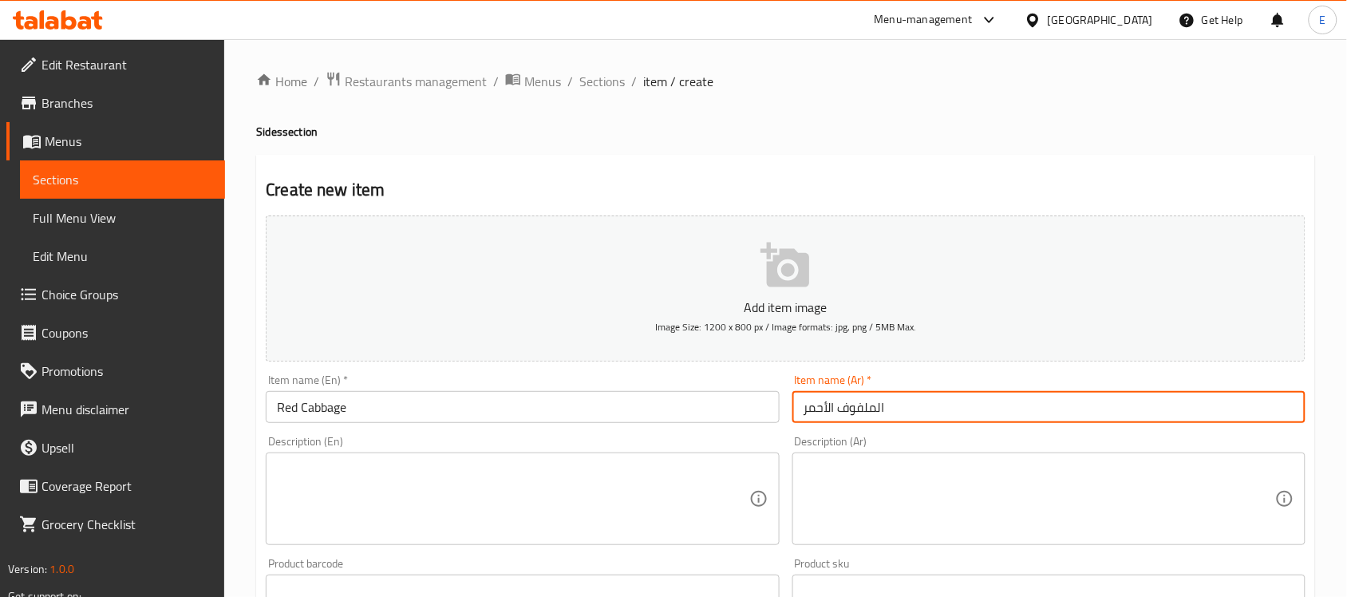
scroll to position [200, 0]
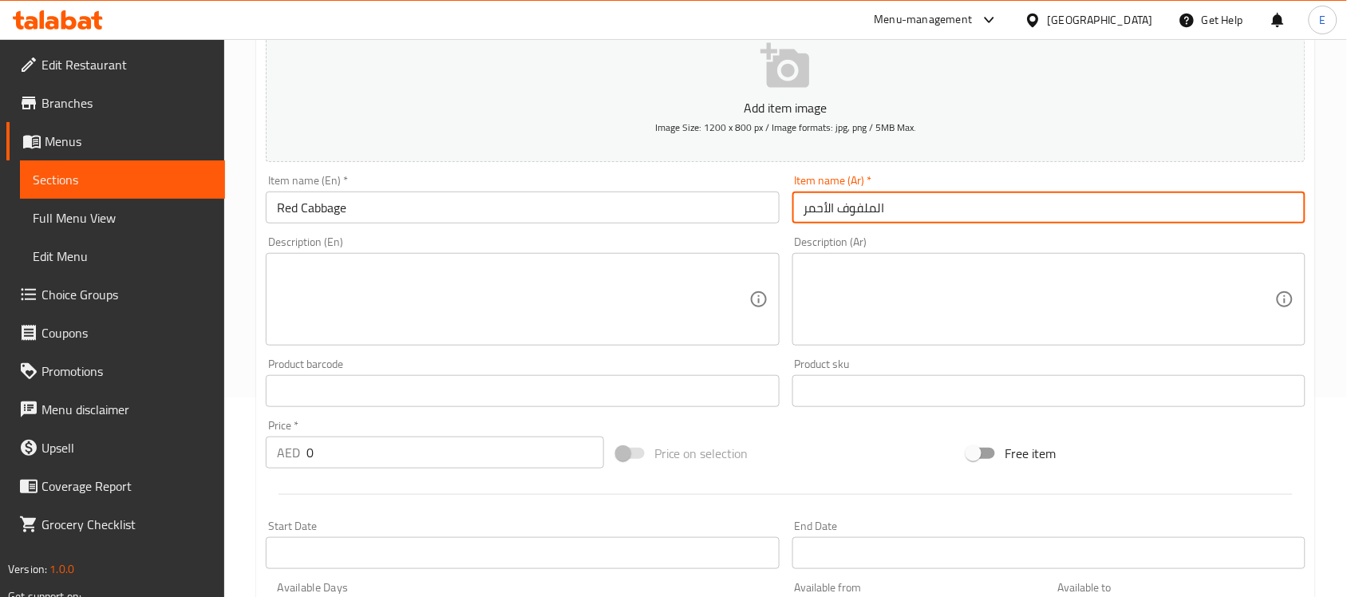
type input "الملفوف الأحمر"
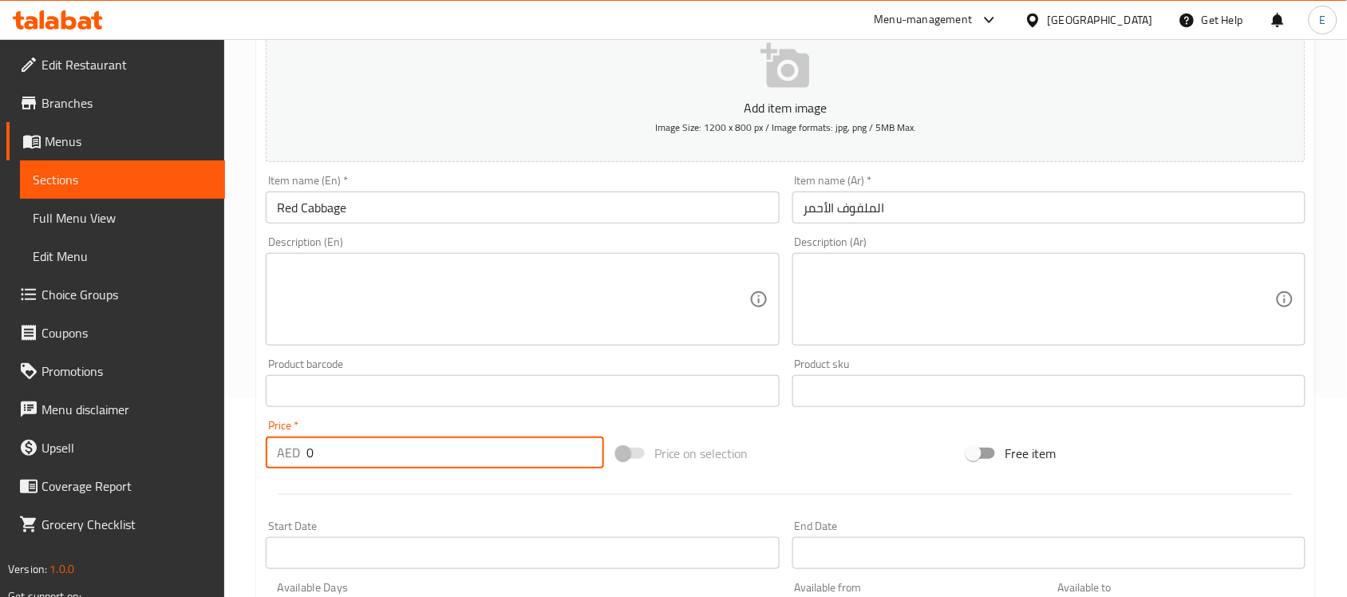
drag, startPoint x: 381, startPoint y: 452, endPoint x: 62, endPoint y: 459, distance: 318.5
click at [62, 459] on div "Edit Restaurant Branches Menus Sections Full Menu View Edit Menu Choice Groups …" at bounding box center [673, 384] width 1347 height 1088
type input "24"
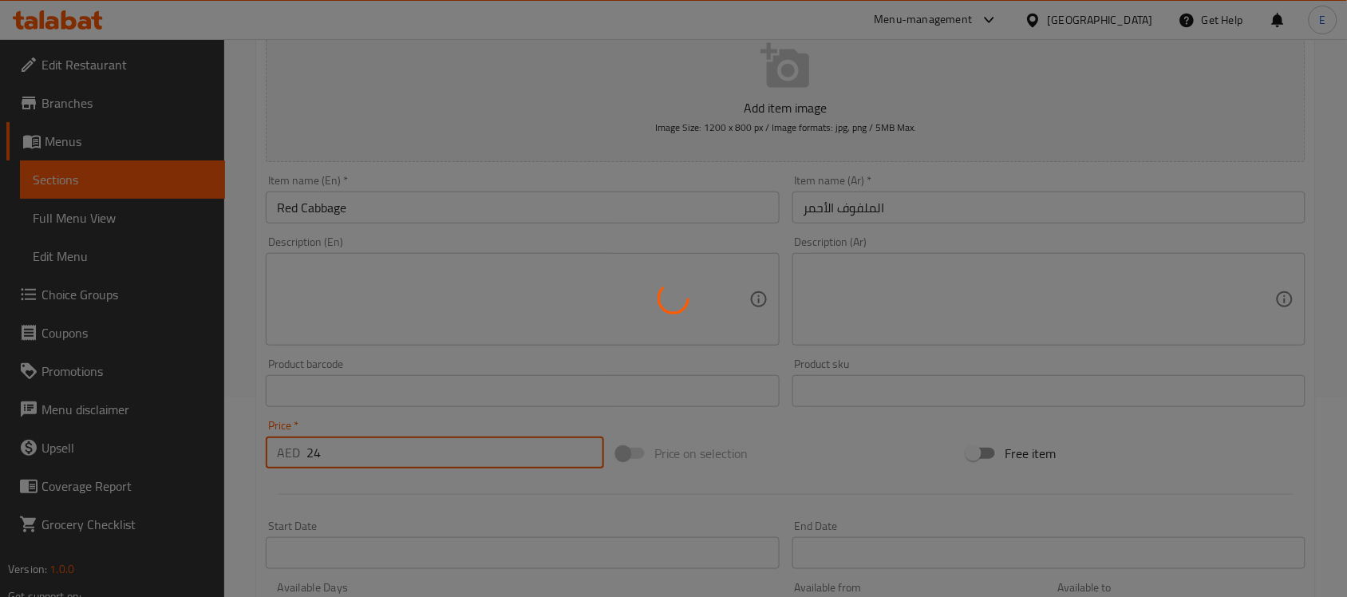
type input "0"
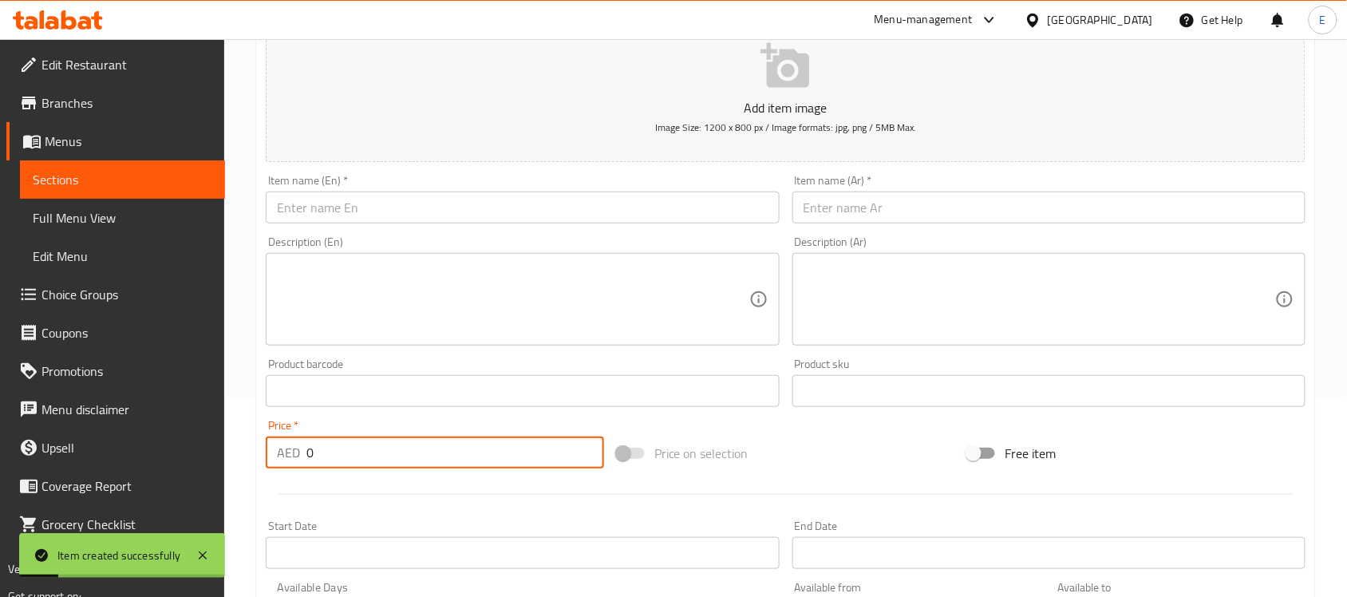
click at [489, 203] on input "text" at bounding box center [522, 208] width 513 height 32
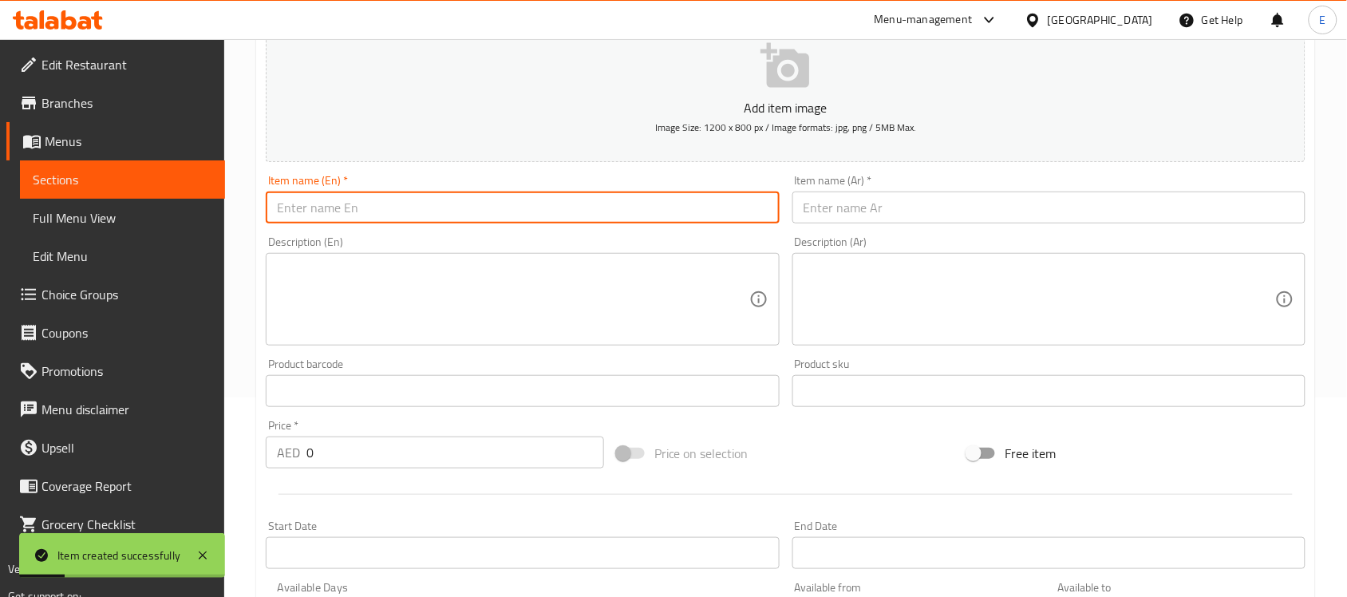
paste input "Raita"
type input "Raita"
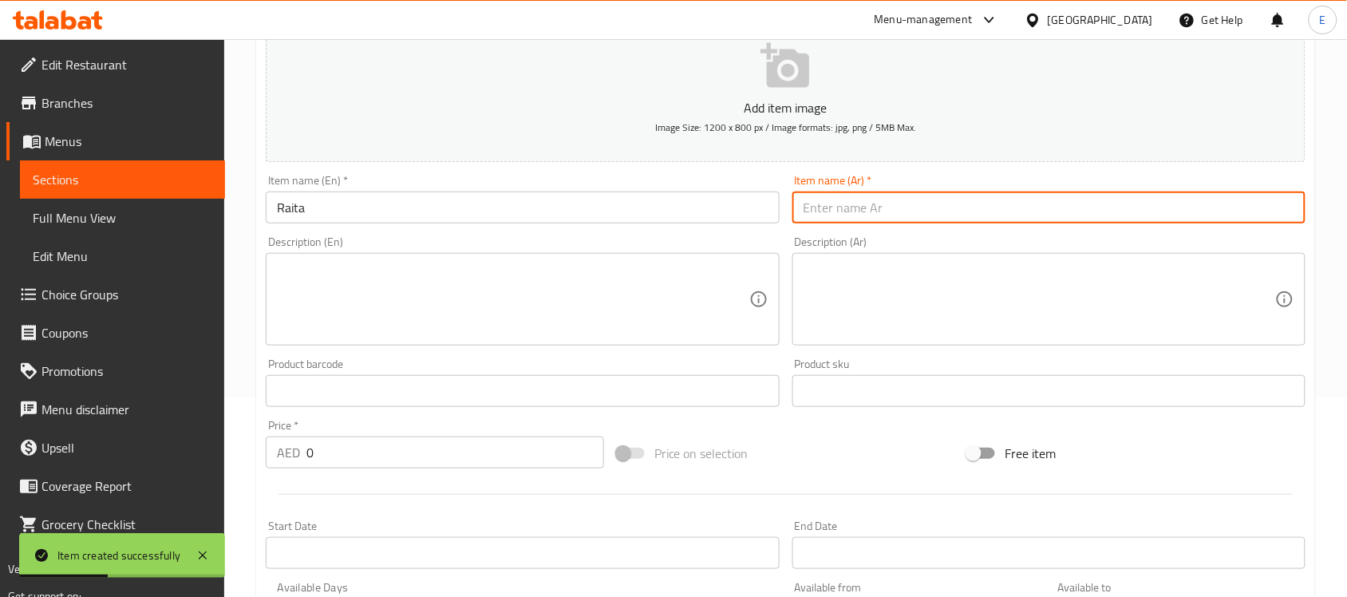
click at [884, 207] on input "text" at bounding box center [1048, 208] width 513 height 32
paste input "رايتا"
type input "رايتا"
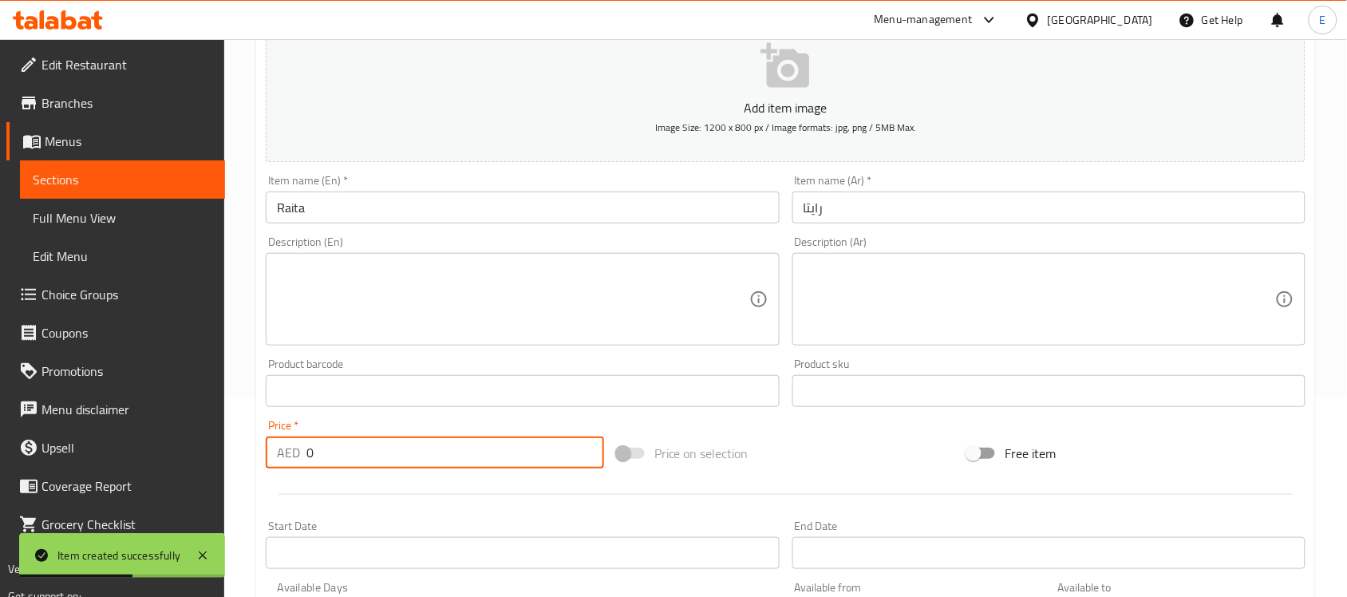
drag, startPoint x: 436, startPoint y: 451, endPoint x: 156, endPoint y: 408, distance: 282.6
click at [86, 427] on div "Edit Restaurant Branches Menus Sections Full Menu View Edit Menu Choice Groups …" at bounding box center [673, 384] width 1347 height 1088
type input "24"
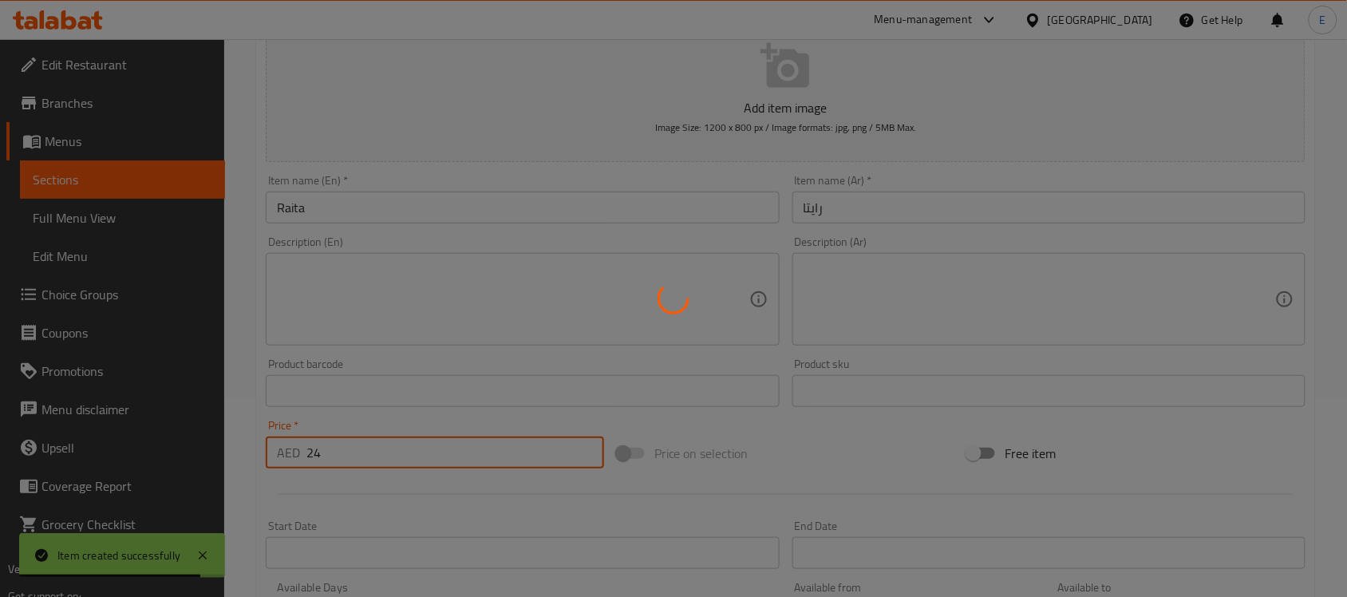
scroll to position [299, 0]
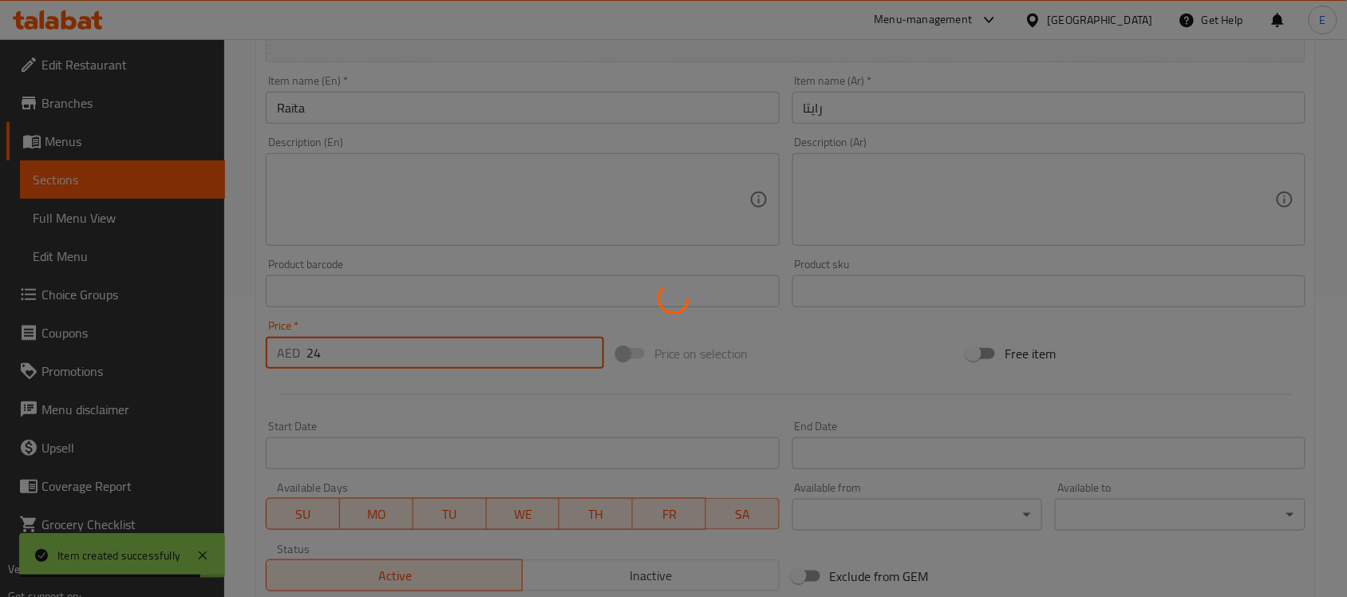
type input "0"
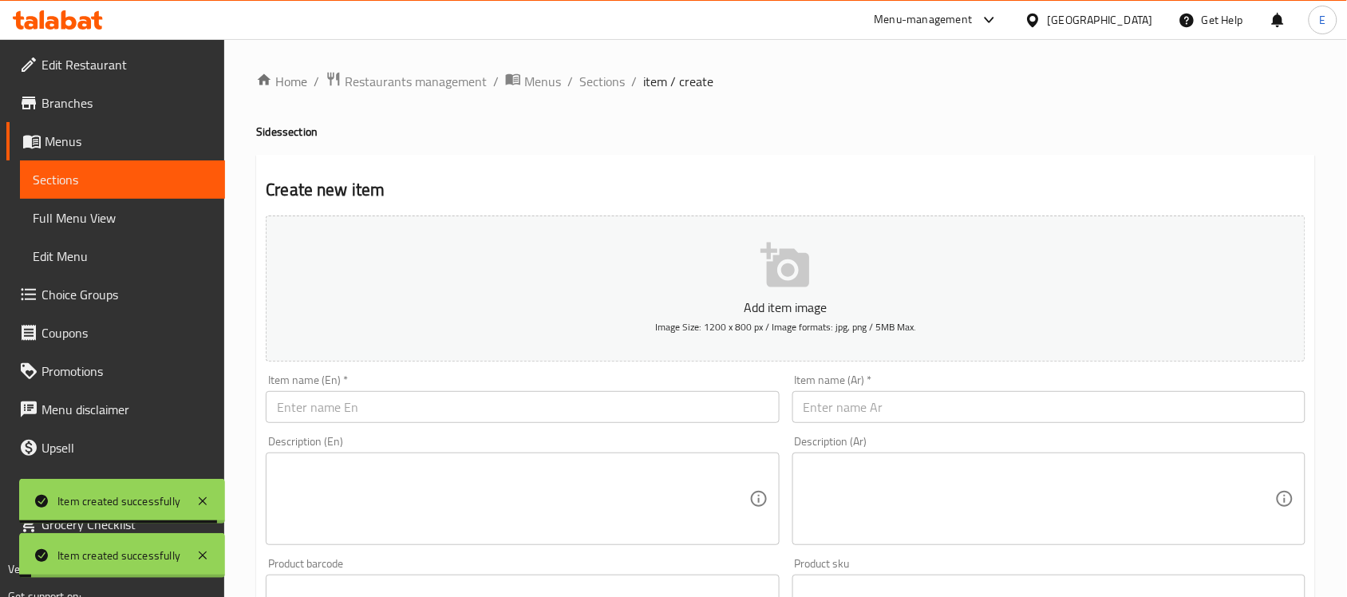
click at [451, 416] on input "text" at bounding box center [522, 407] width 513 height 32
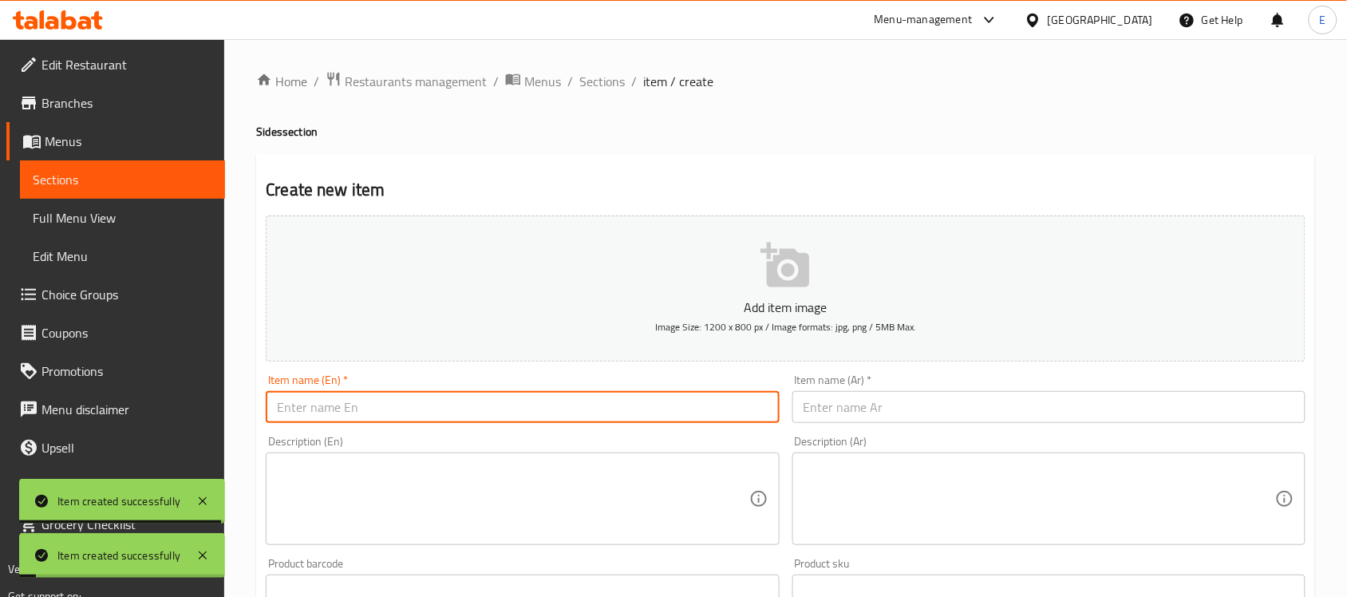
paste input "Grilleed [PERSON_NAME]"
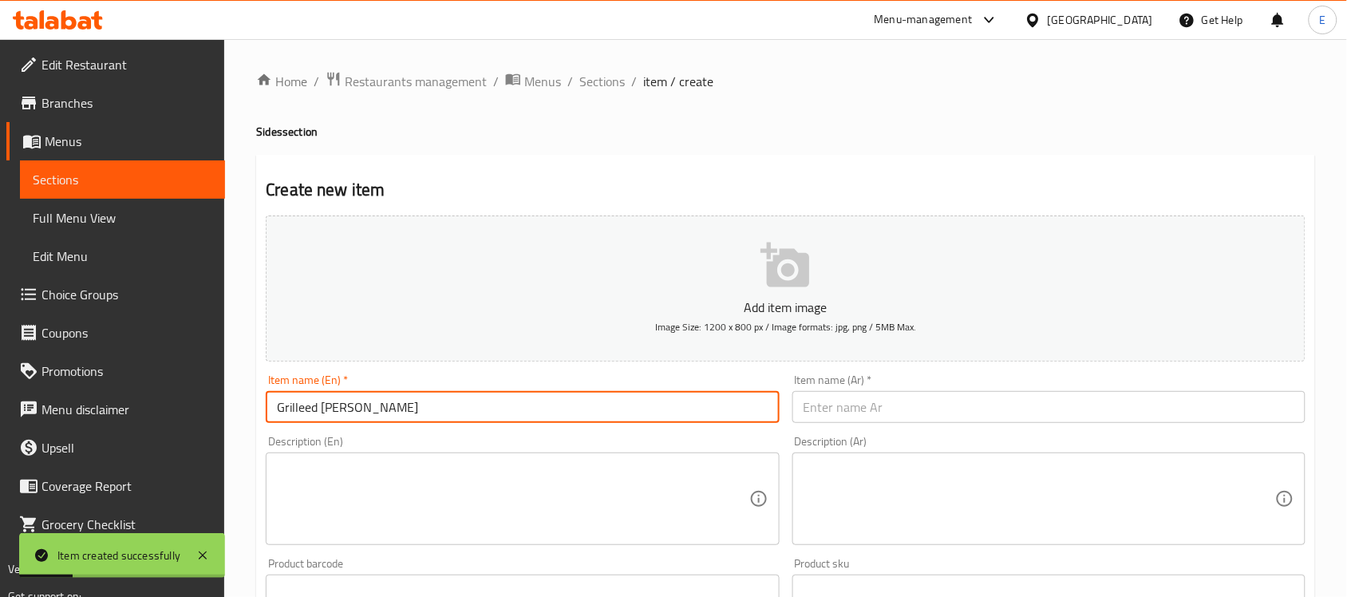
drag, startPoint x: 334, startPoint y: 413, endPoint x: 323, endPoint y: 412, distance: 10.4
click at [323, 412] on input "Grilleed [PERSON_NAME]" at bounding box center [522, 407] width 513 height 32
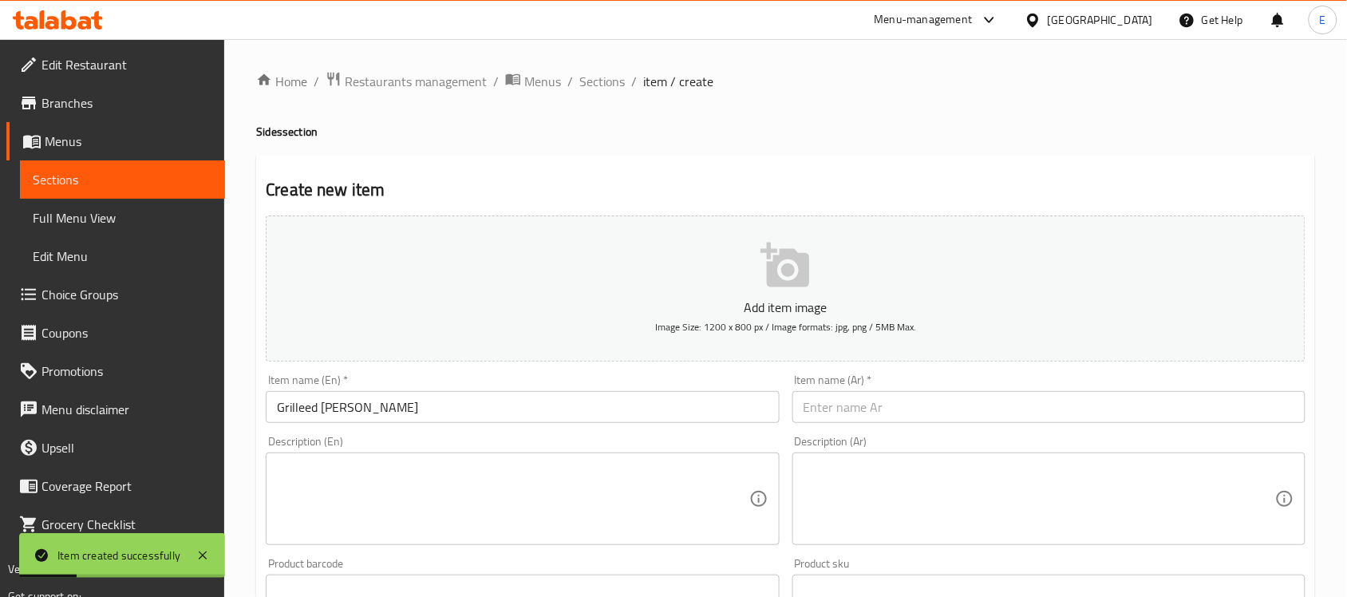
click at [324, 431] on div "Description (En) Description (En)" at bounding box center [522, 490] width 526 height 122
click at [342, 412] on input "Grilleed [PERSON_NAME]" at bounding box center [522, 407] width 513 height 32
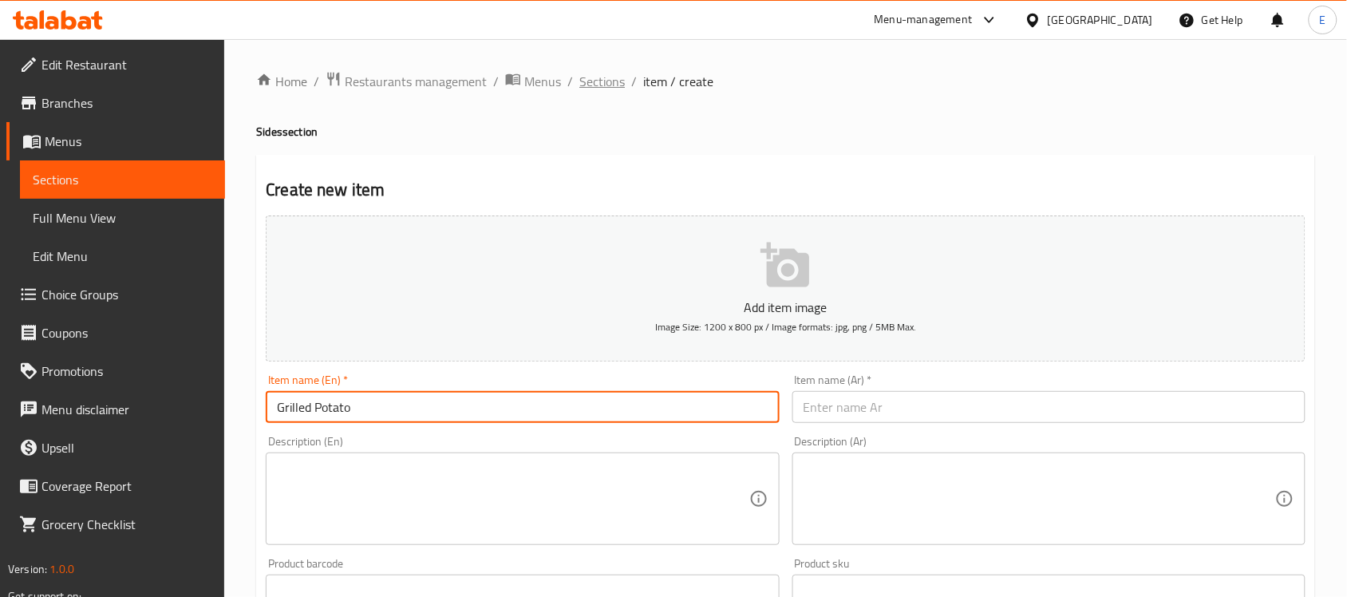
type input "Grilled Potato"
click at [826, 421] on input "text" at bounding box center [1048, 407] width 513 height 32
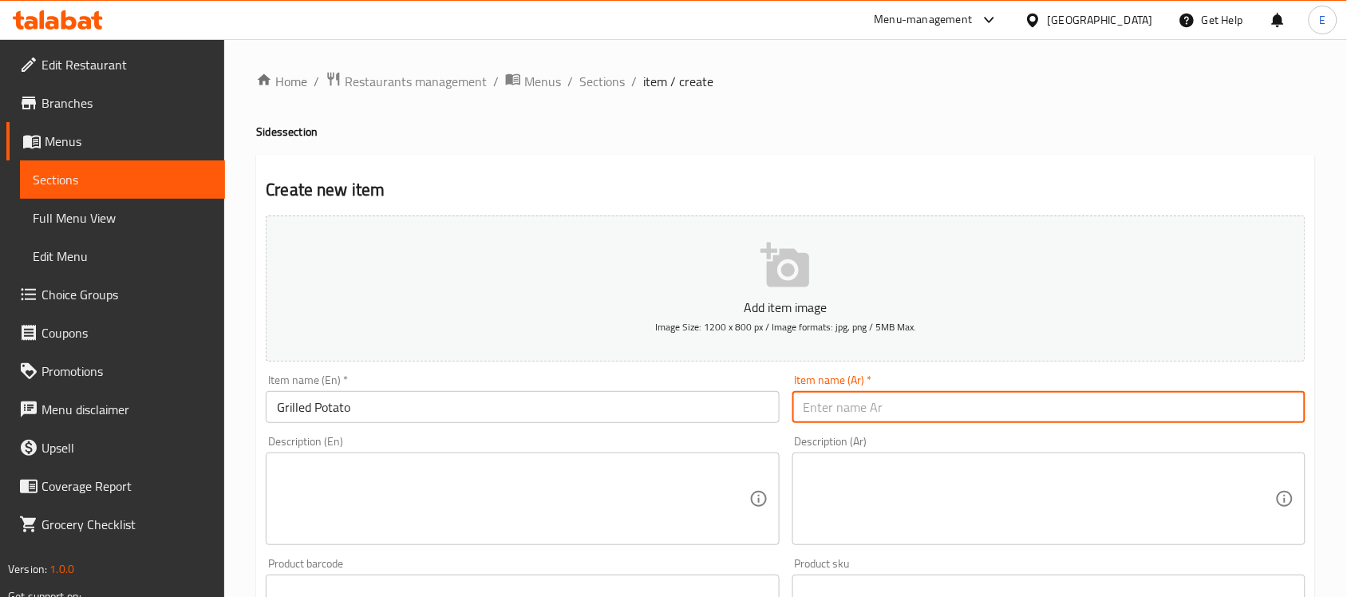
paste input "بطاطا مشوية"
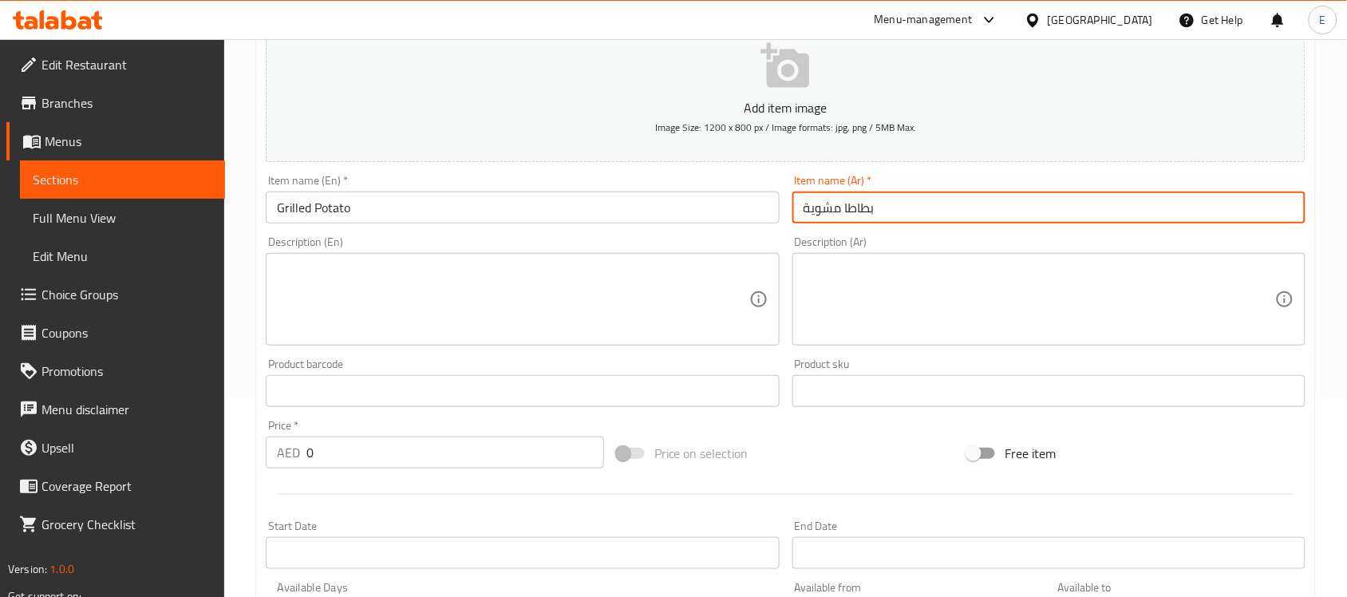
type input "بطاطا مشوية"
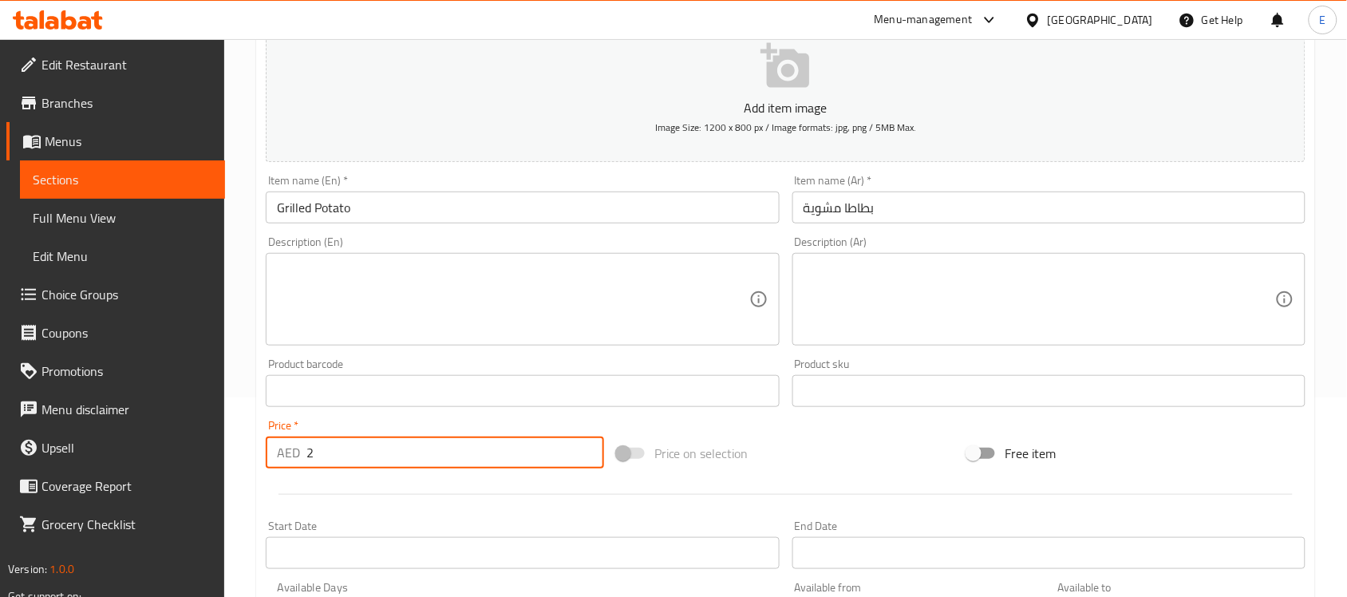
drag, startPoint x: 329, startPoint y: 468, endPoint x: 181, endPoint y: 443, distance: 149.8
click at [176, 444] on div "Edit Restaurant Branches Menus Sections Full Menu View Edit Menu Choice Groups …" at bounding box center [673, 384] width 1347 height 1088
type input "4"
type input "24"
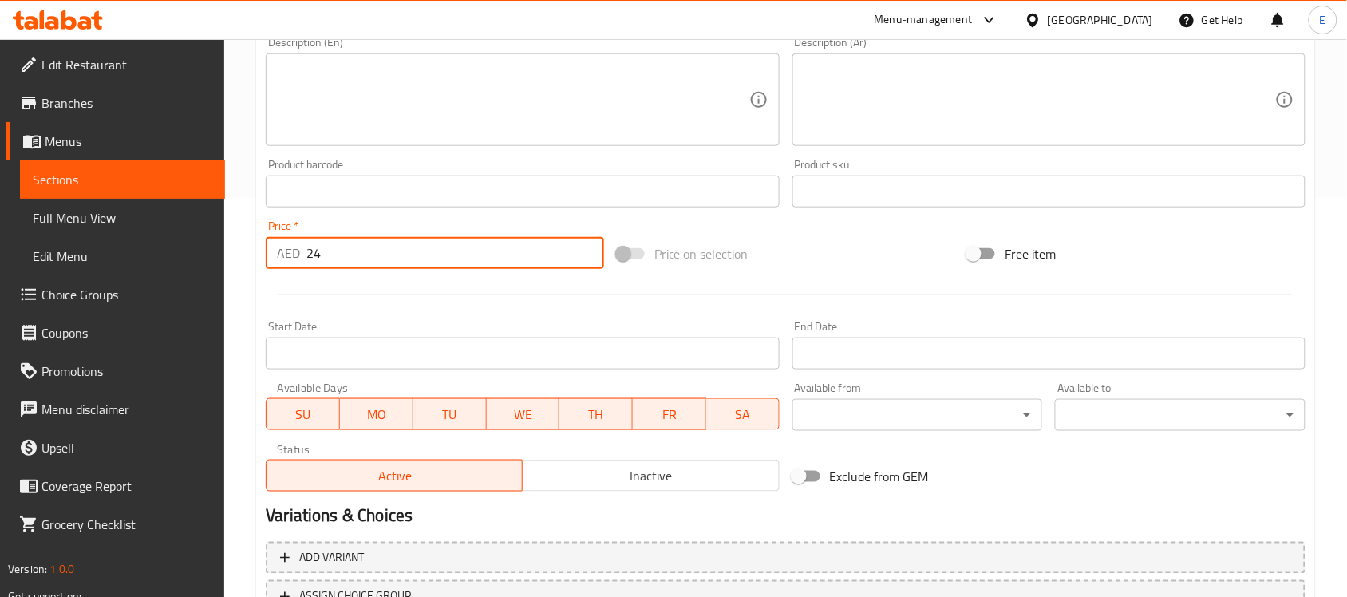
scroll to position [527, 0]
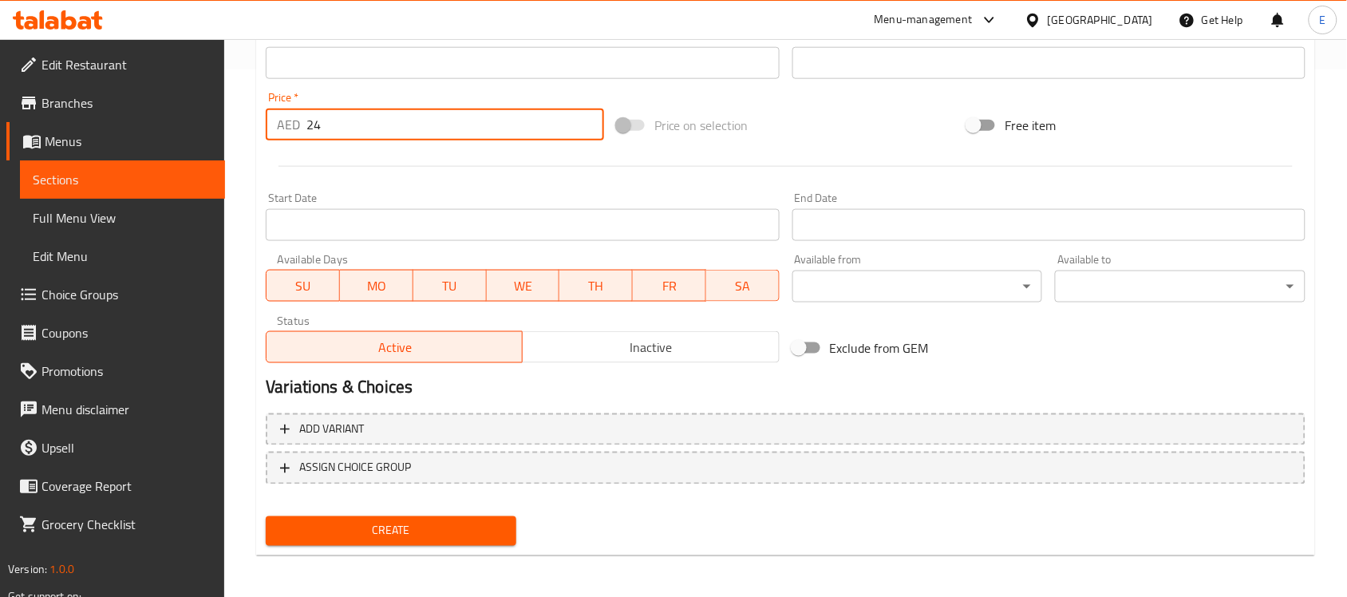
click at [397, 523] on span "Create" at bounding box center [391, 531] width 225 height 20
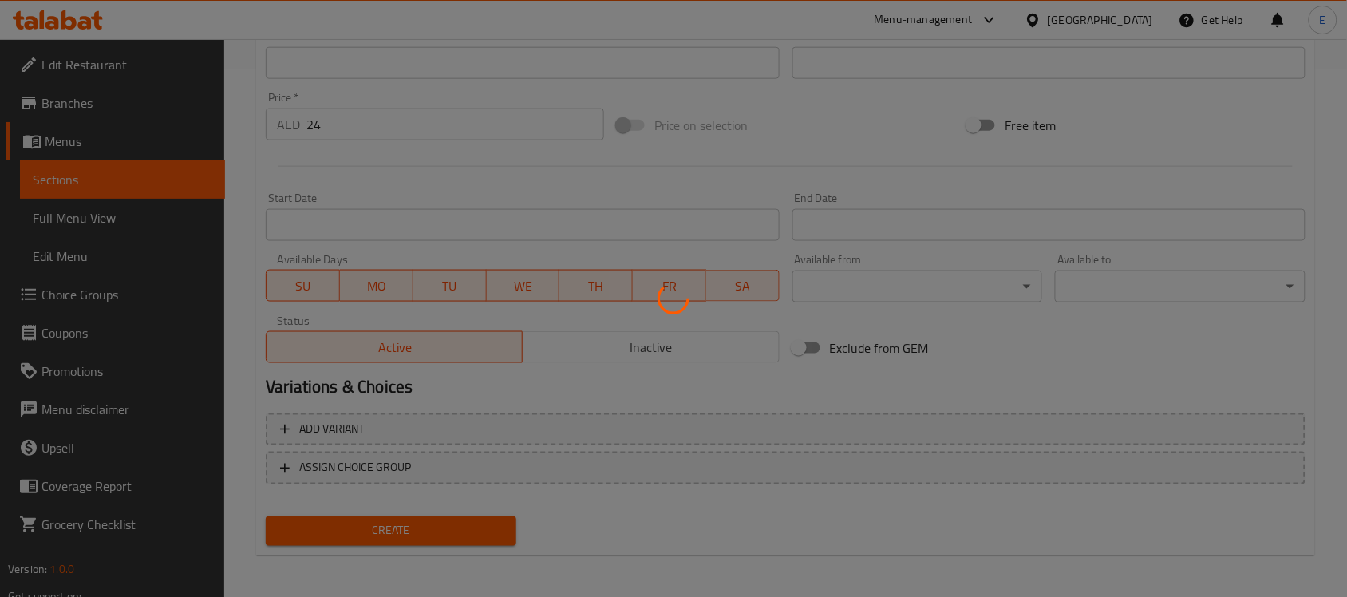
scroll to position [0, 0]
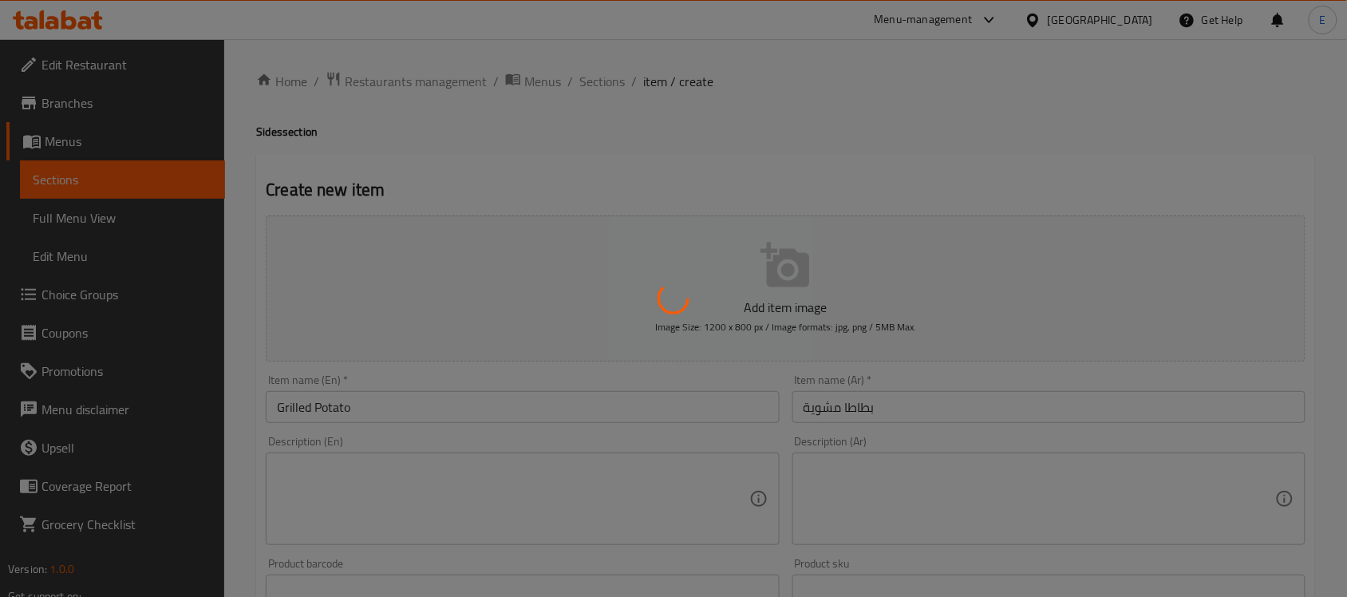
type input "0"
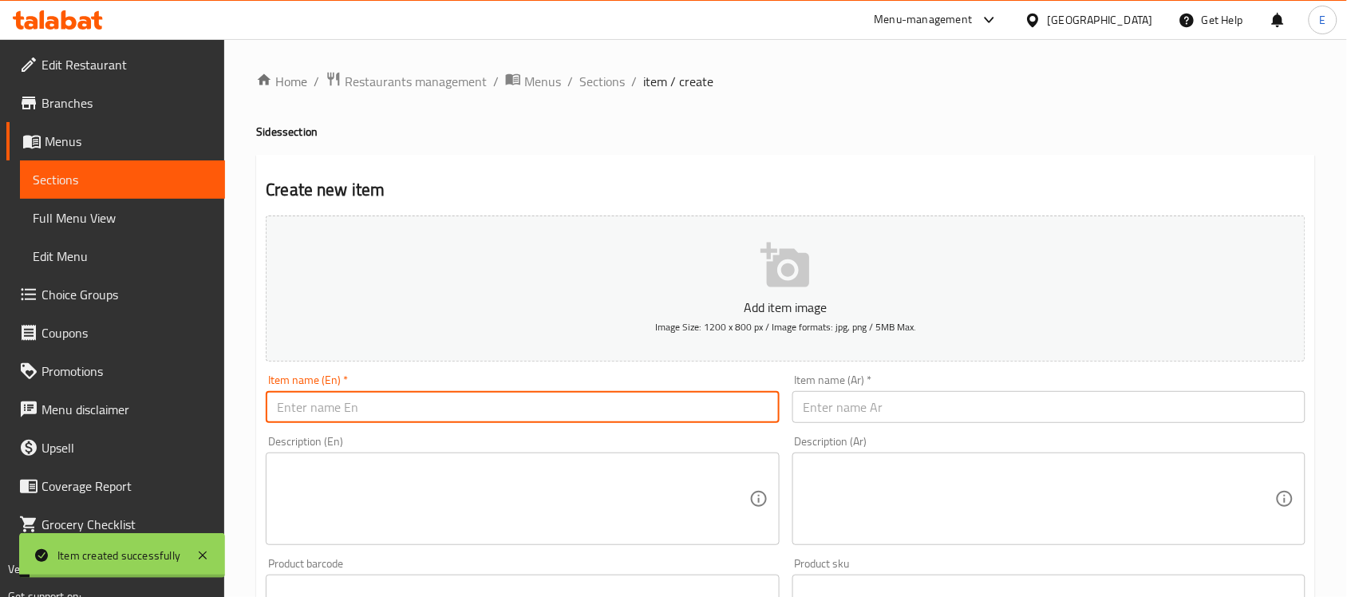
click at [357, 417] on input "text" at bounding box center [522, 407] width 513 height 32
paste input "Mashed potatoes"
click at [326, 411] on input "Mashed potatoes" at bounding box center [522, 407] width 513 height 32
type input "Mashed Potatoes"
click at [804, 388] on div "Item name (Ar)   * Item name (Ar) *" at bounding box center [1048, 398] width 513 height 49
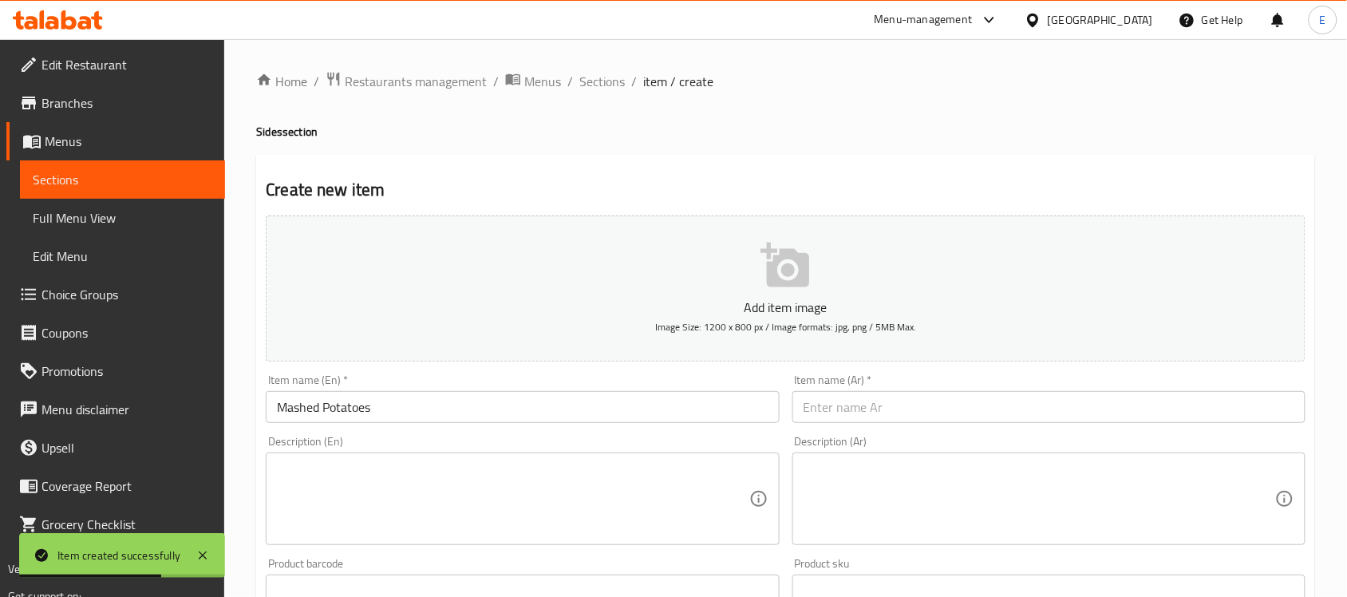
click at [806, 397] on input "text" at bounding box center [1048, 407] width 513 height 32
paste input "البطاطس المهروسة"
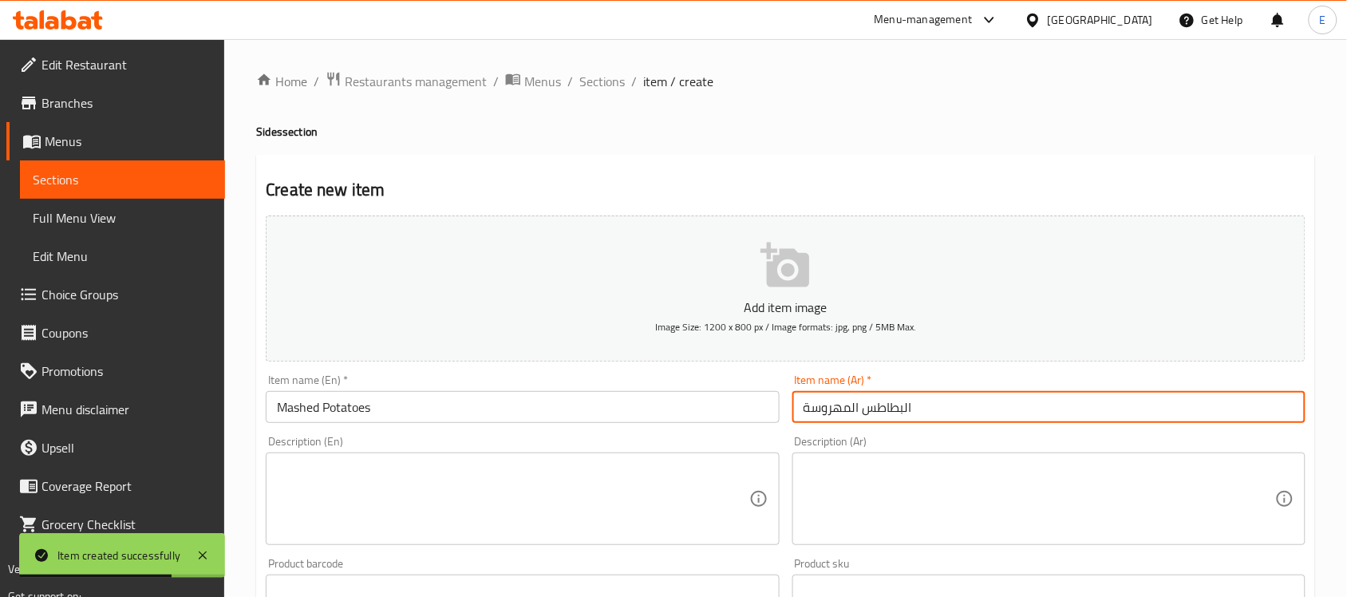
scroll to position [200, 0]
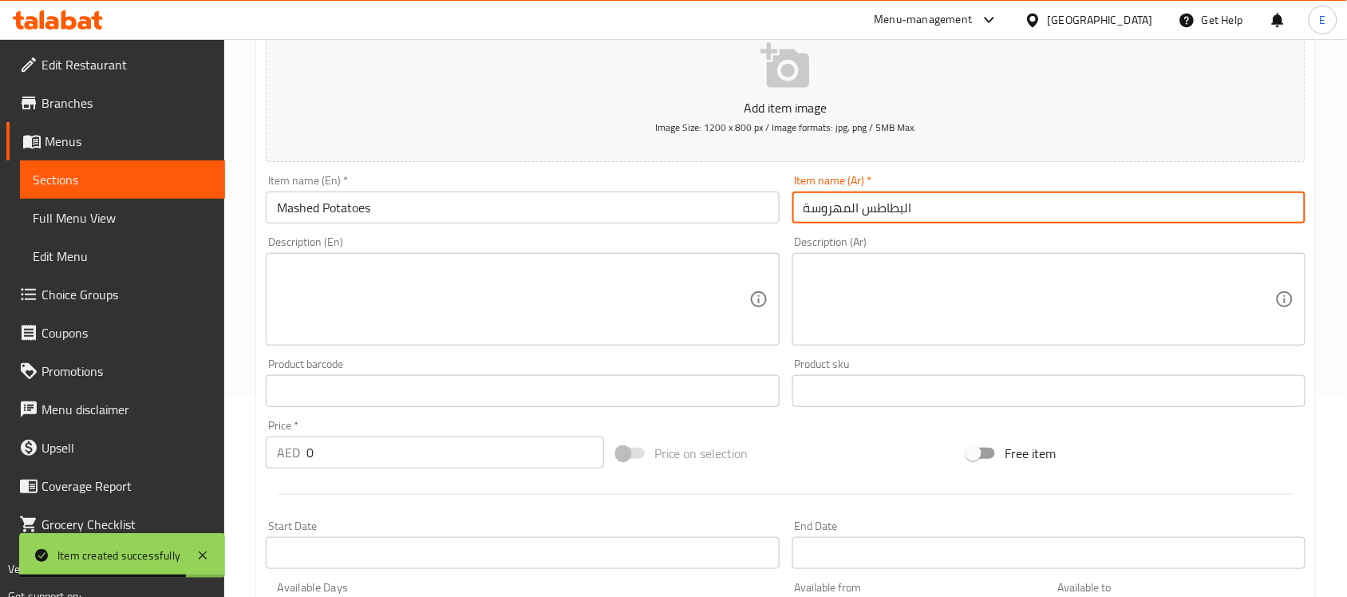
type input "البطاطس المهروسة"
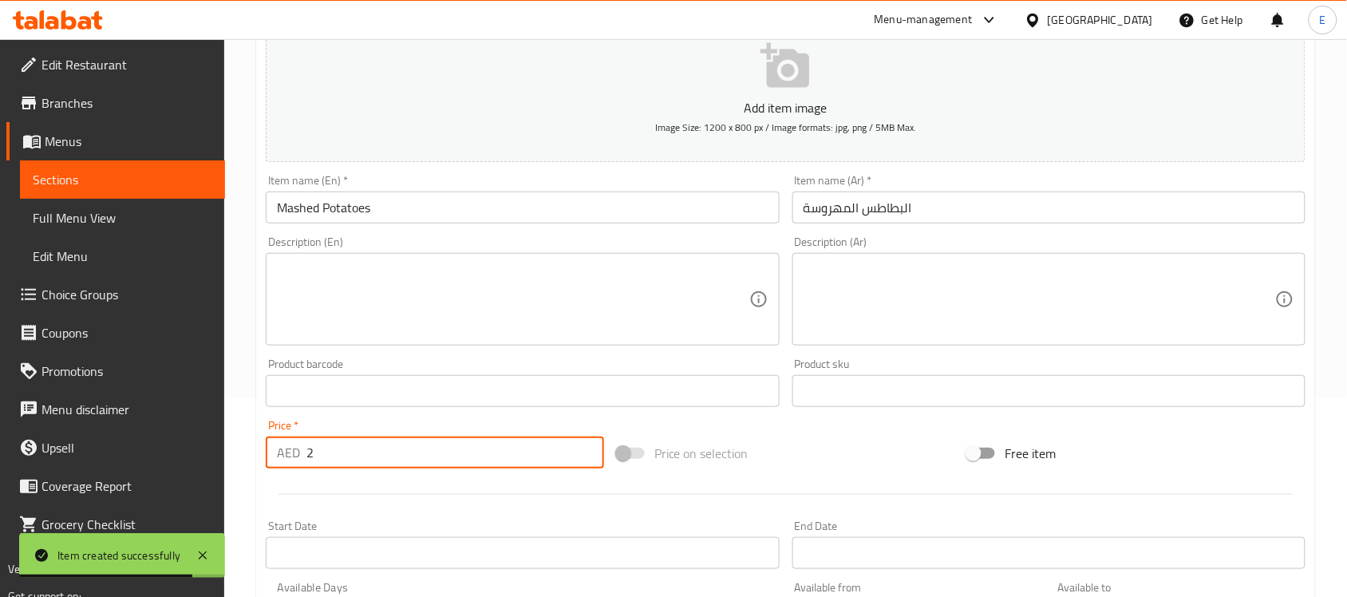
drag, startPoint x: 336, startPoint y: 455, endPoint x: 172, endPoint y: 460, distance: 164.5
click at [160, 461] on div "Edit Restaurant Branches Menus Sections Full Menu View Edit Menu Choice Groups …" at bounding box center [673, 384] width 1347 height 1088
type input "4"
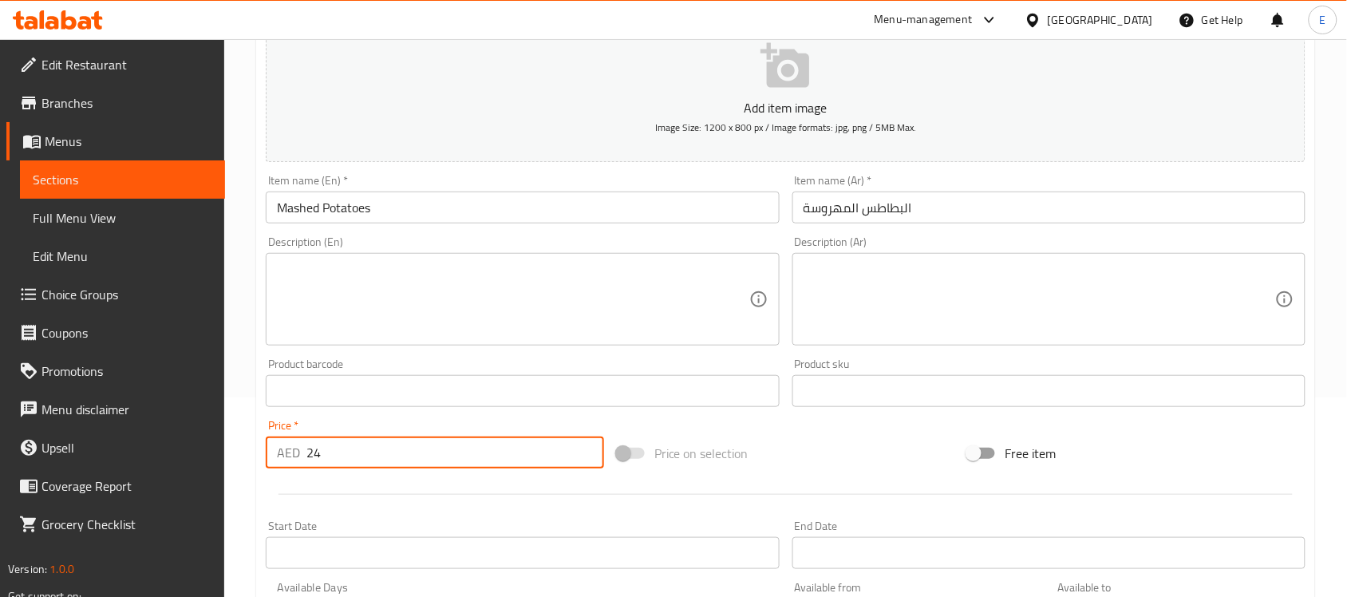
type input "24"
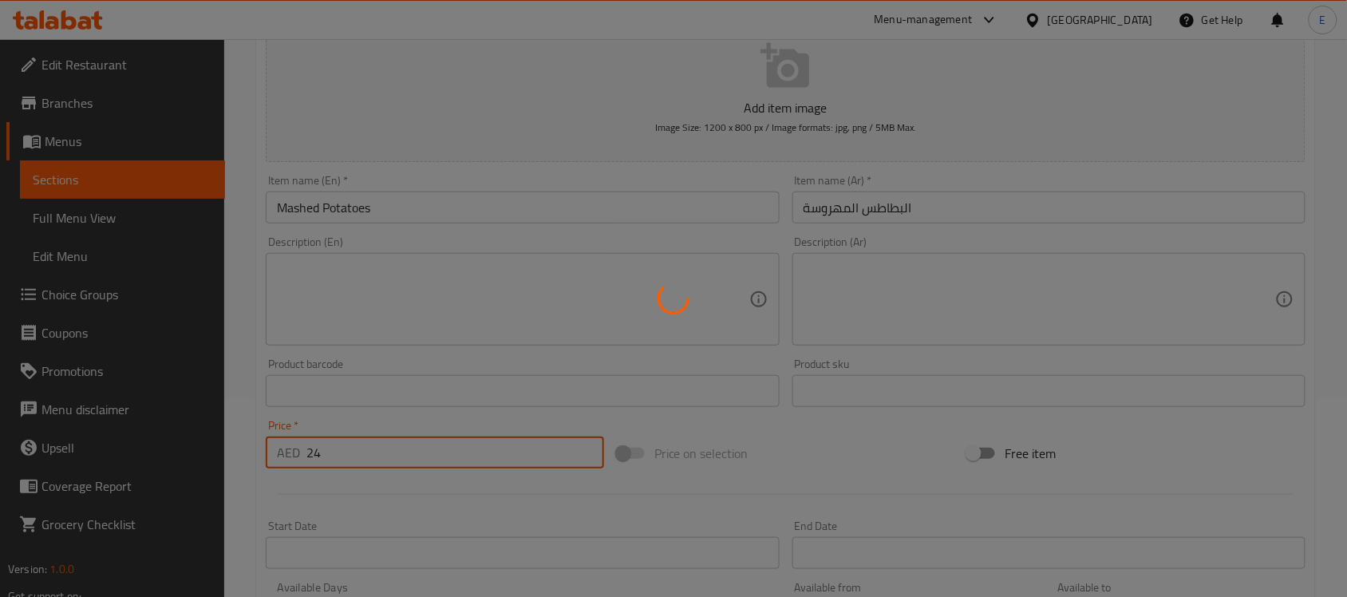
type input "0"
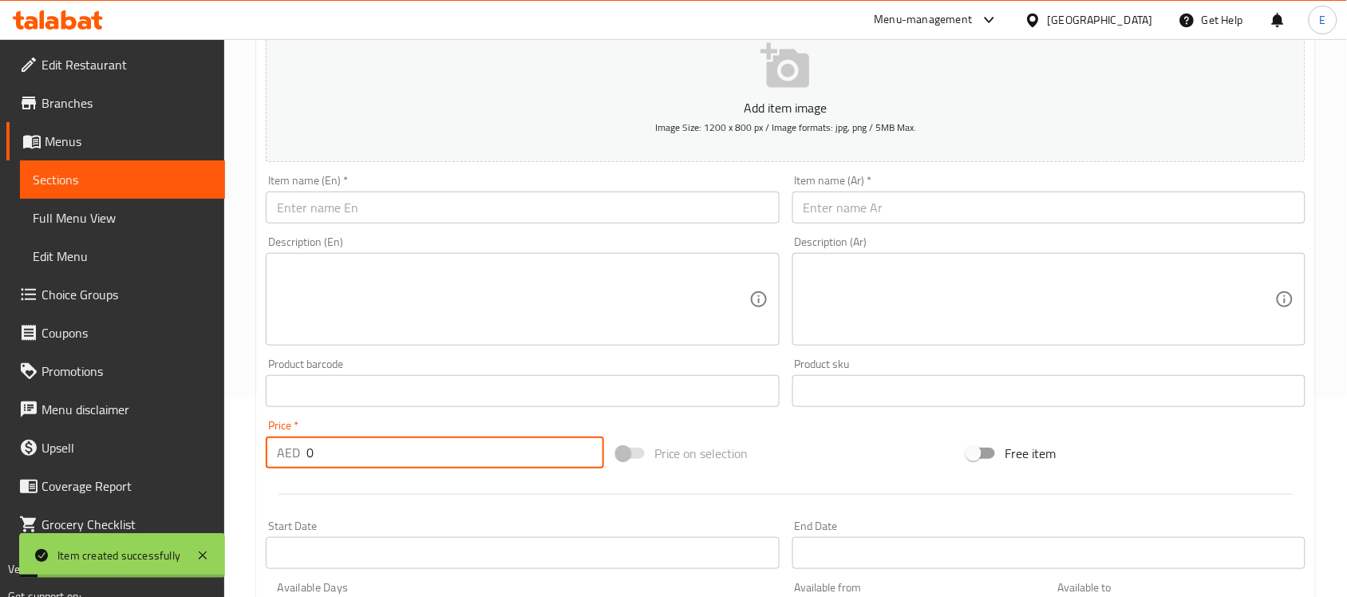
scroll to position [0, 0]
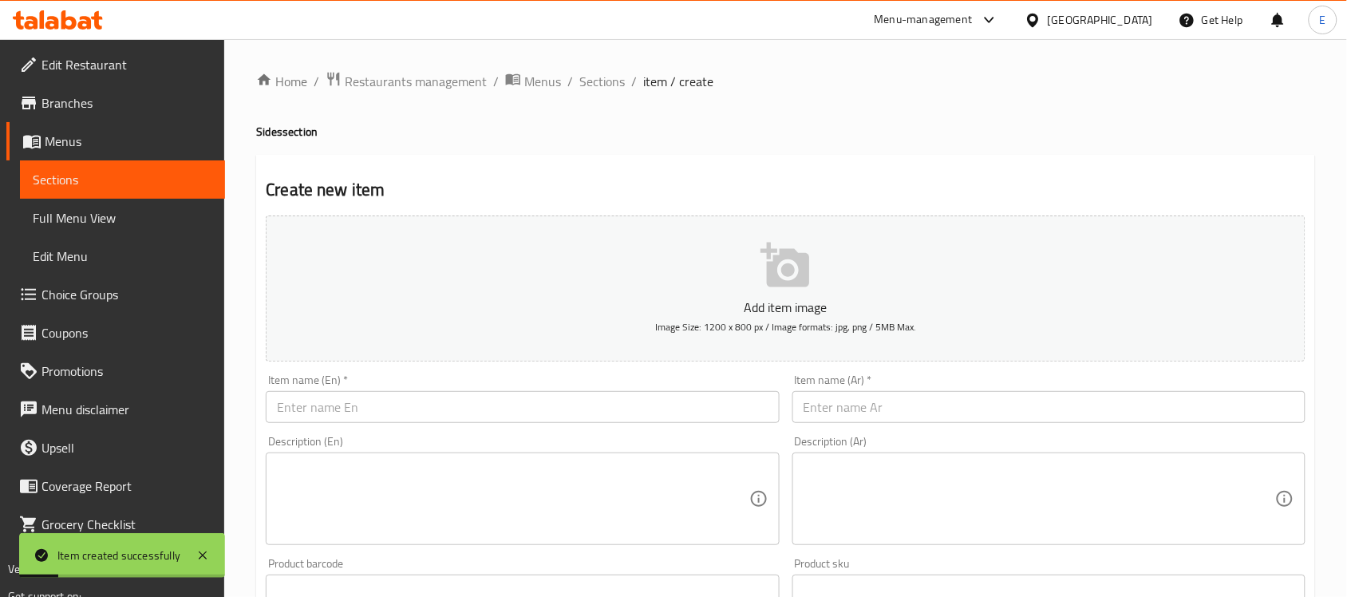
click at [353, 381] on div "Item name (En)   * Item name (En) *" at bounding box center [522, 398] width 513 height 49
click at [356, 392] on input "text" at bounding box center [522, 407] width 513 height 32
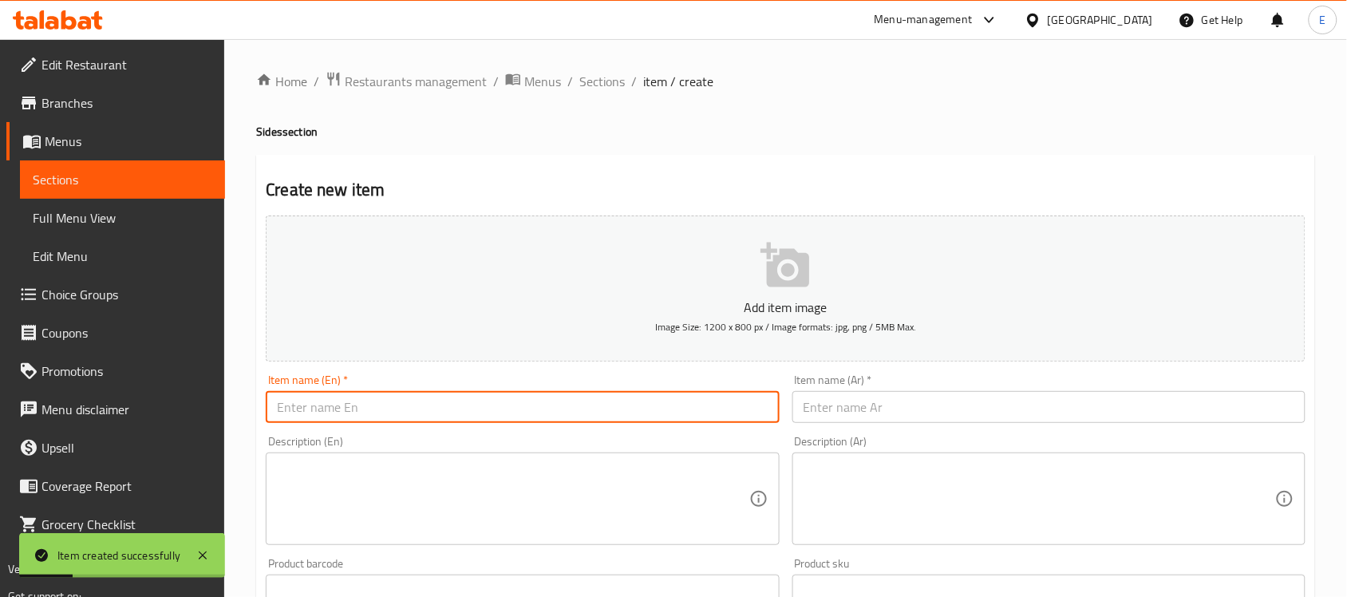
paste input "Grilled sweet potato"
type input "Grilled Sweet Potato"
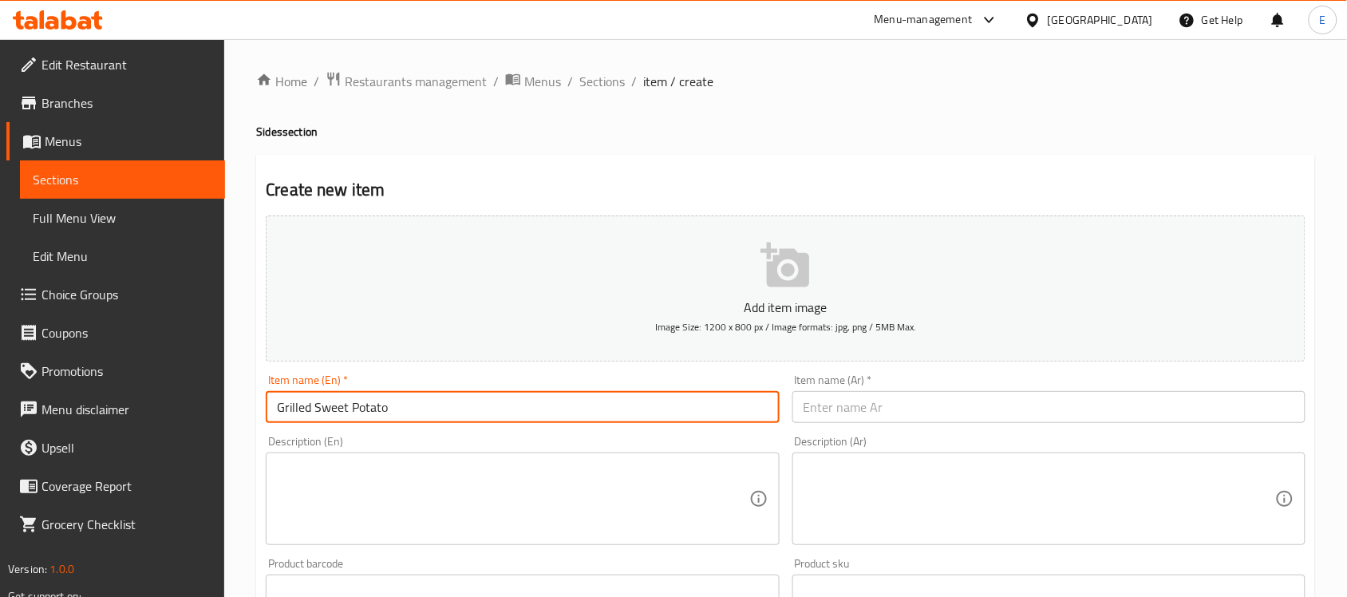
click at [815, 405] on input "text" at bounding box center [1048, 407] width 513 height 32
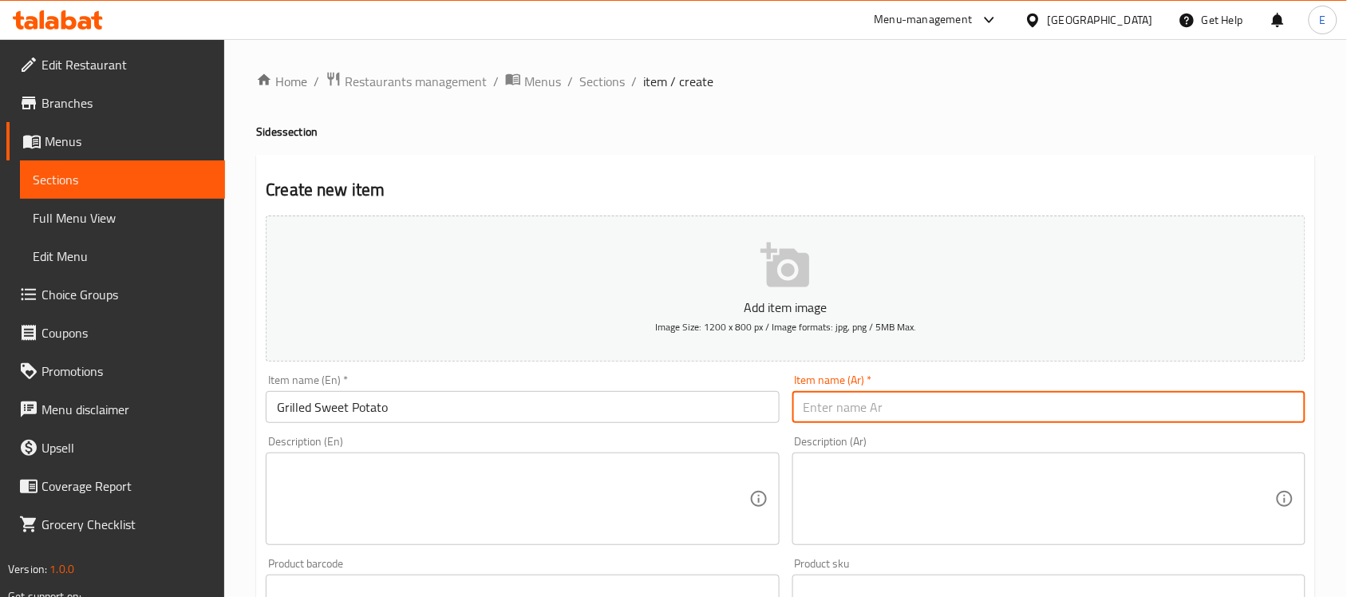
paste input "بطاطا حلوة مشوية"
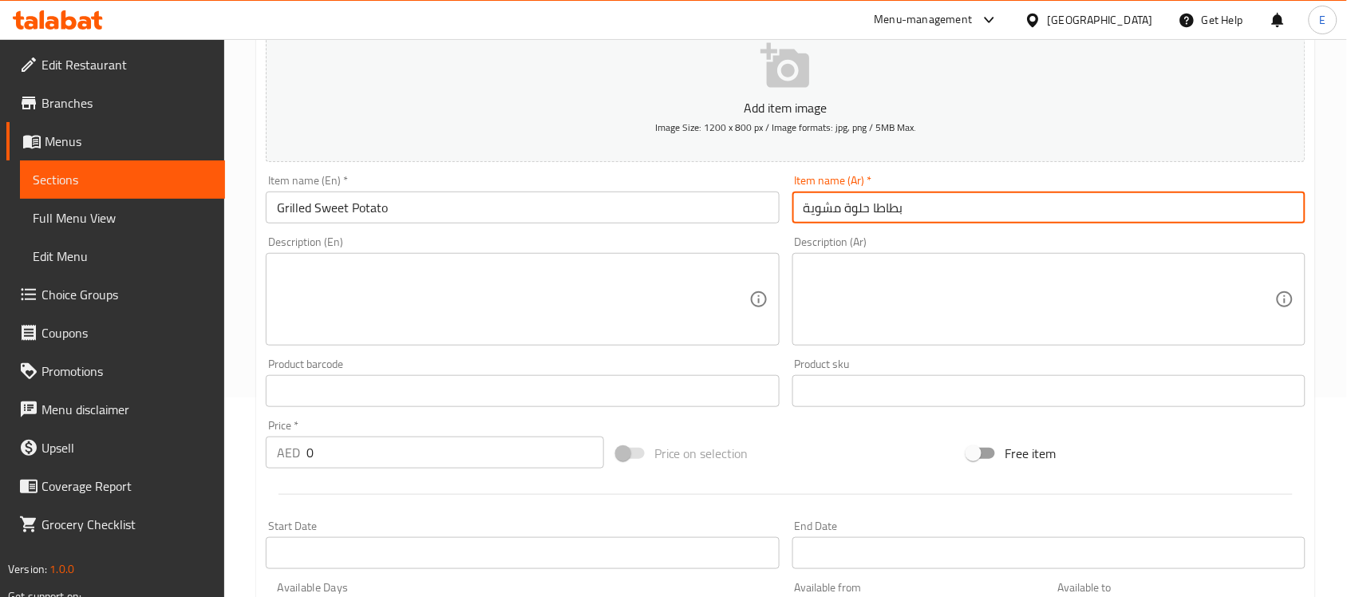
type input "بطاطا حلوة مشوية"
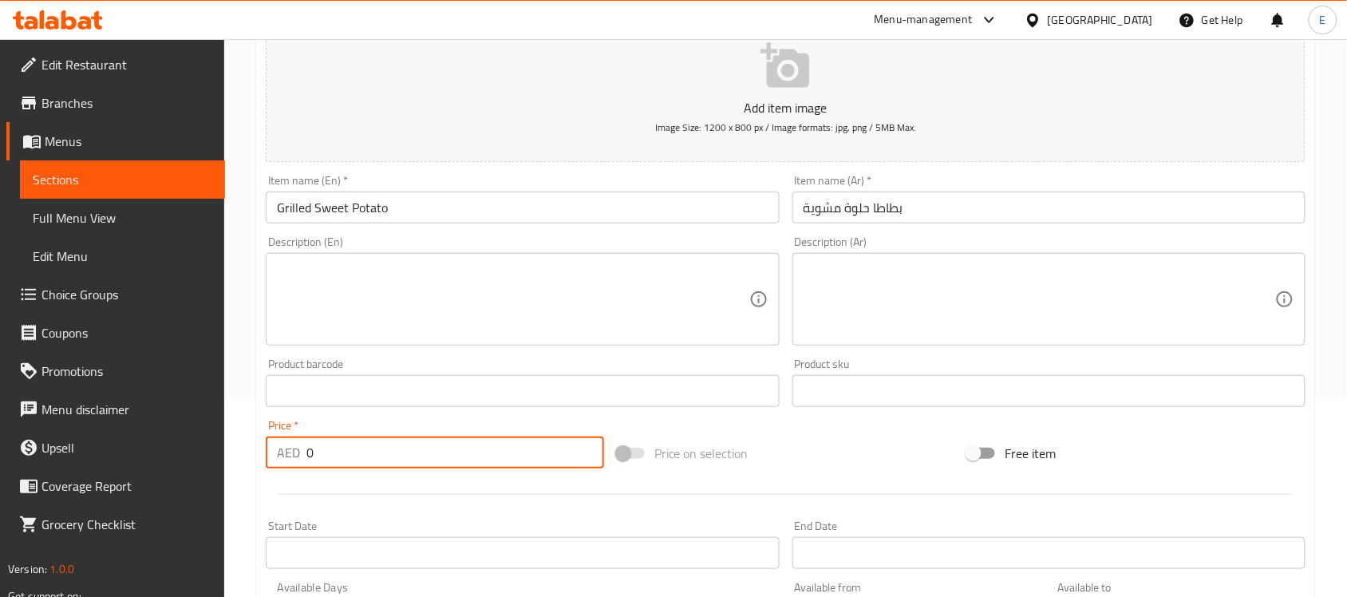
drag, startPoint x: 355, startPoint y: 440, endPoint x: 256, endPoint y: 435, distance: 99.1
click at [256, 435] on div "Create new item Add item image Image Size: 1200 x 800 px / Image formats: jpg, …" at bounding box center [785, 419] width 1059 height 929
type input "30"
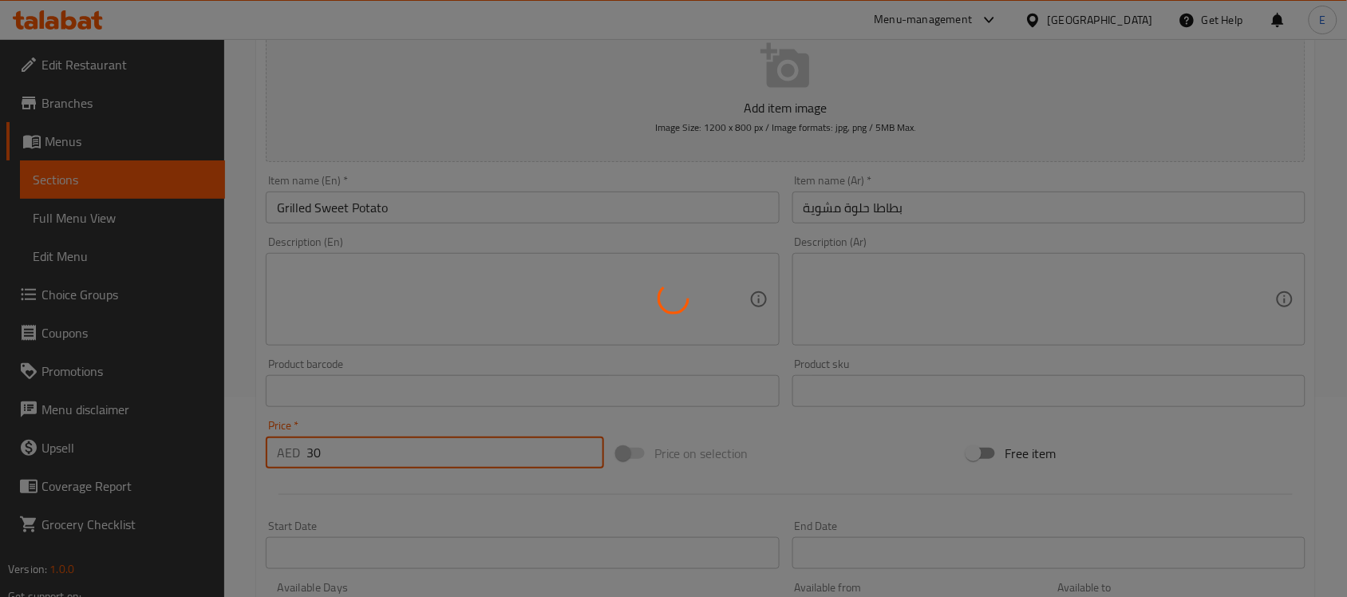
type input "0"
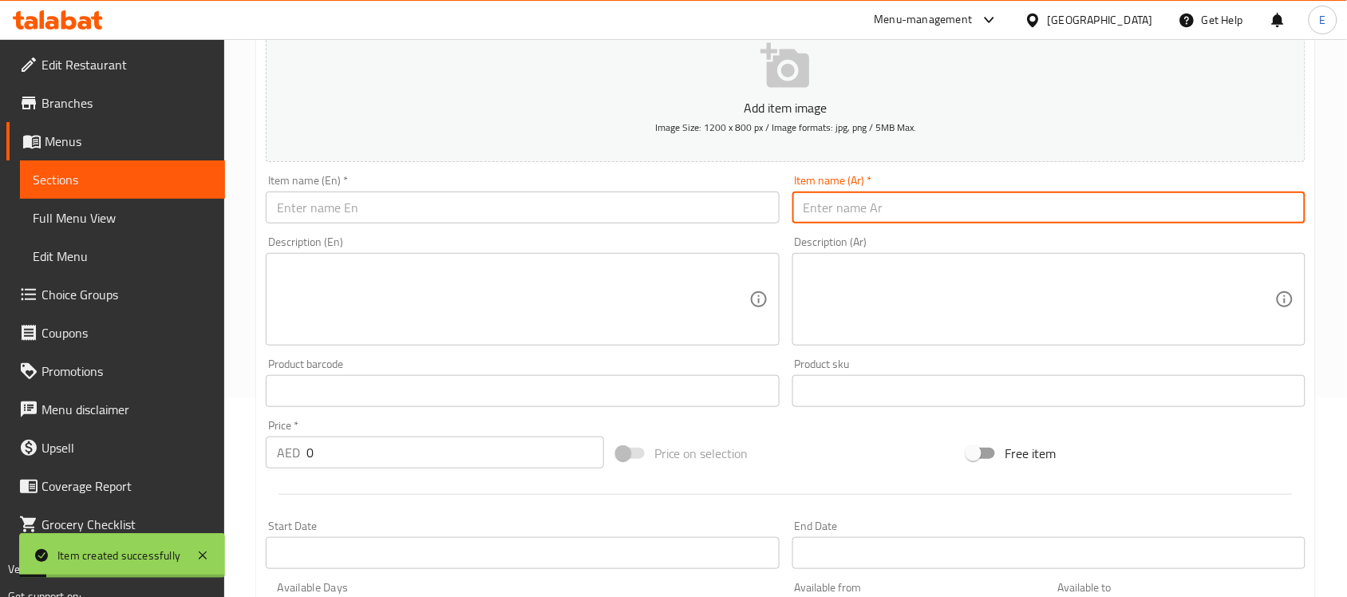
click at [819, 212] on input "text" at bounding box center [1048, 208] width 513 height 32
paste input "السلطات الخضراء"
type input "السلطات الخضراء"
click at [610, 196] on input "text" at bounding box center [522, 208] width 513 height 32
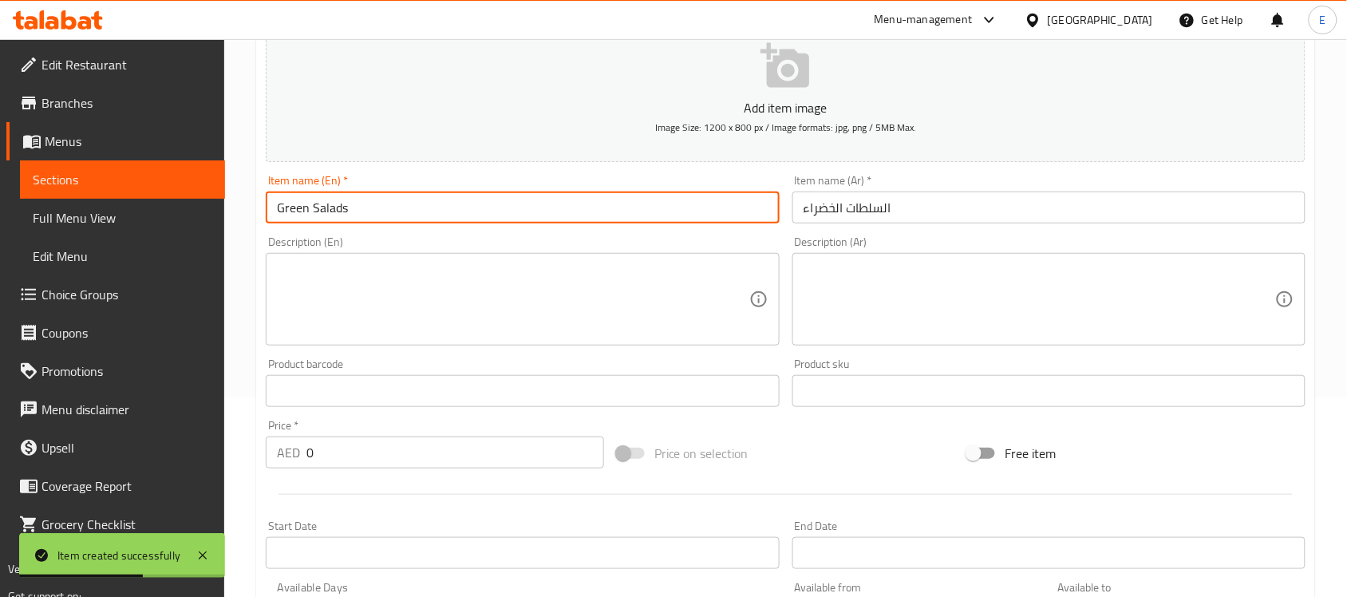
type input "Green Salads"
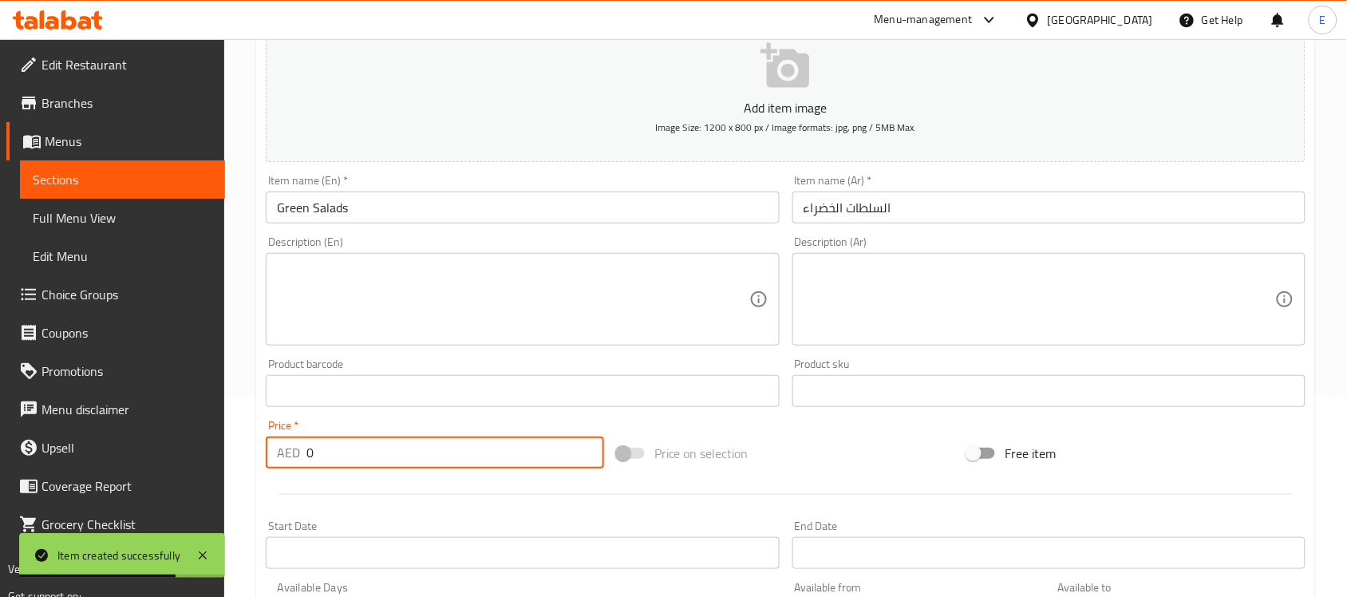
drag, startPoint x: 333, startPoint y: 463, endPoint x: 223, endPoint y: 449, distance: 110.2
click at [223, 449] on div "Edit Restaurant Branches Menus Sections Full Menu View Edit Menu Choice Groups …" at bounding box center [673, 384] width 1347 height 1088
type input "24"
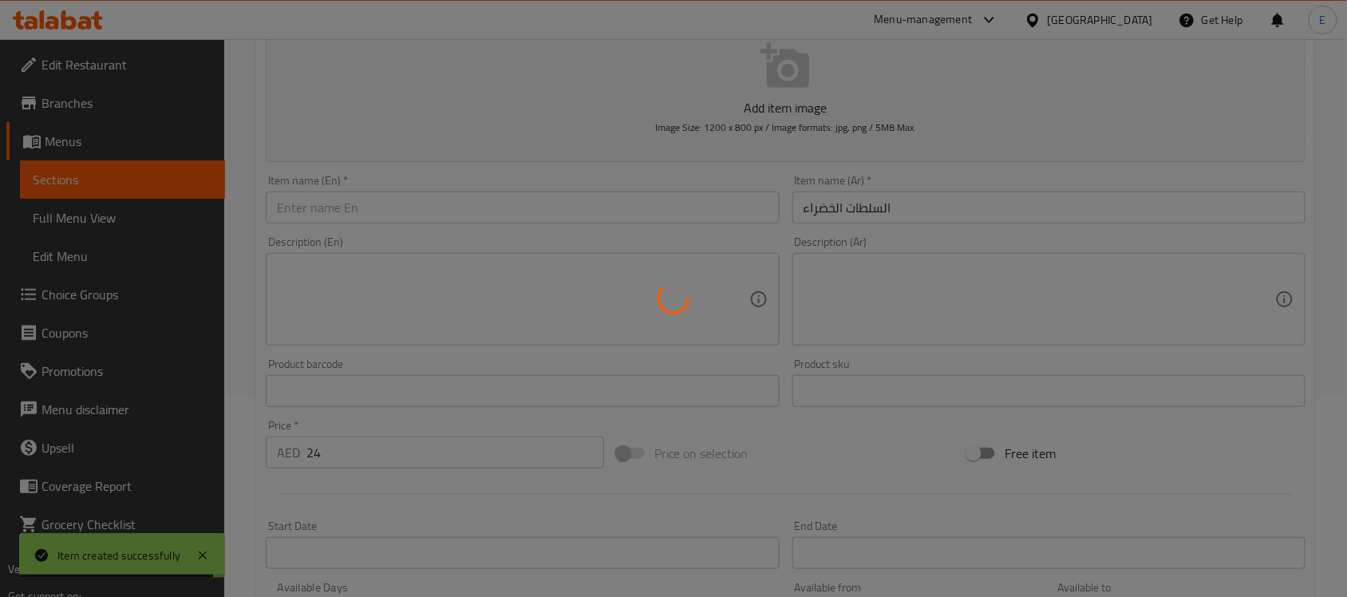
type input "0"
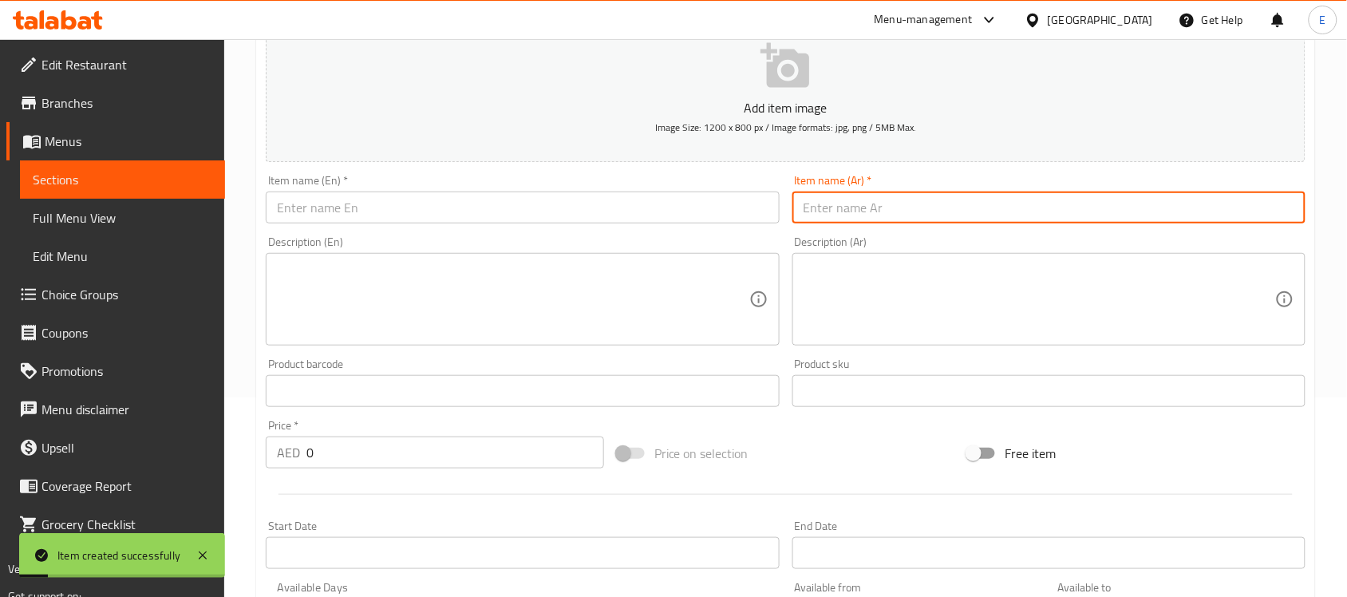
click at [826, 217] on input "text" at bounding box center [1048, 208] width 513 height 32
paste input "[PERSON_NAME]"
type input "[PERSON_NAME]"
click at [647, 216] on input "text" at bounding box center [522, 208] width 513 height 32
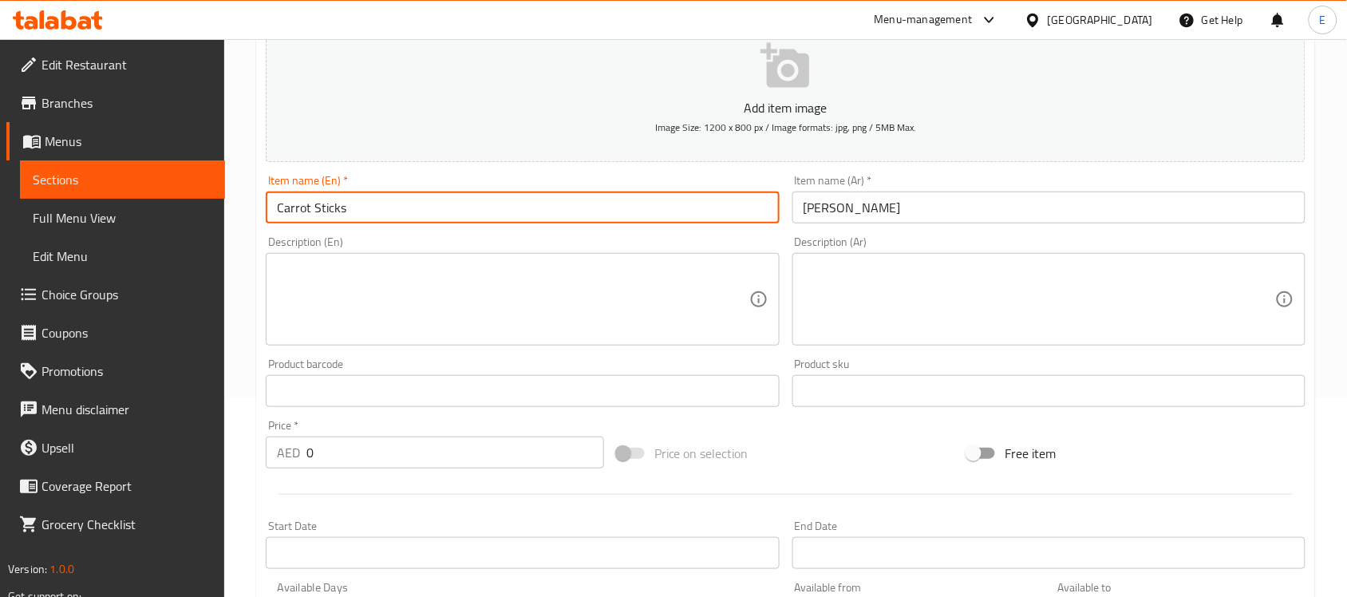
type input "Carrot Sticks"
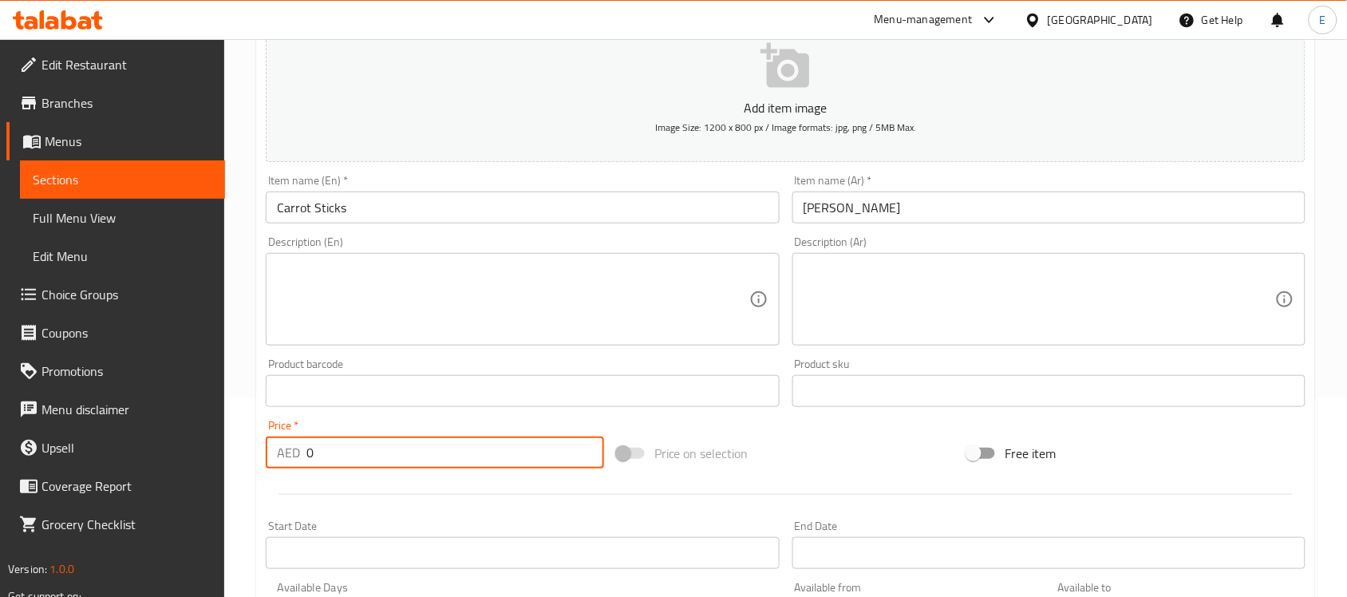
drag, startPoint x: 333, startPoint y: 460, endPoint x: 132, endPoint y: 464, distance: 200.3
click at [132, 464] on div "Edit Restaurant Branches Menus Sections Full Menu View Edit Menu Choice Groups …" at bounding box center [673, 384] width 1347 height 1088
type input "18"
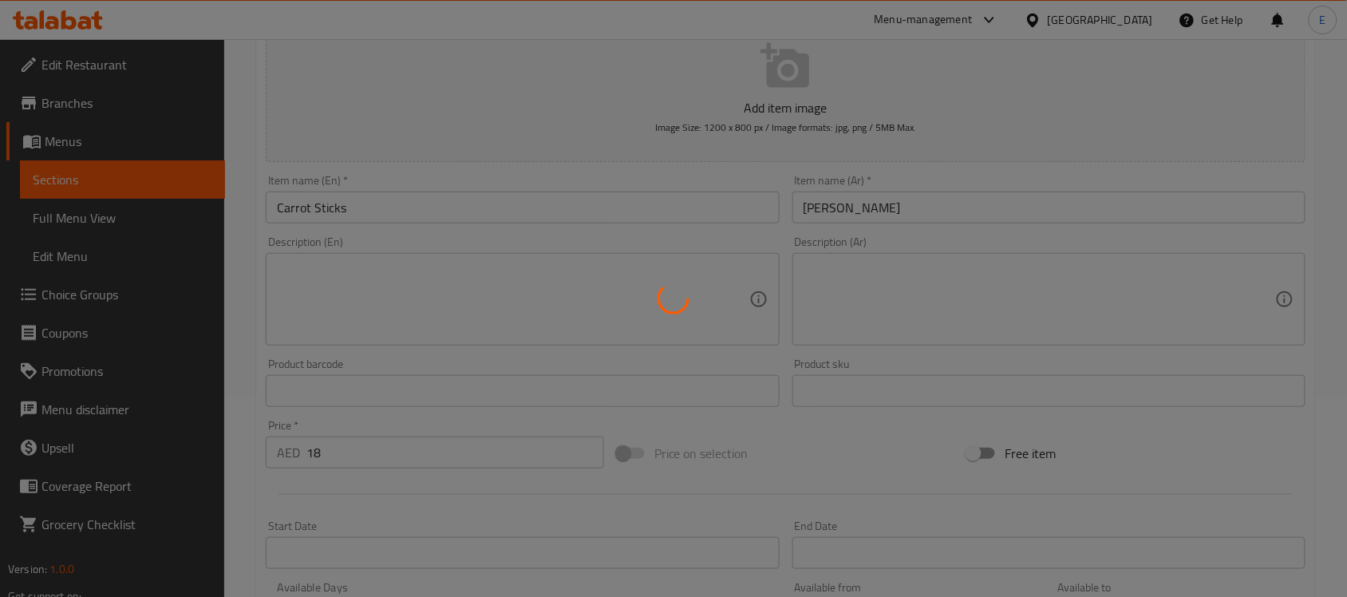
type input "0"
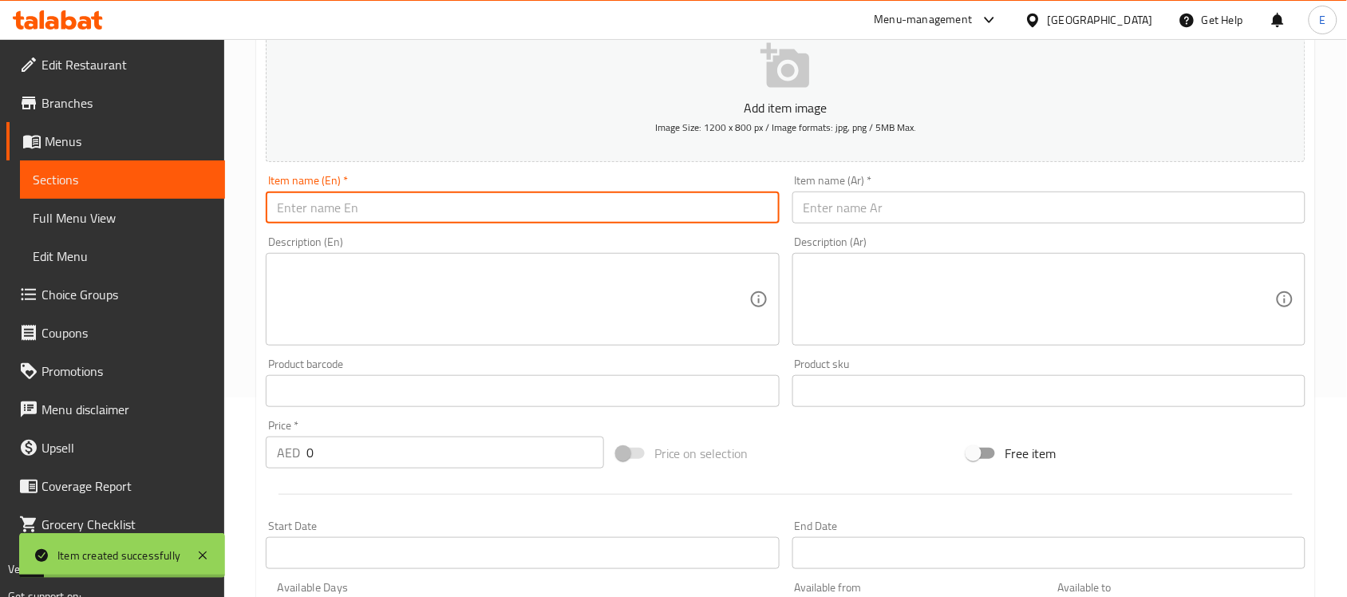
click at [357, 209] on input "text" at bounding box center [522, 208] width 513 height 32
paste input "Cucumber sticks"
click at [343, 210] on input "Cucumber sticks" at bounding box center [522, 208] width 513 height 32
type input "Cucumber Sticks"
click at [812, 207] on input "text" at bounding box center [1048, 208] width 513 height 32
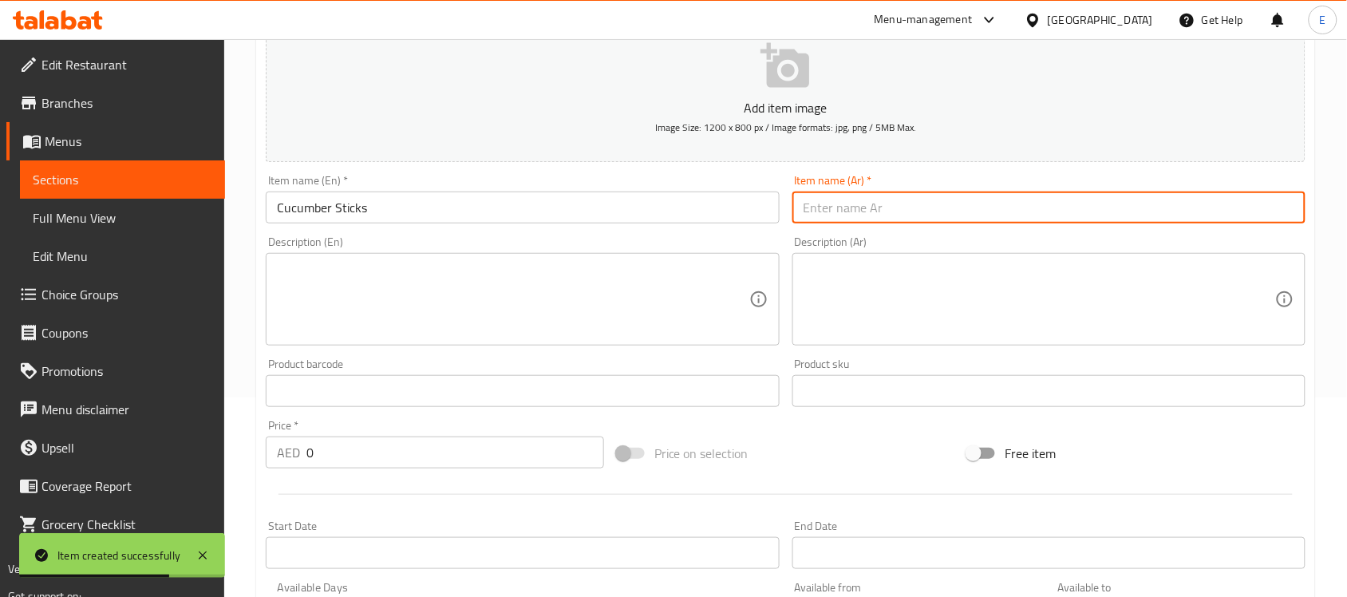
paste input "أعواد الخيار"
type input "أعواد الخيار"
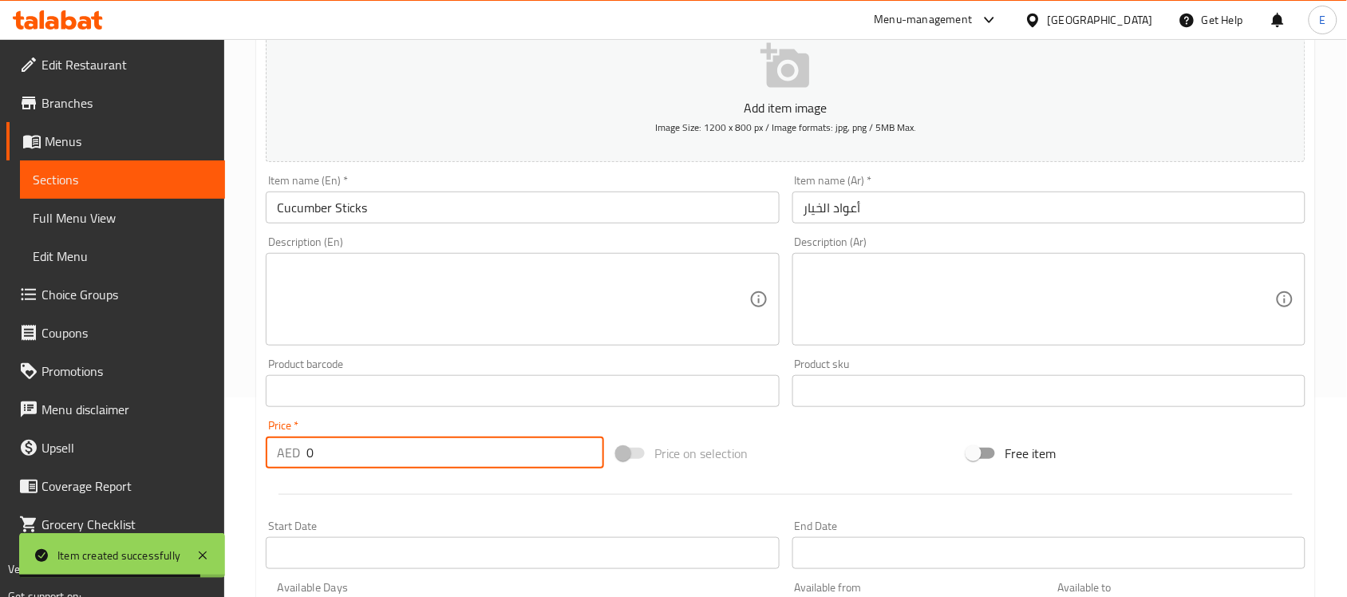
drag, startPoint x: 355, startPoint y: 456, endPoint x: 0, endPoint y: 460, distance: 355.1
click at [0, 460] on div "Edit Restaurant Branches Menus Sections Full Menu View Edit Menu Choice Groups …" at bounding box center [673, 384] width 1347 height 1088
type input "18"
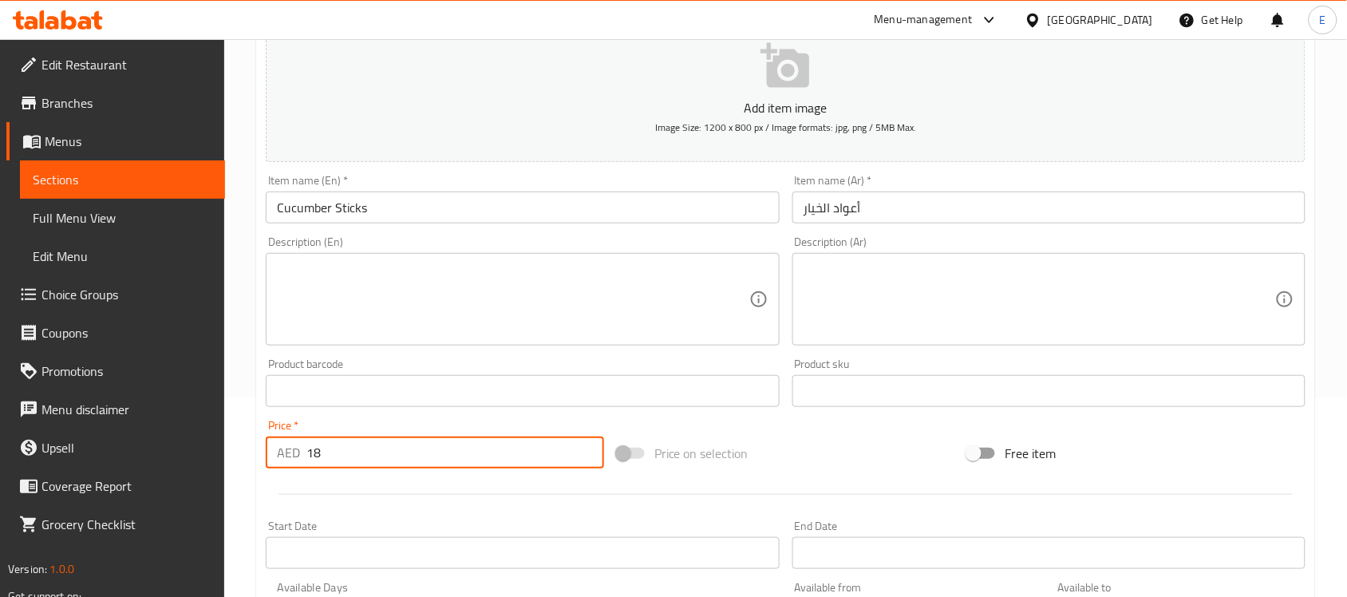
scroll to position [527, 0]
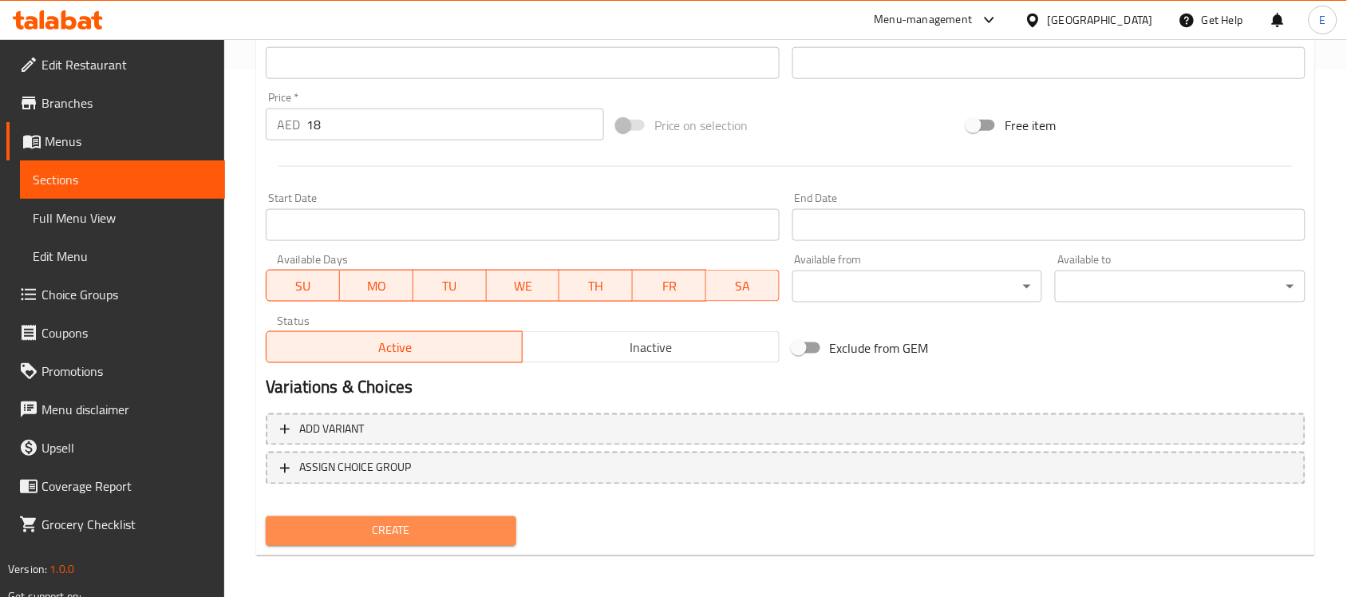
click at [429, 537] on span "Create" at bounding box center [391, 531] width 225 height 20
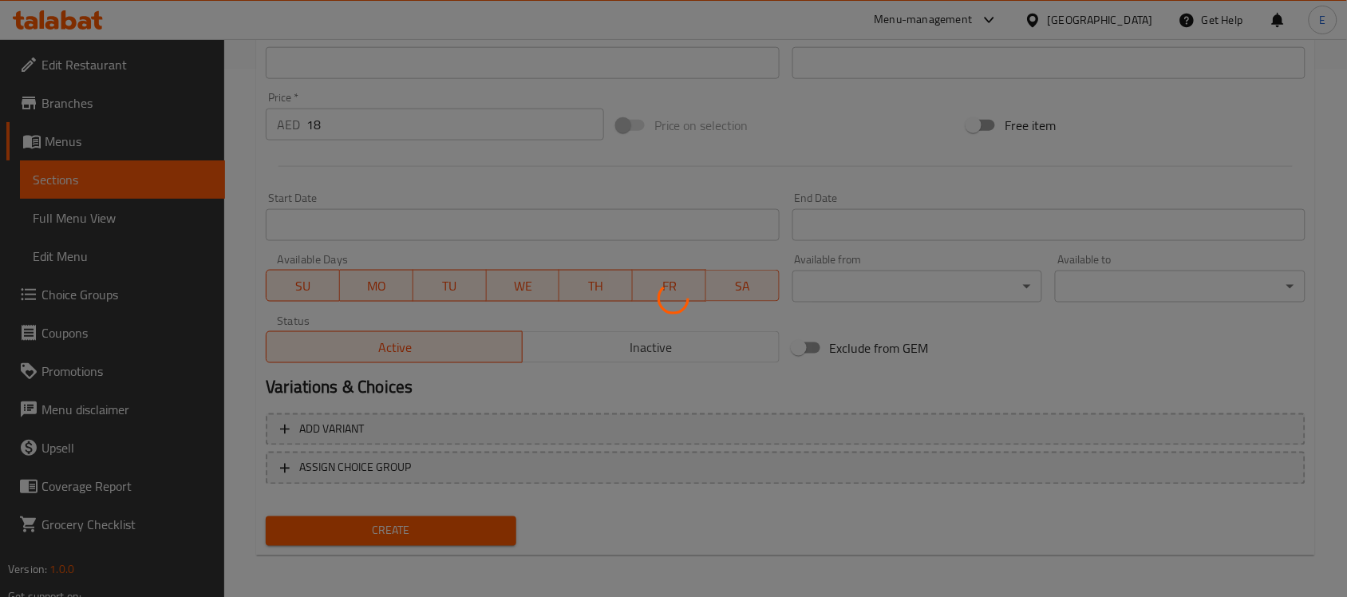
scroll to position [29, 0]
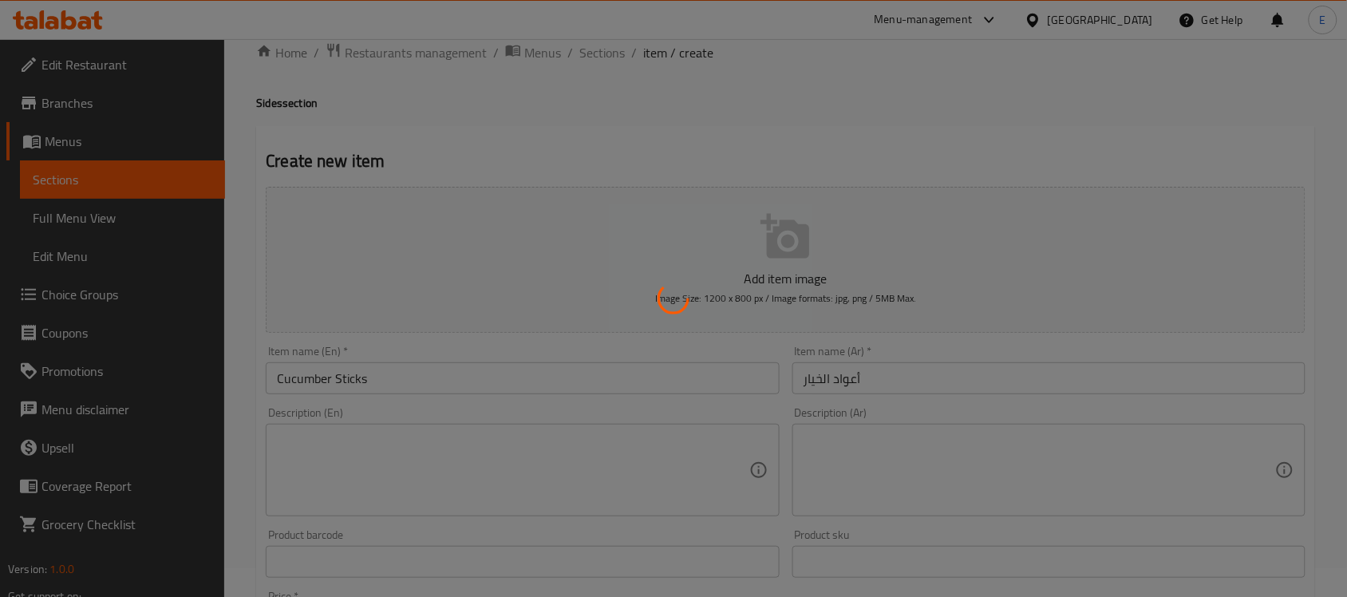
type input "0"
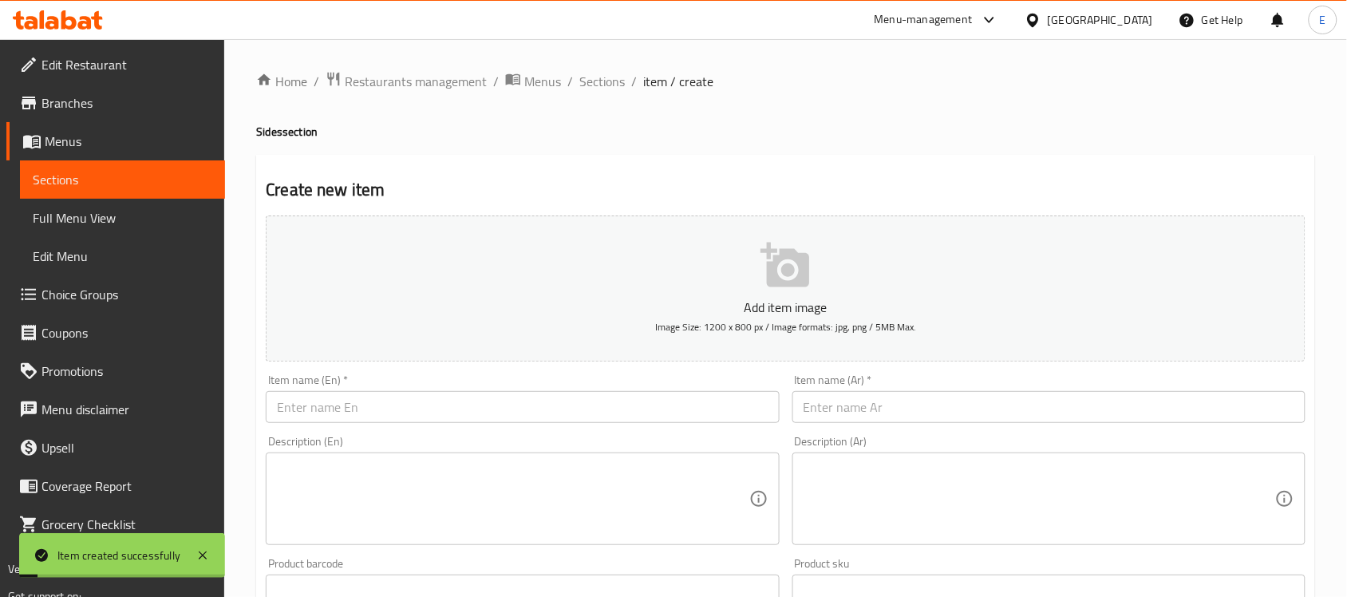
click at [612, 64] on div "Home / Restaurants management / Menus / Sections / item / create Sides section …" at bounding box center [785, 583] width 1123 height 1088
click at [612, 88] on span "Sections" at bounding box center [601, 81] width 45 height 19
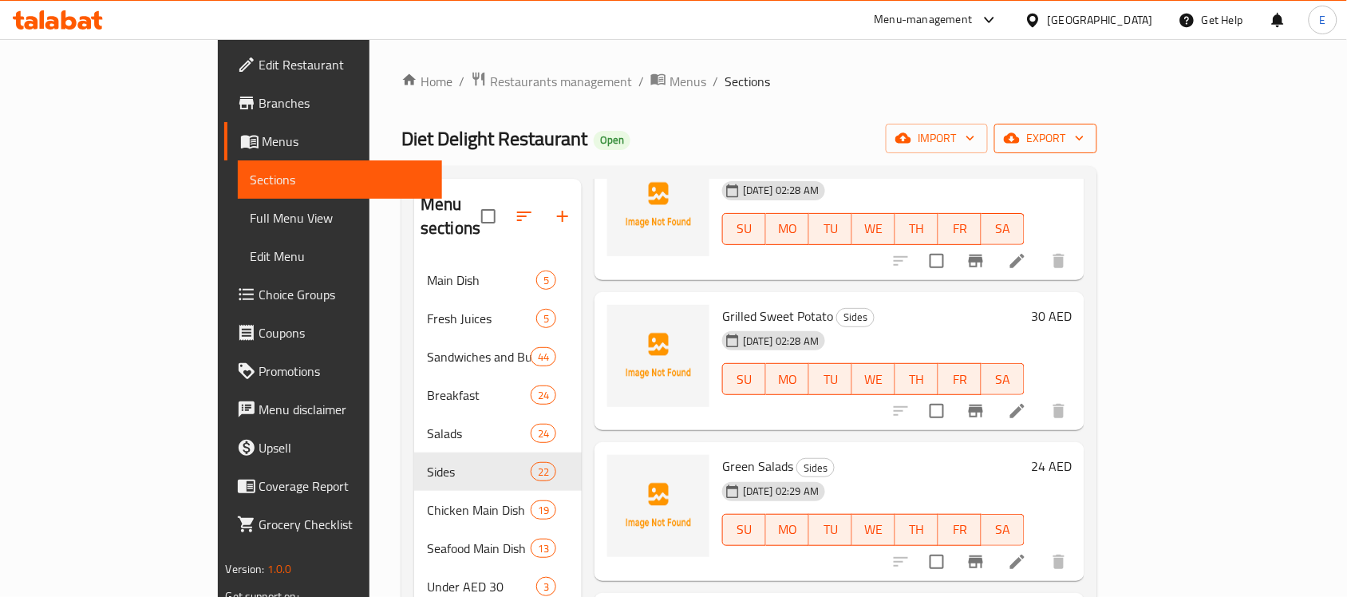
click at [1084, 133] on span "export" at bounding box center [1045, 138] width 77 height 20
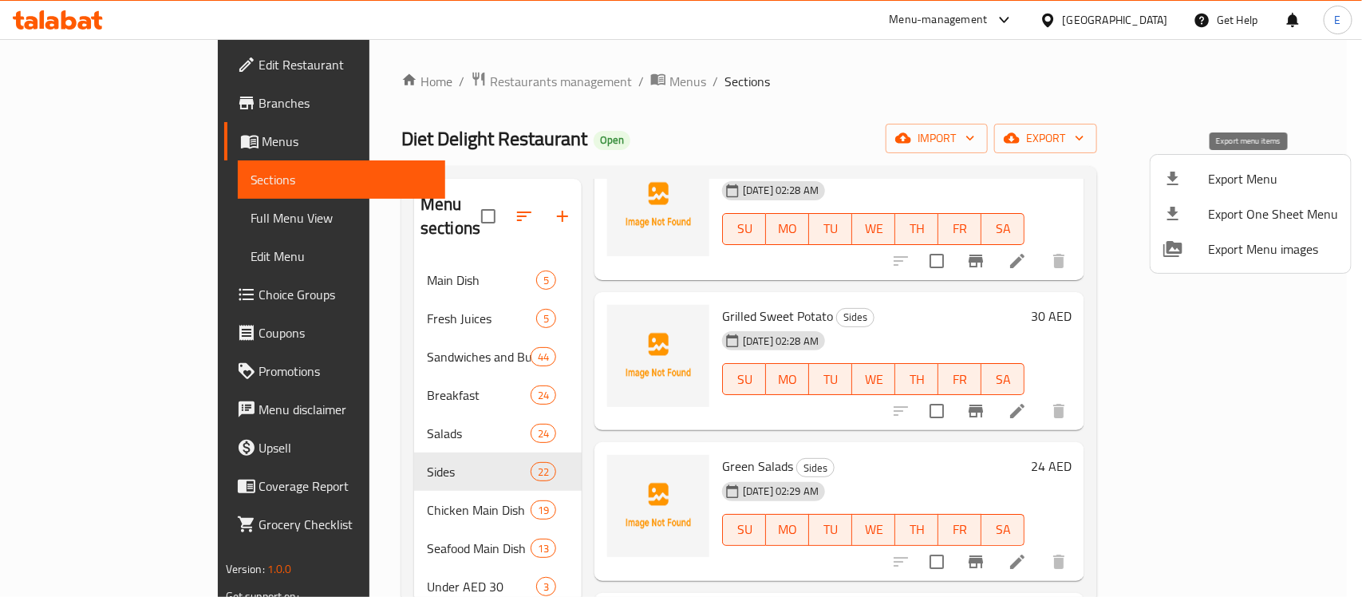
click at [1226, 185] on span "Export Menu" at bounding box center [1273, 178] width 130 height 19
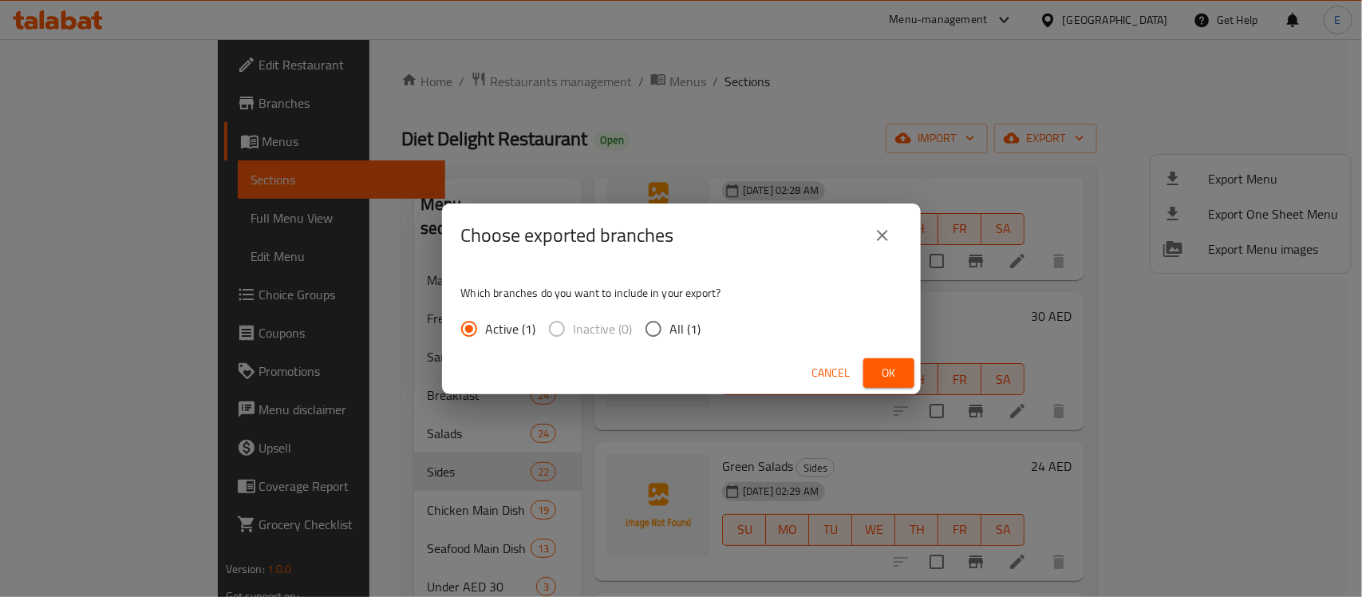
click at [879, 381] on span "Ok" at bounding box center [889, 373] width 26 height 20
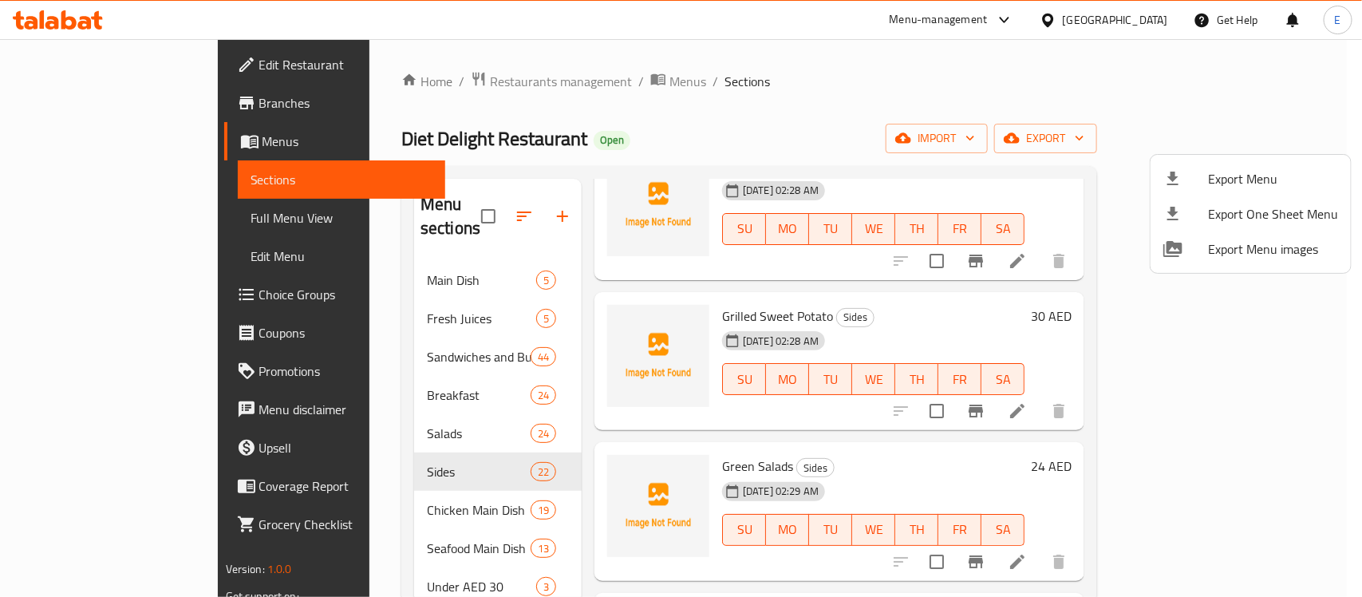
click at [106, 220] on div at bounding box center [681, 298] width 1362 height 597
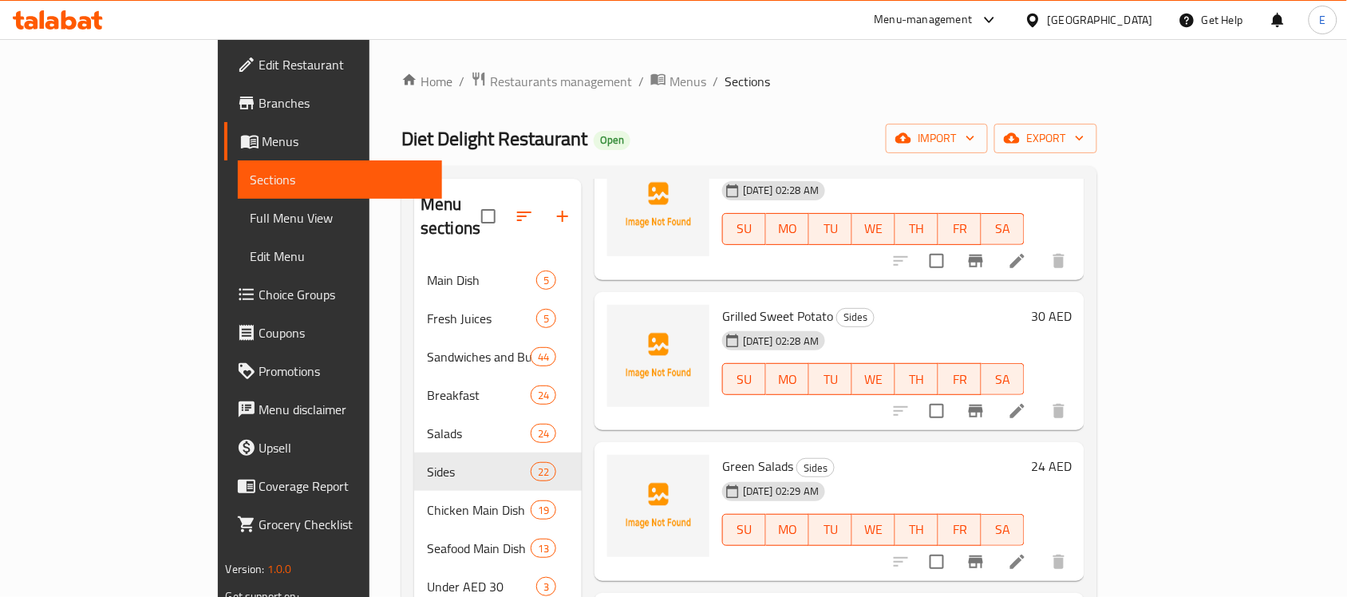
drag, startPoint x: 106, startPoint y: 220, endPoint x: 361, endPoint y: 44, distance: 309.7
click at [251, 220] on span "Full Menu View" at bounding box center [341, 217] width 180 height 19
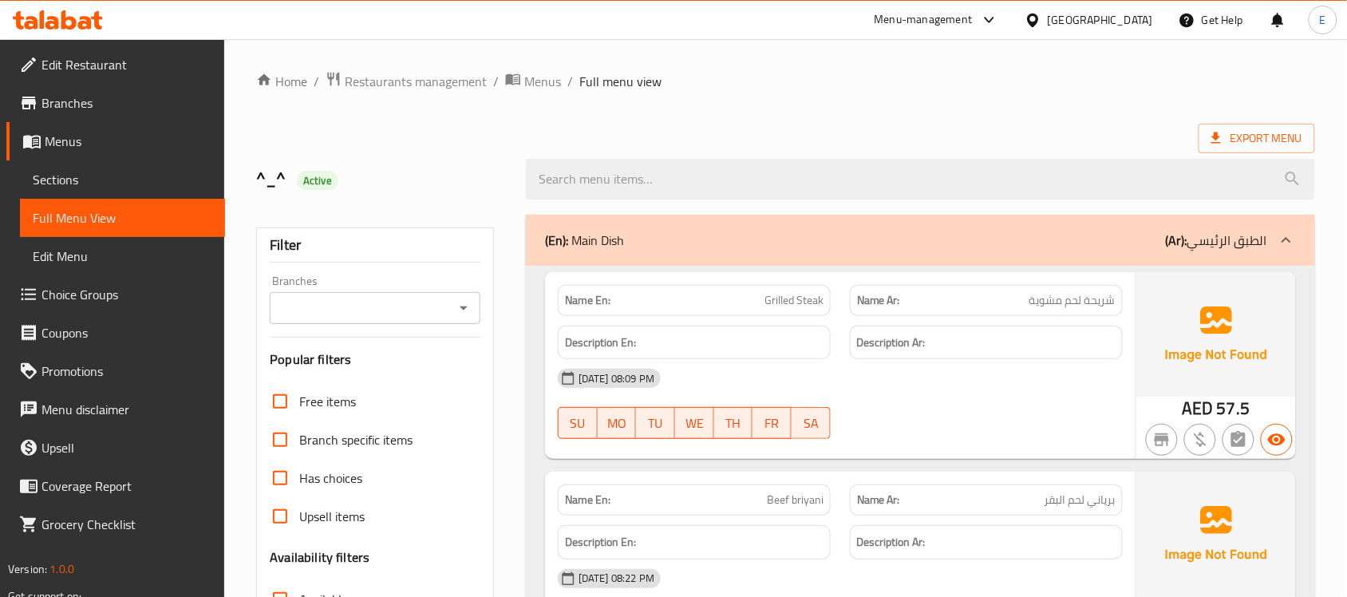
scroll to position [399, 0]
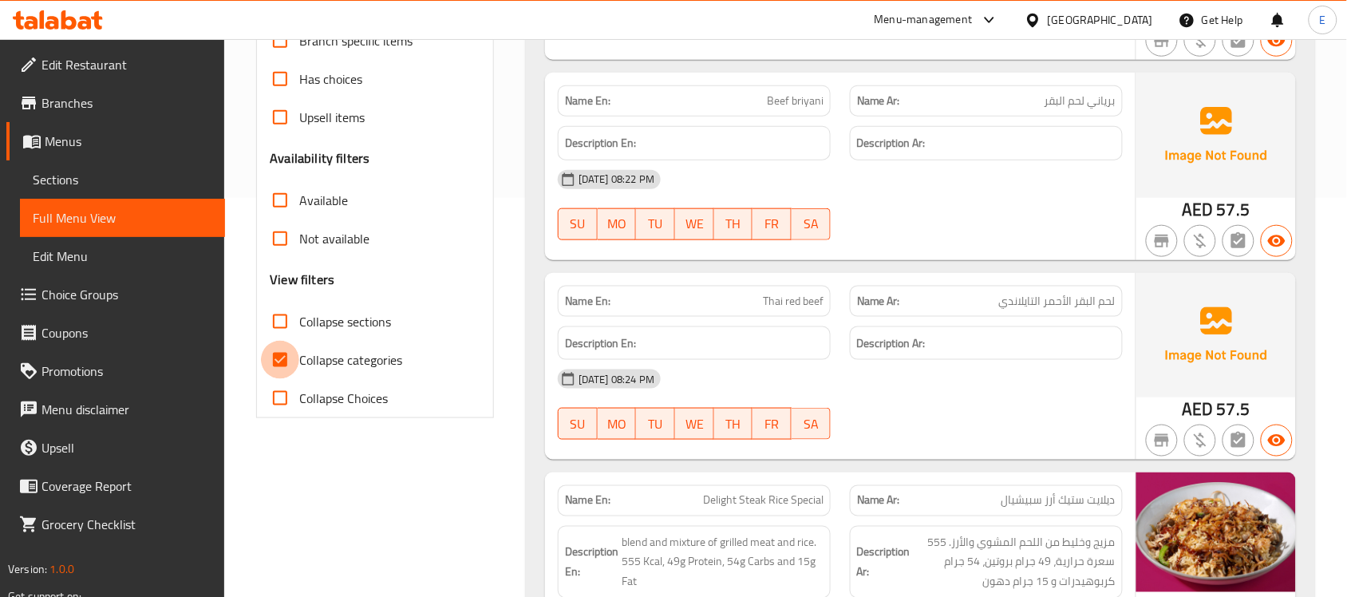
click at [287, 353] on input "Collapse categories" at bounding box center [280, 360] width 38 height 38
checkbox input "false"
click at [291, 322] on input "Collapse sections" at bounding box center [280, 321] width 38 height 38
checkbox input "true"
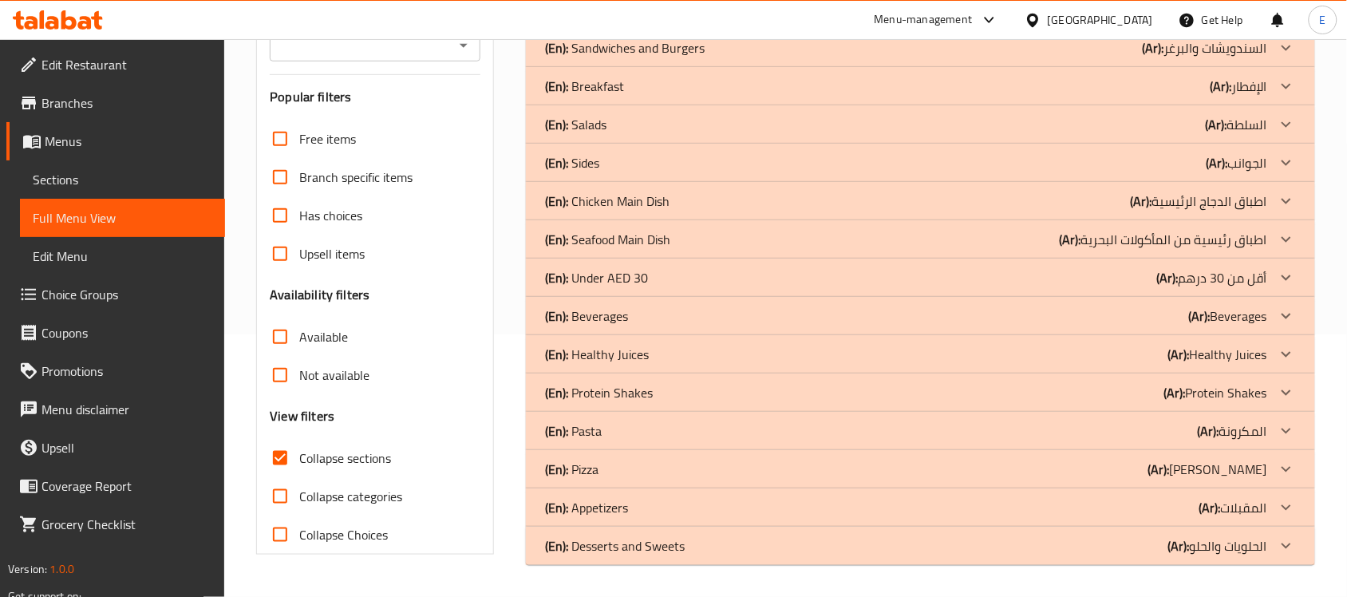
scroll to position [262, 0]
click at [620, 156] on div "(En): Sides (Ar): الجوانب" at bounding box center [906, 163] width 722 height 19
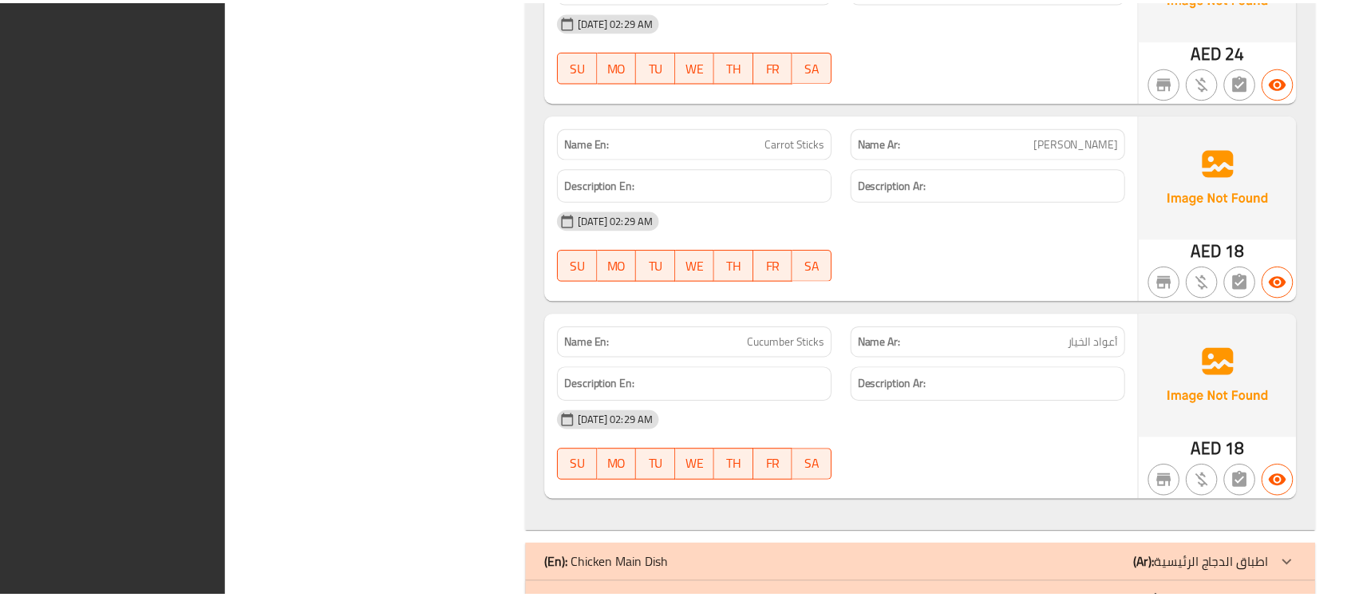
scroll to position [4722, 0]
